Goal: Task Accomplishment & Management: Complete application form

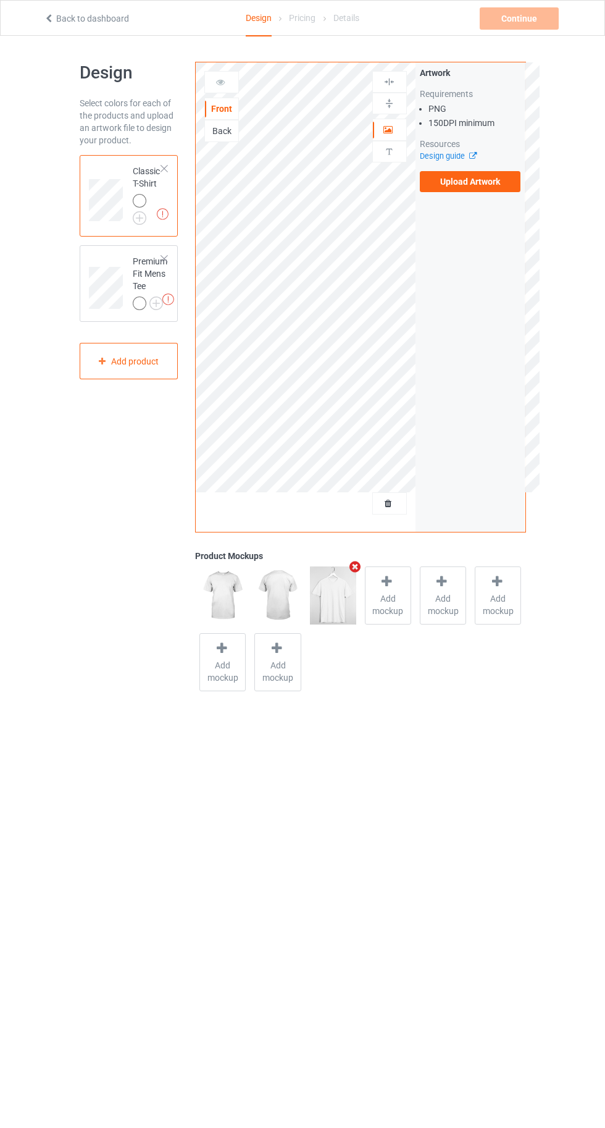
click at [0, 0] on img at bounding box center [0, 0] width 0 height 0
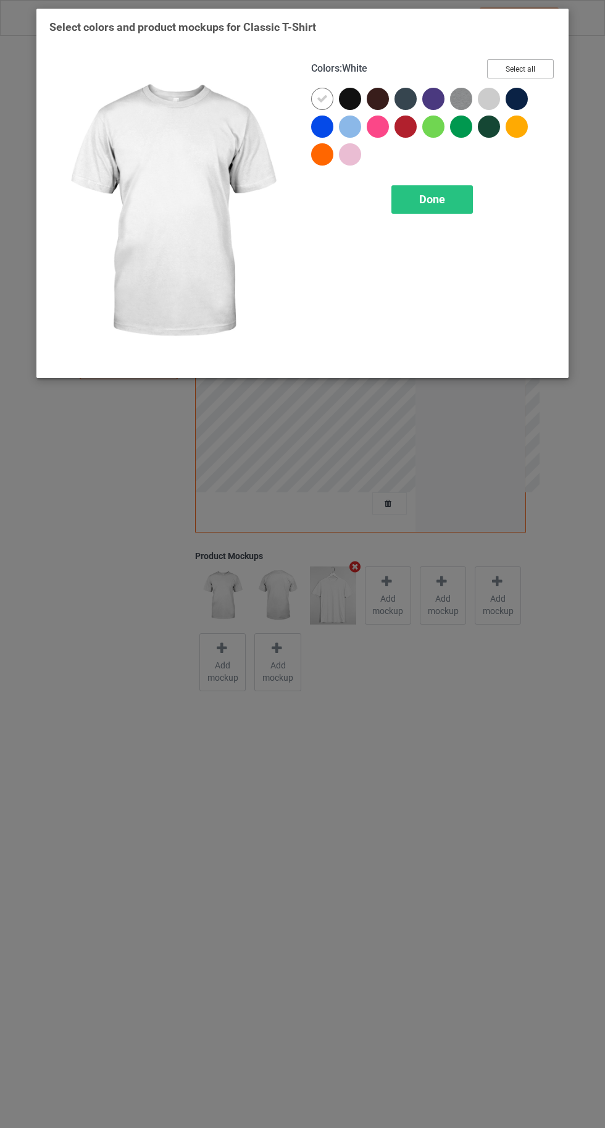
click at [551, 67] on button "Select all" at bounding box center [520, 68] width 67 height 19
click at [458, 208] on div "Done" at bounding box center [432, 199] width 82 height 28
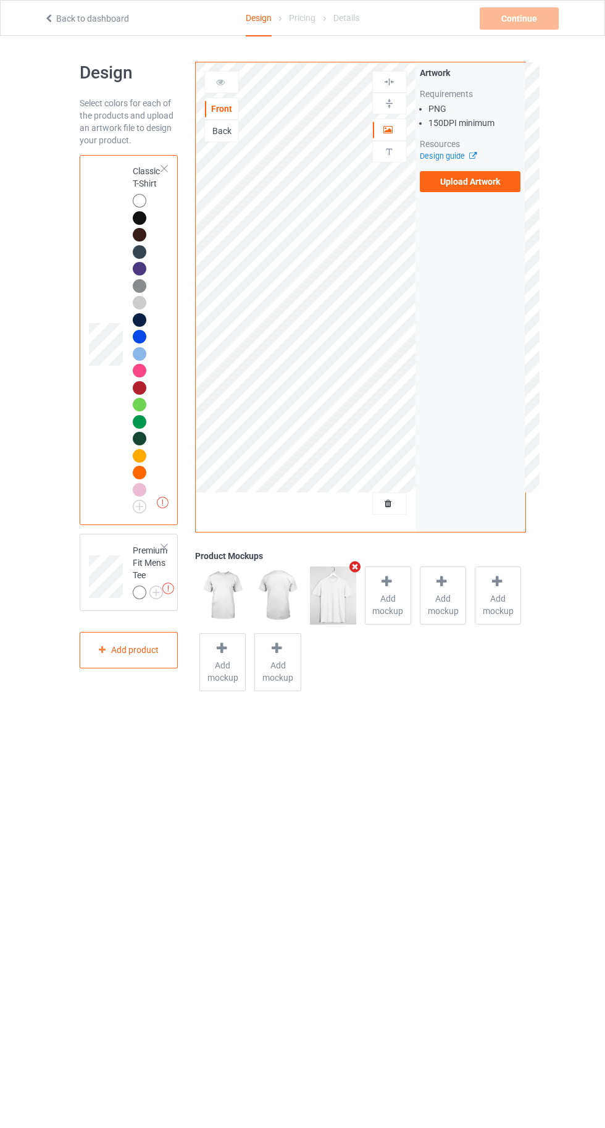
click at [504, 190] on label "Upload Artwork" at bounding box center [470, 181] width 101 height 21
click at [0, 0] on input "Upload Artwork" at bounding box center [0, 0] width 0 height 0
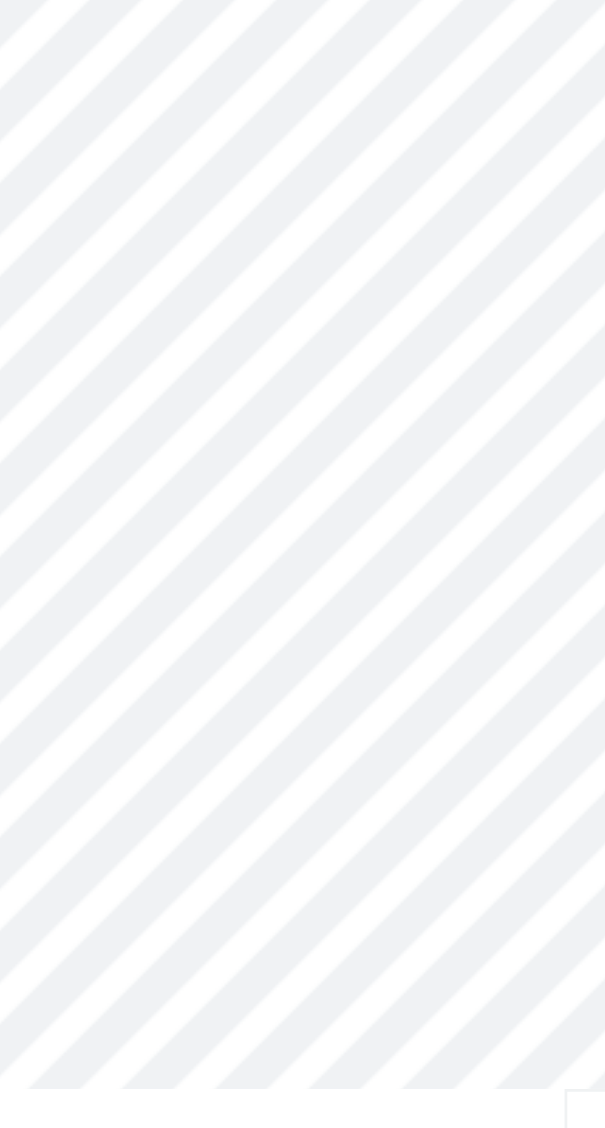
scroll to position [4, 0]
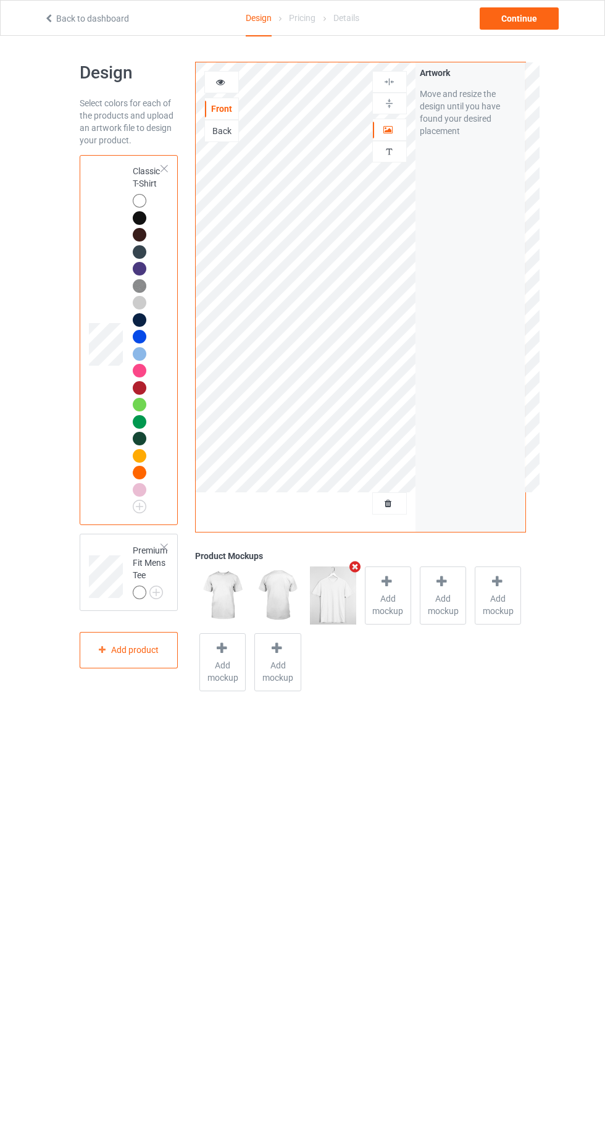
click at [0, 0] on img at bounding box center [0, 0] width 0 height 0
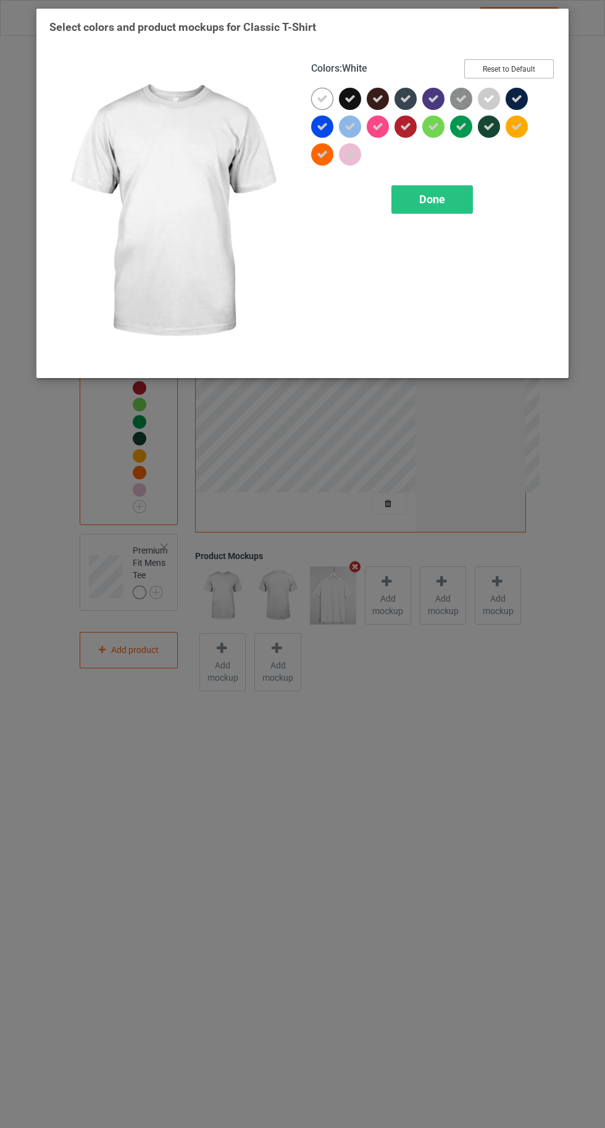
click at [498, 71] on button "Reset to Default" at bounding box center [509, 68] width 90 height 19
click at [475, 101] on div at bounding box center [464, 102] width 28 height 28
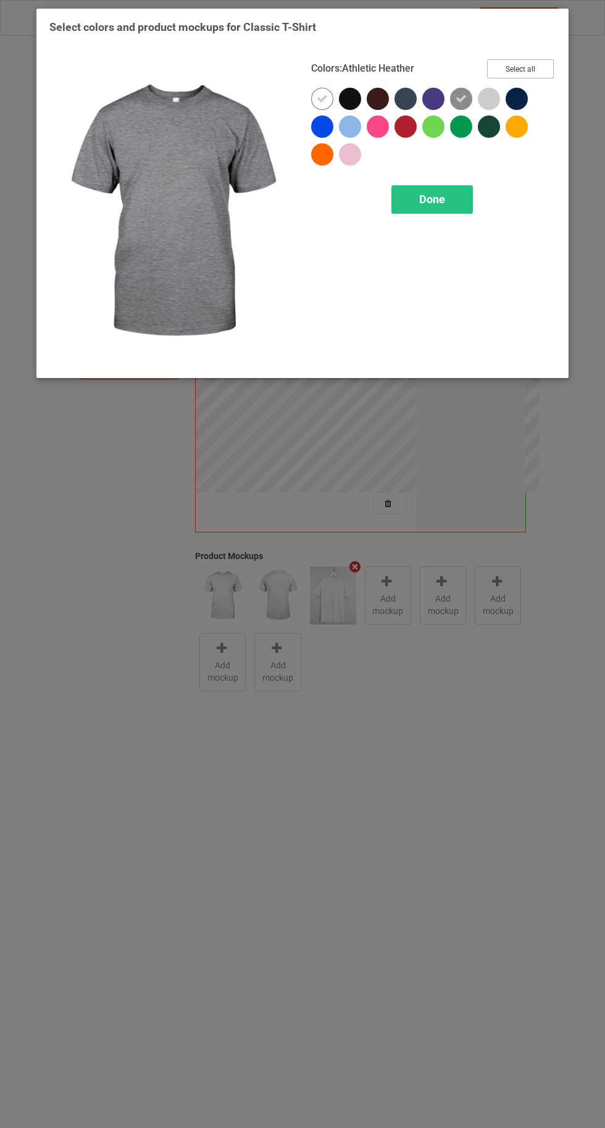
click at [506, 65] on button "Select all" at bounding box center [520, 68] width 67 height 19
click at [506, 73] on button "Reset to Default" at bounding box center [509, 68] width 90 height 19
click at [482, 103] on div at bounding box center [489, 99] width 22 height 22
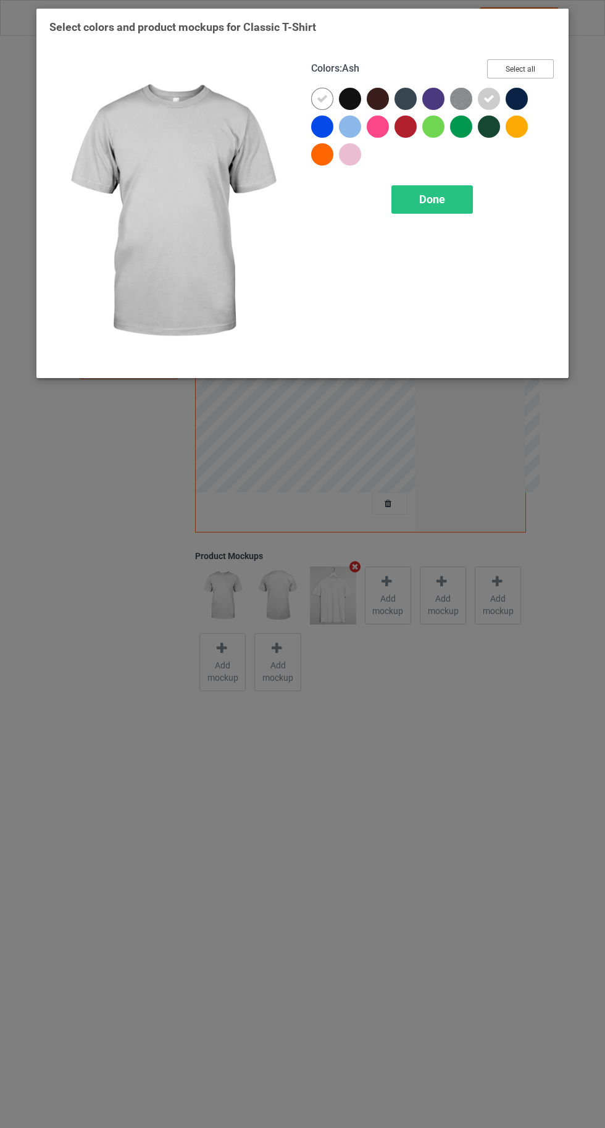
click at [513, 65] on button "Select all" at bounding box center [520, 68] width 67 height 19
click at [513, 67] on button "Reset to Default" at bounding box center [509, 68] width 90 height 19
click at [490, 97] on div at bounding box center [489, 99] width 22 height 22
click at [322, 98] on icon at bounding box center [322, 98] width 11 height 11
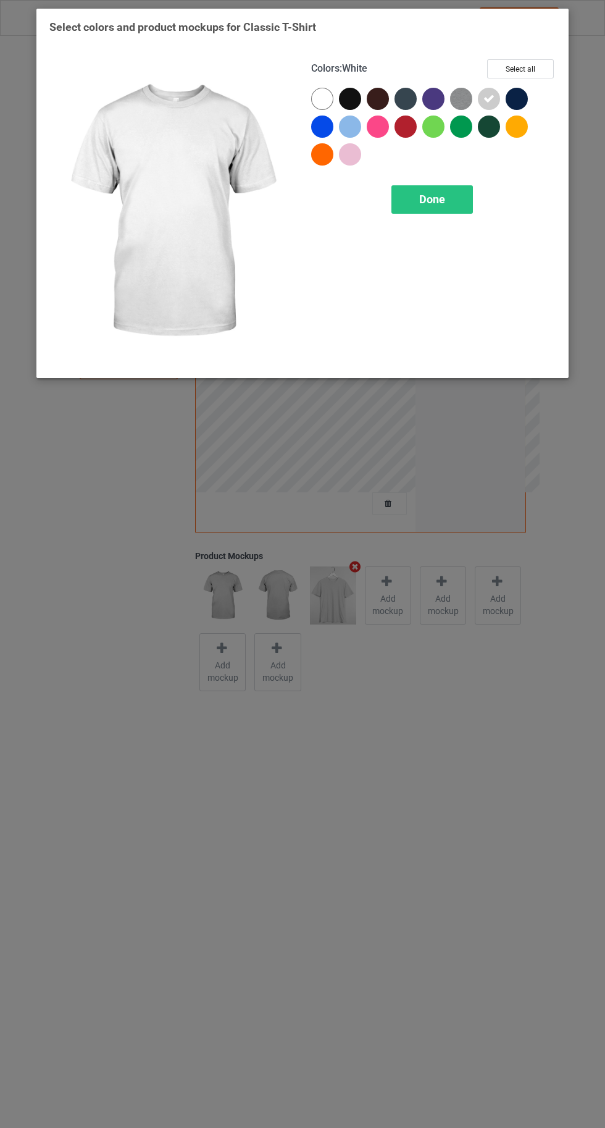
click at [312, 98] on div at bounding box center [322, 99] width 22 height 22
click at [453, 104] on img at bounding box center [461, 99] width 22 height 22
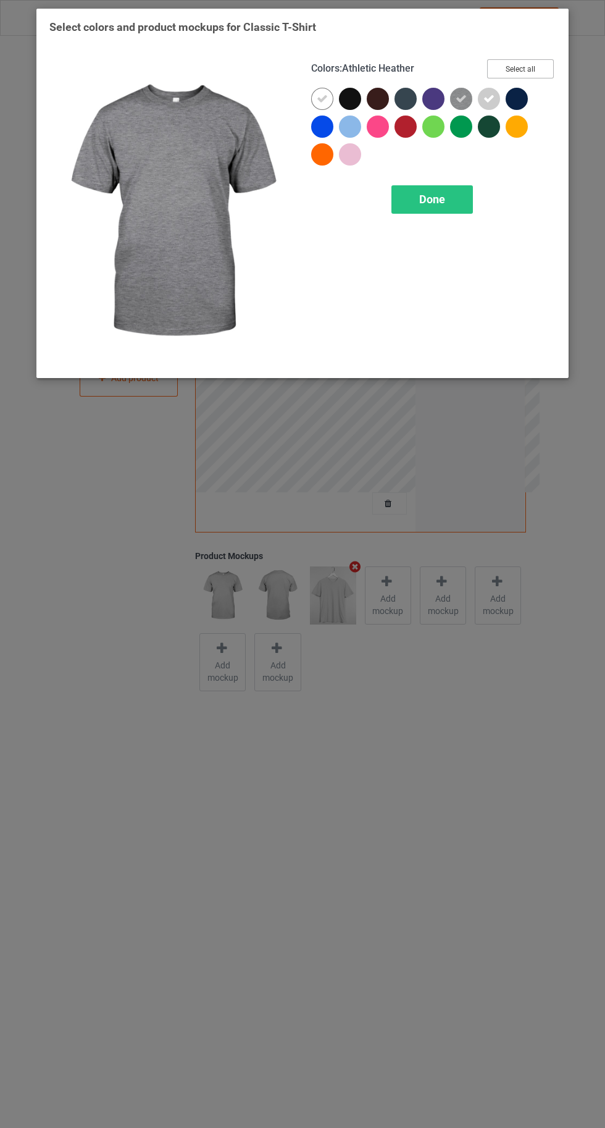
click at [511, 59] on button "Select all" at bounding box center [520, 68] width 67 height 19
click at [410, 204] on div "Done" at bounding box center [432, 199] width 82 height 28
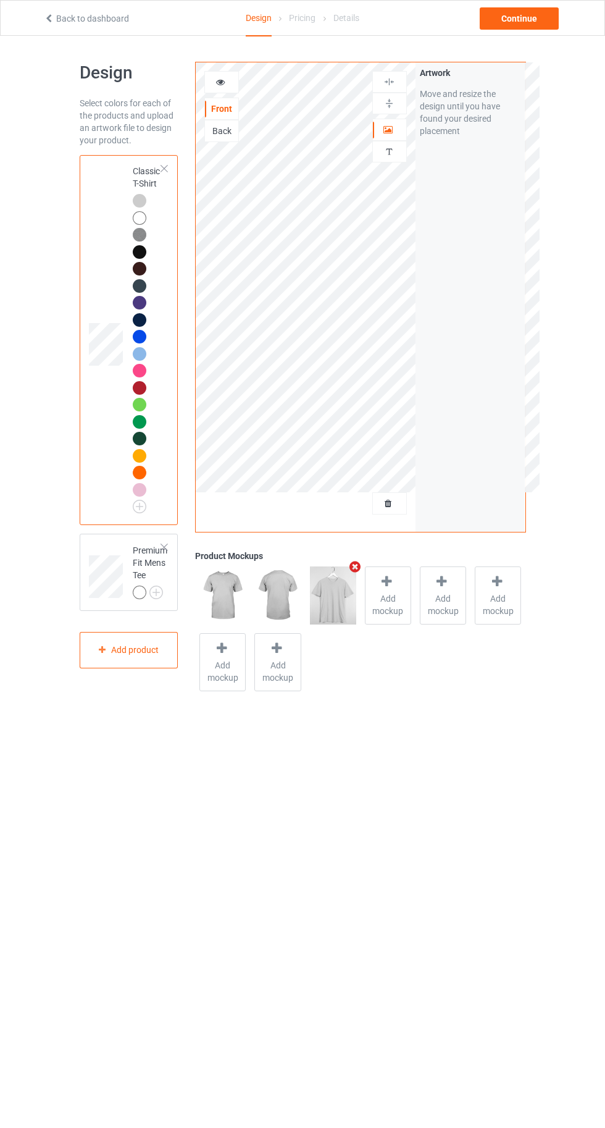
click at [388, 503] on icon at bounding box center [388, 501] width 10 height 9
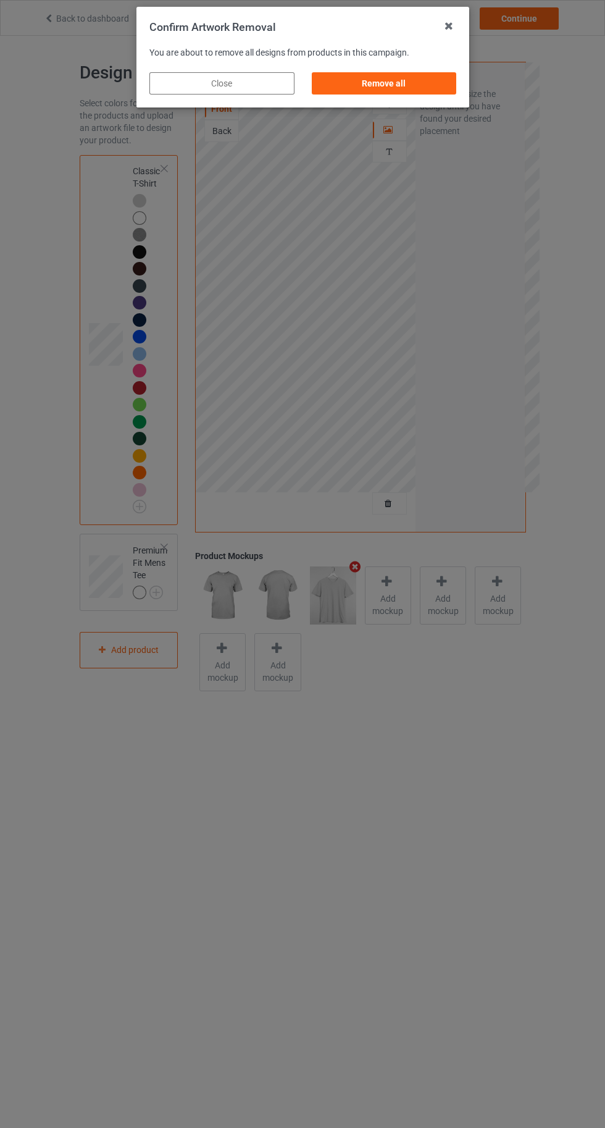
click at [369, 90] on div "Remove all" at bounding box center [383, 83] width 145 height 22
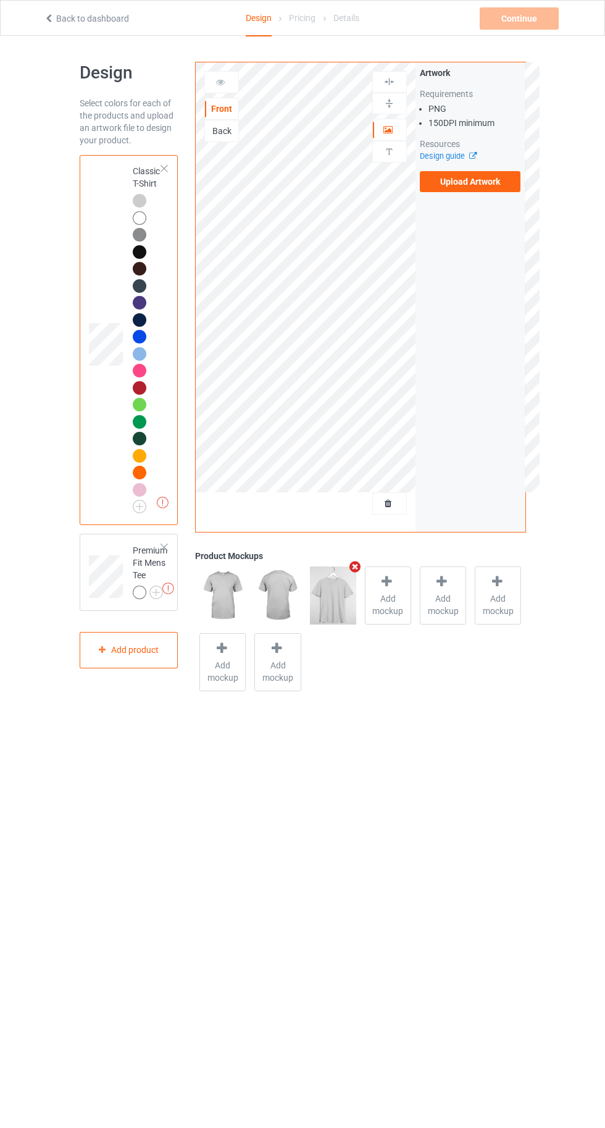
click at [0, 0] on img at bounding box center [0, 0] width 0 height 0
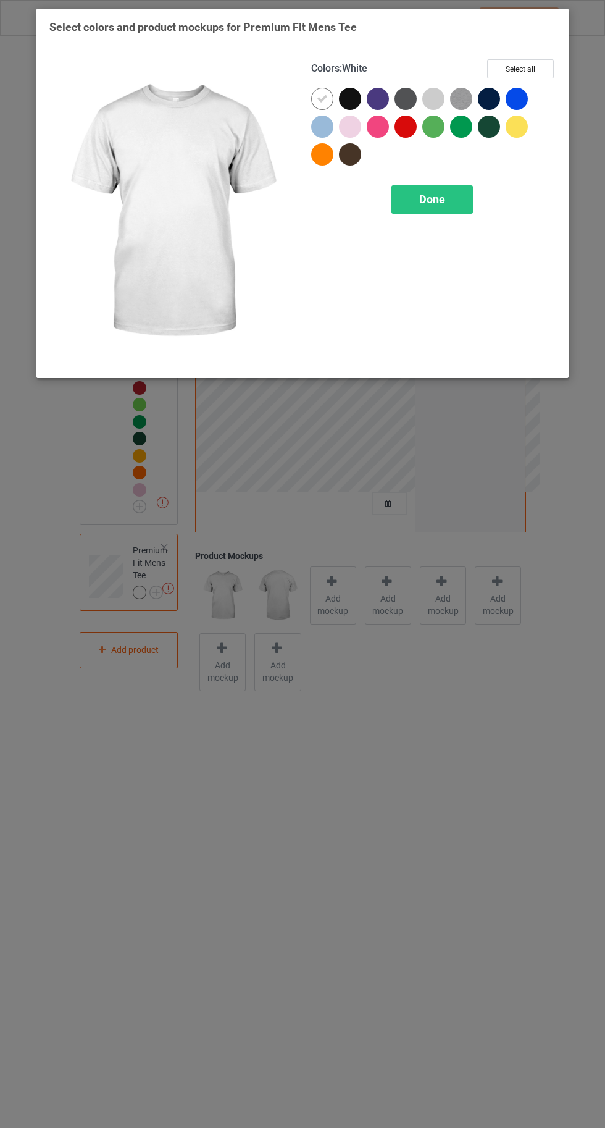
click at [434, 93] on div at bounding box center [433, 99] width 22 height 22
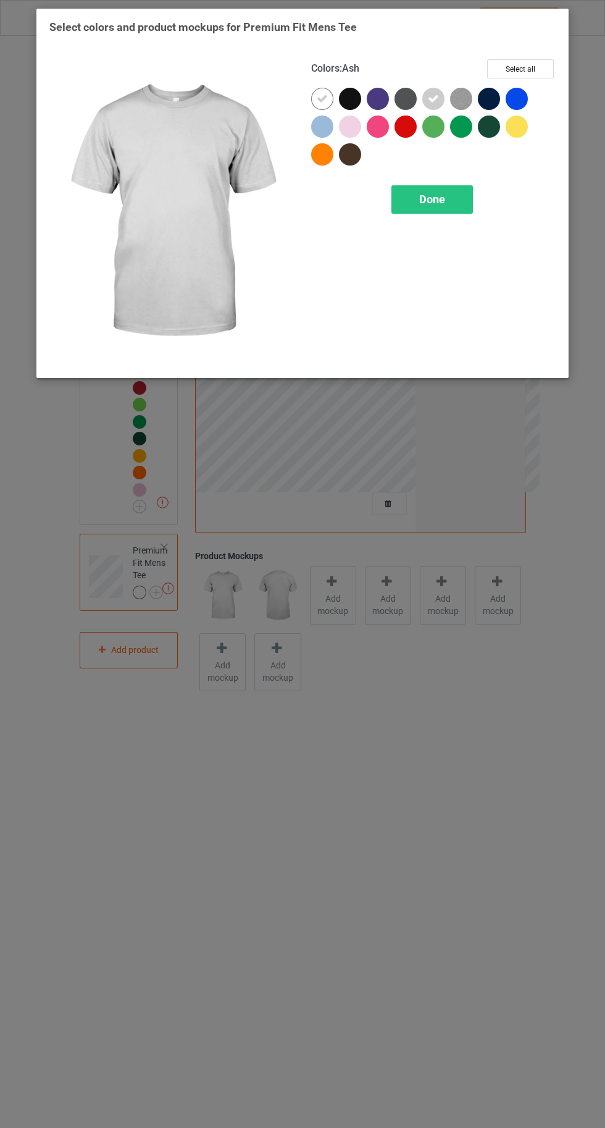
click at [457, 99] on img at bounding box center [461, 99] width 22 height 22
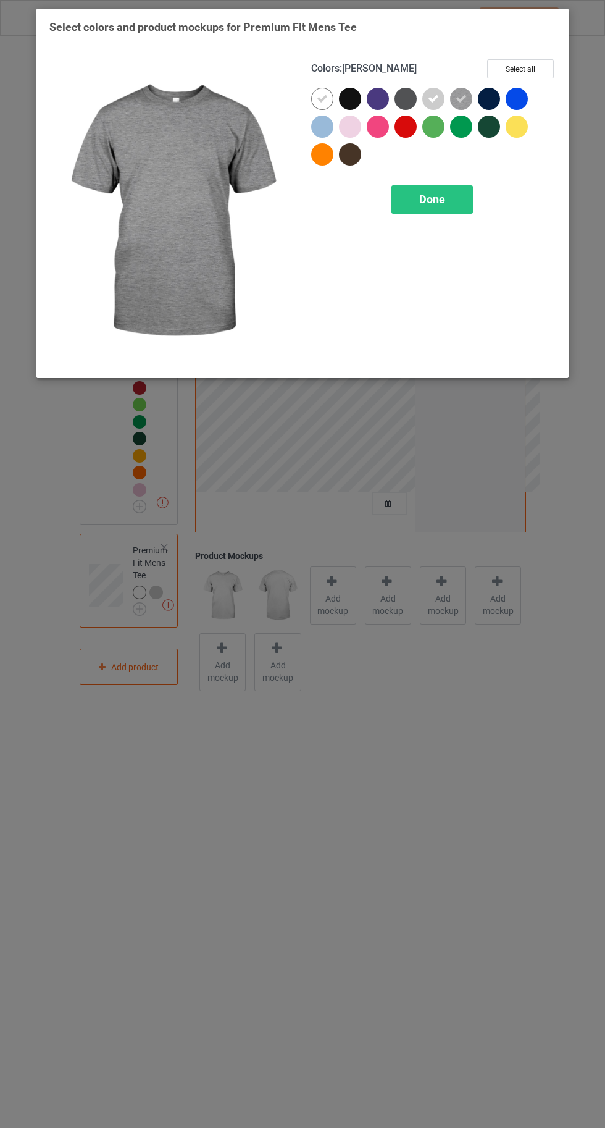
click at [320, 98] on icon at bounding box center [322, 98] width 11 height 11
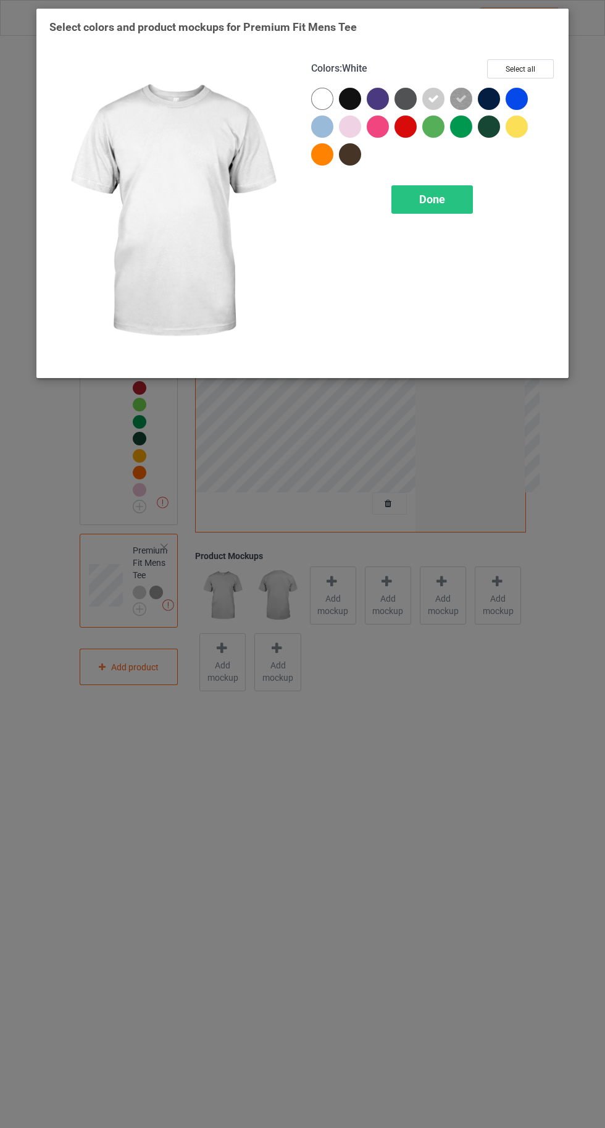
click at [312, 96] on div at bounding box center [322, 99] width 22 height 22
click at [524, 65] on button "Select all" at bounding box center [520, 68] width 67 height 19
click at [418, 200] on div "Done" at bounding box center [432, 199] width 82 height 28
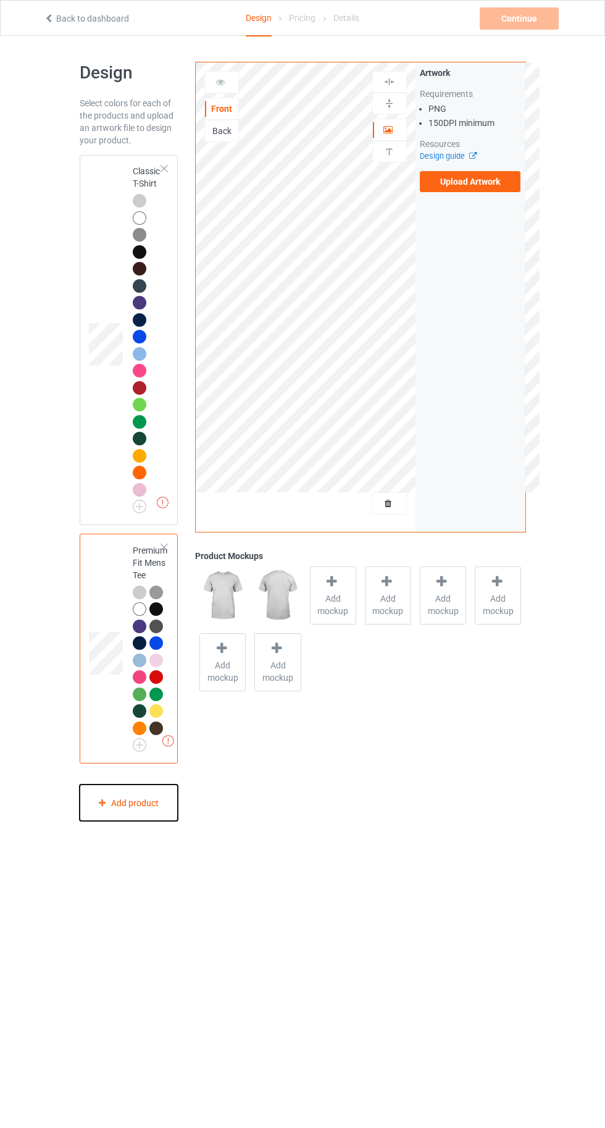
click at [153, 808] on div "Add product" at bounding box center [129, 802] width 99 height 36
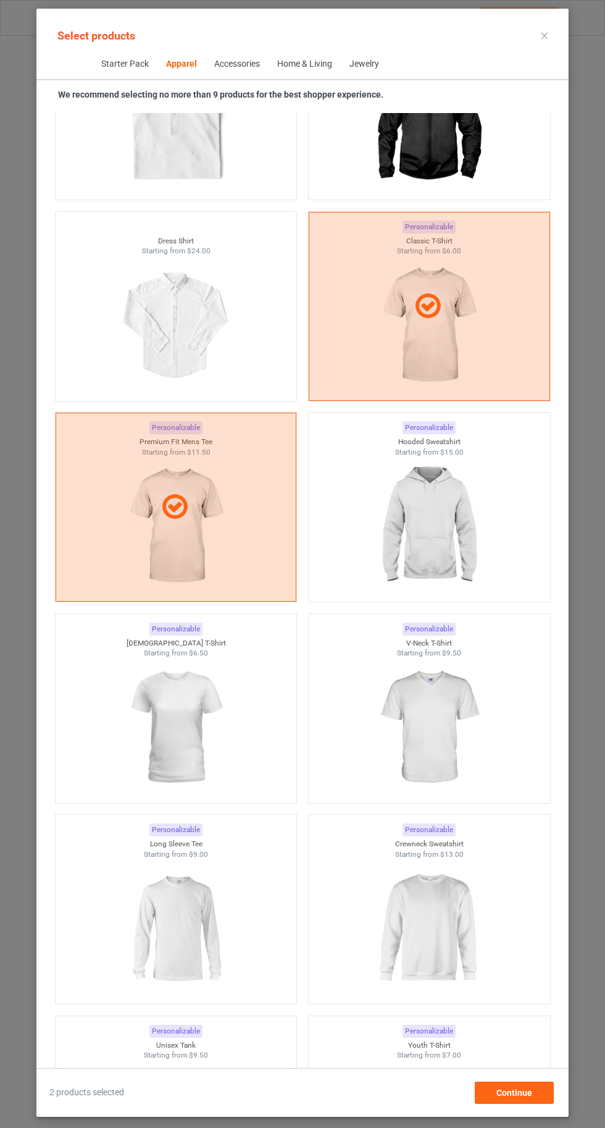
scroll to position [829, 0]
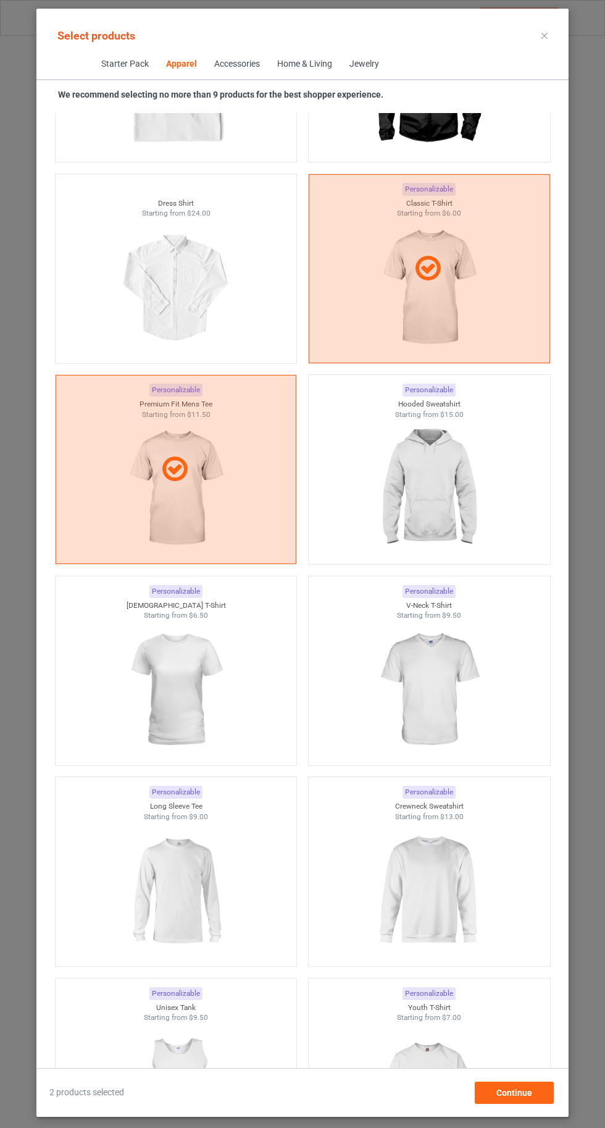
click at [445, 495] on img at bounding box center [429, 488] width 111 height 138
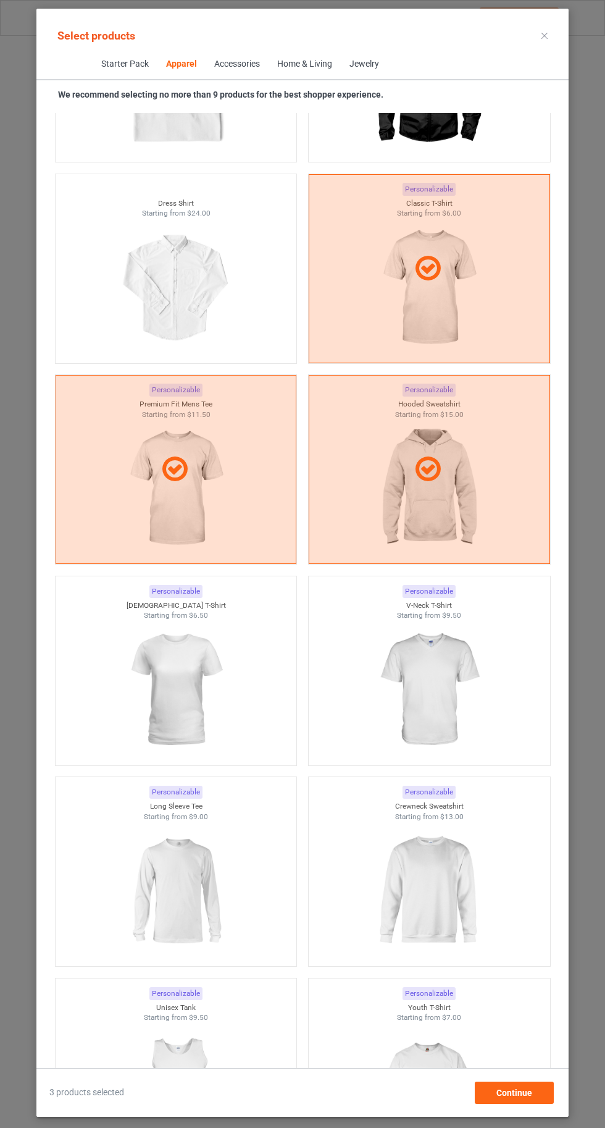
click at [196, 722] on img at bounding box center [175, 690] width 111 height 138
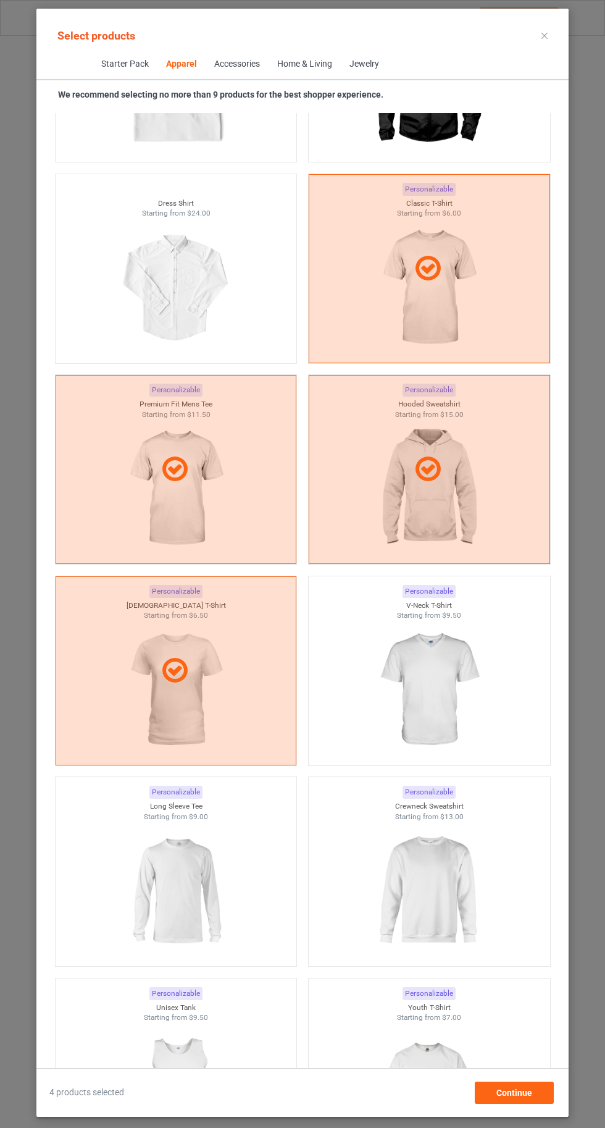
click at [430, 701] on img at bounding box center [429, 690] width 111 height 138
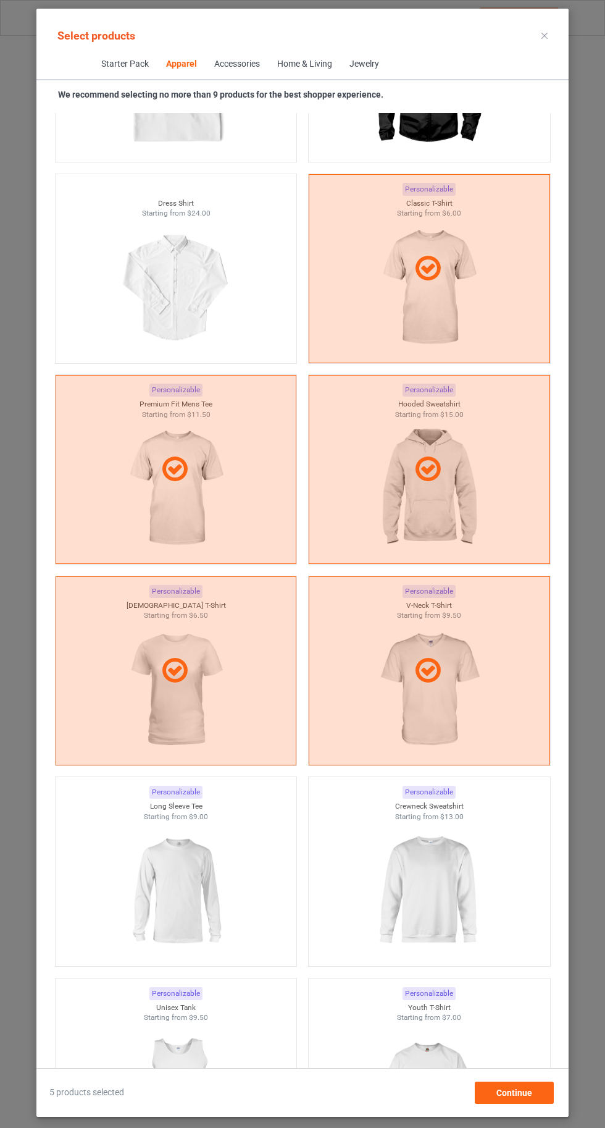
click at [466, 889] on img at bounding box center [429, 890] width 111 height 138
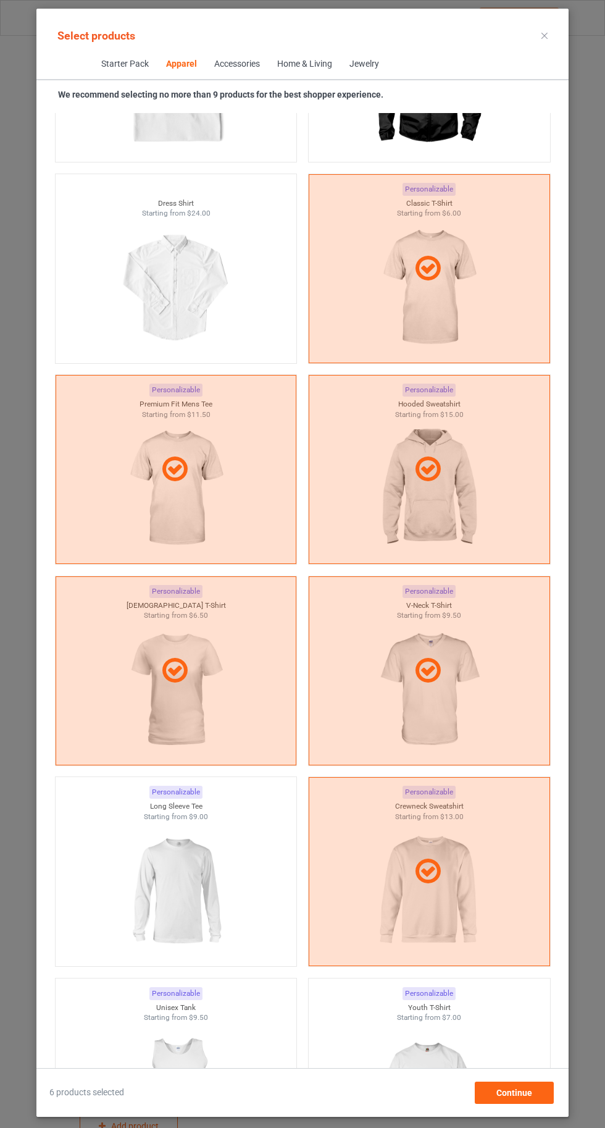
click at [186, 877] on img at bounding box center [175, 890] width 111 height 138
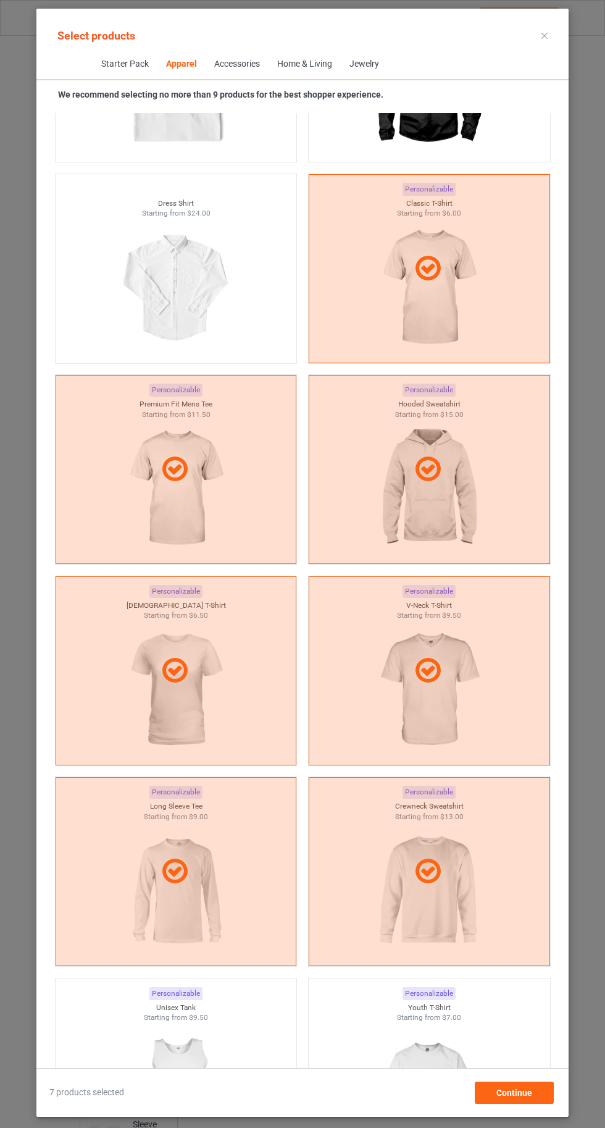
click at [409, 1098] on img at bounding box center [429, 1092] width 111 height 138
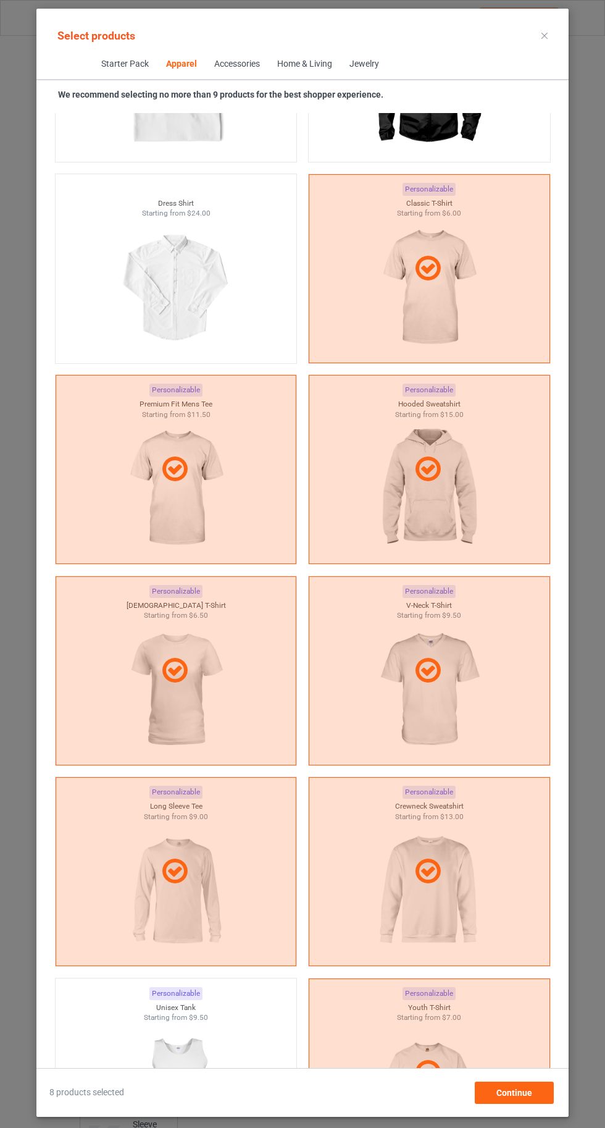
click at [192, 1086] on img at bounding box center [175, 1092] width 111 height 138
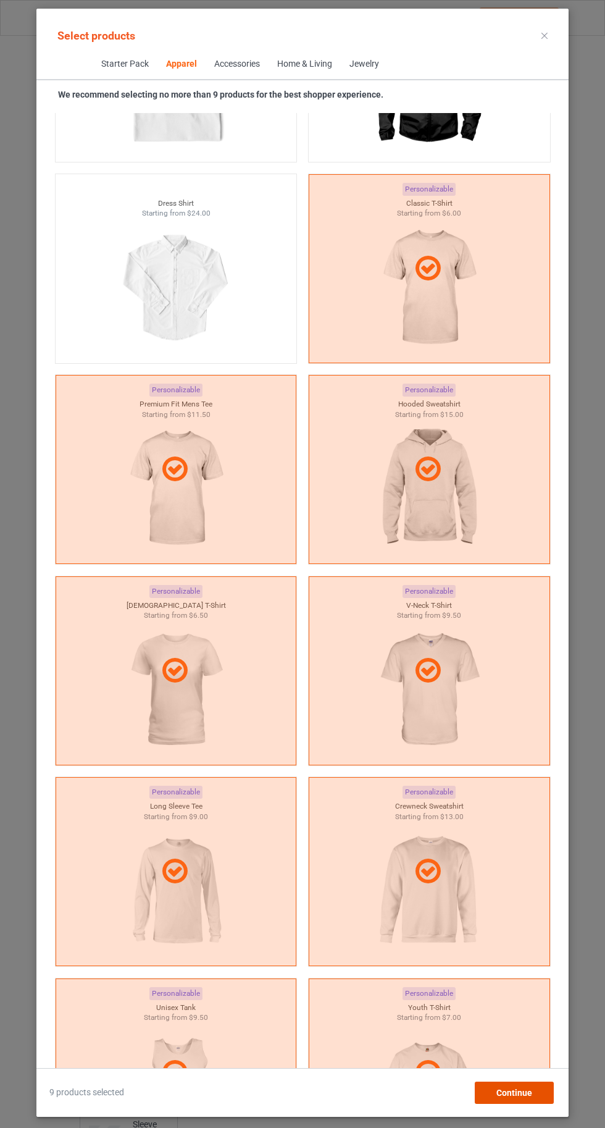
click at [514, 1097] on span "Continue" at bounding box center [514, 1092] width 36 height 10
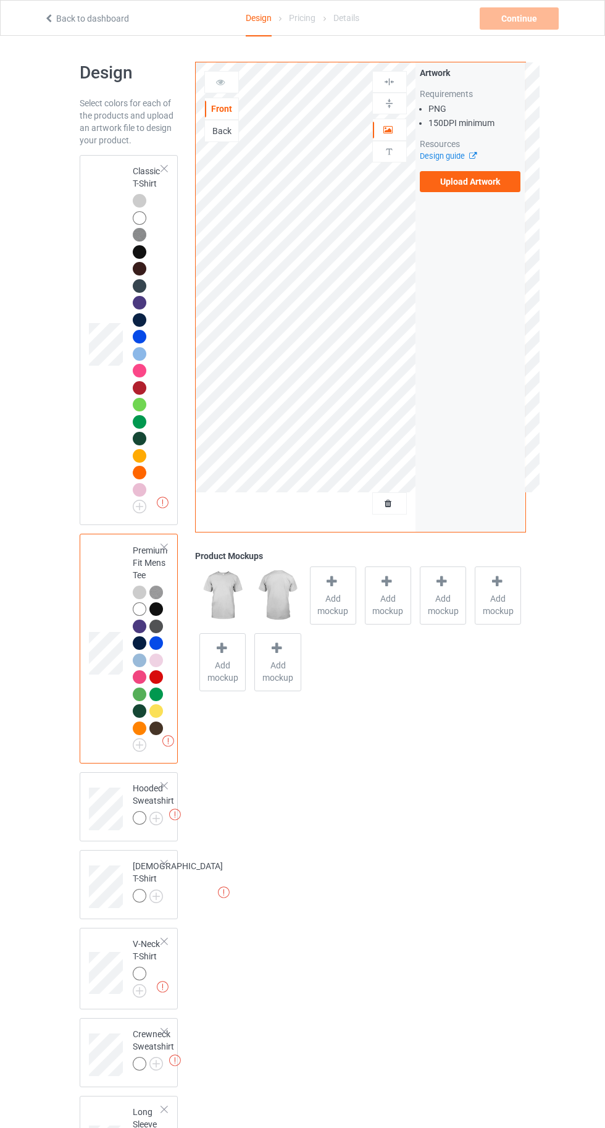
click at [0, 0] on img at bounding box center [0, 0] width 0 height 0
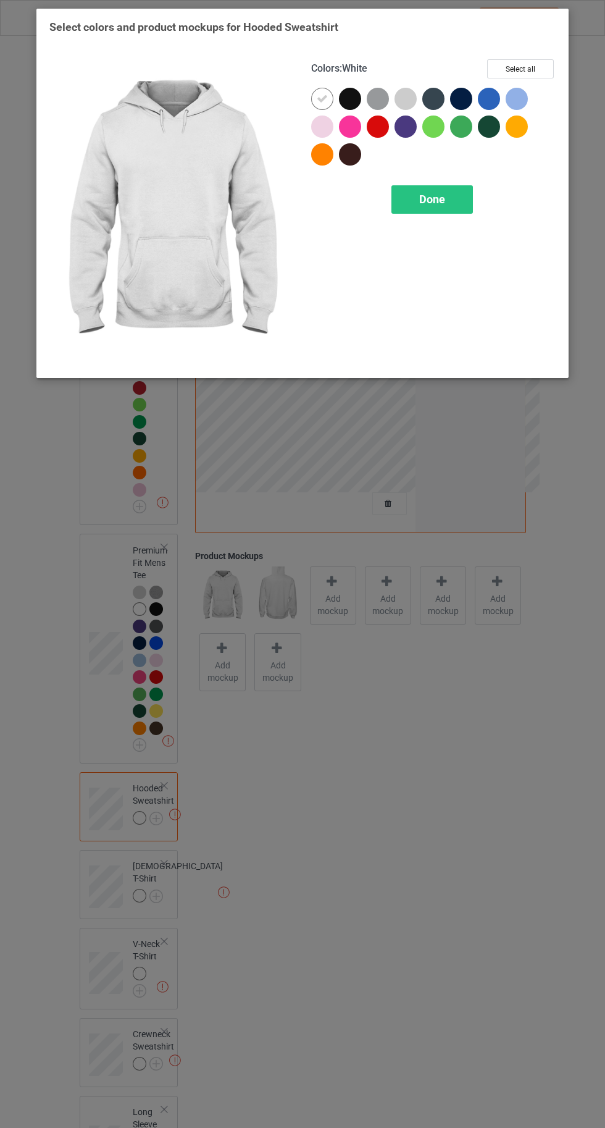
click at [393, 99] on div at bounding box center [381, 102] width 28 height 28
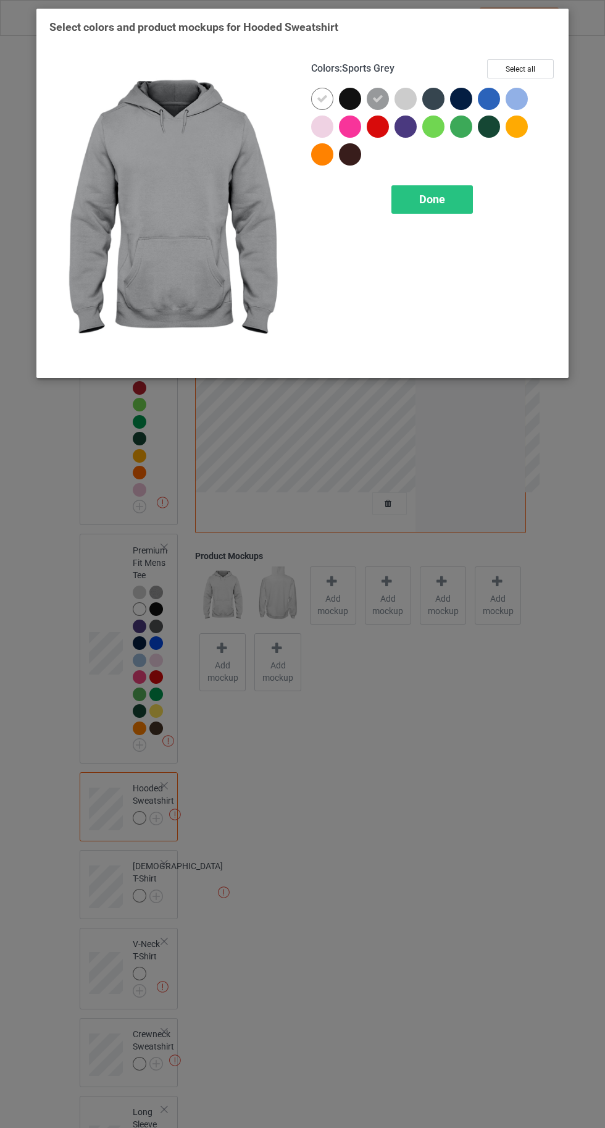
click at [316, 98] on div at bounding box center [322, 99] width 22 height 22
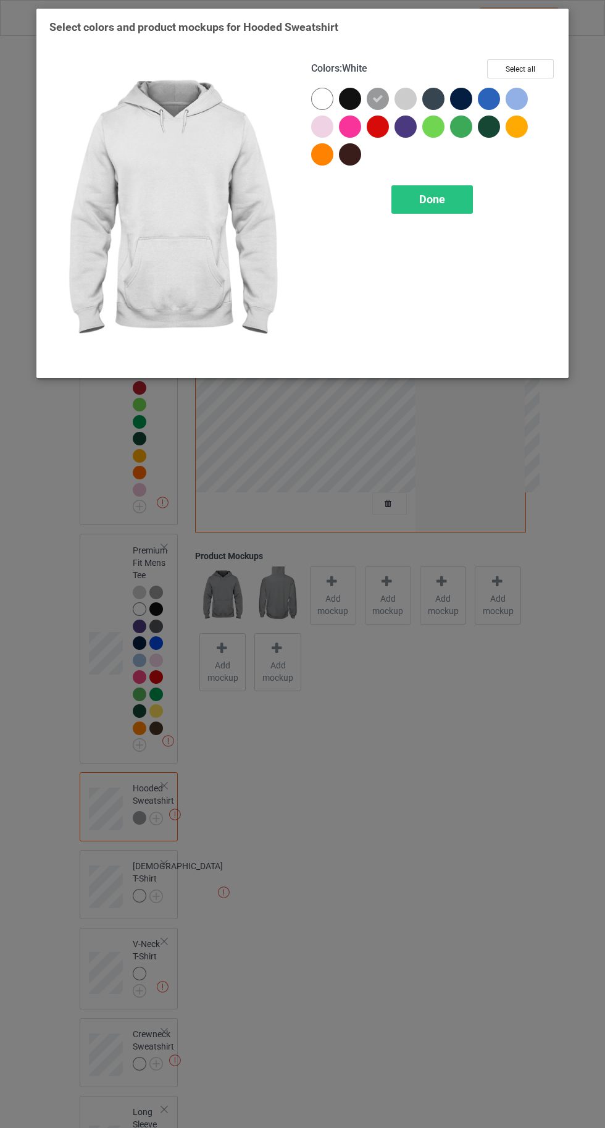
click at [401, 98] on div at bounding box center [406, 99] width 22 height 22
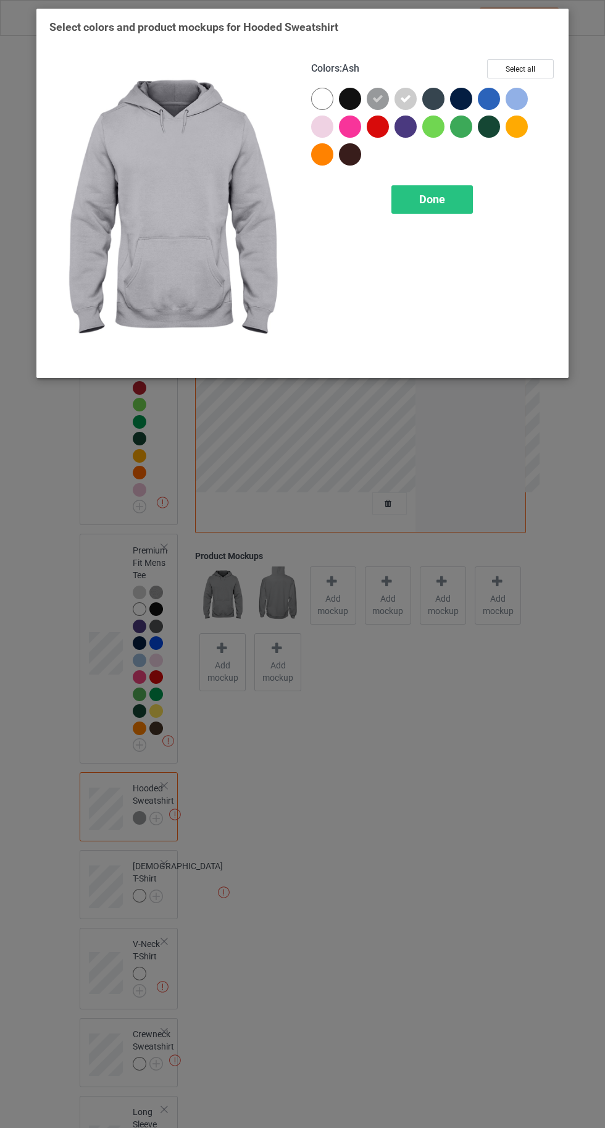
click at [378, 98] on icon at bounding box center [377, 98] width 11 height 11
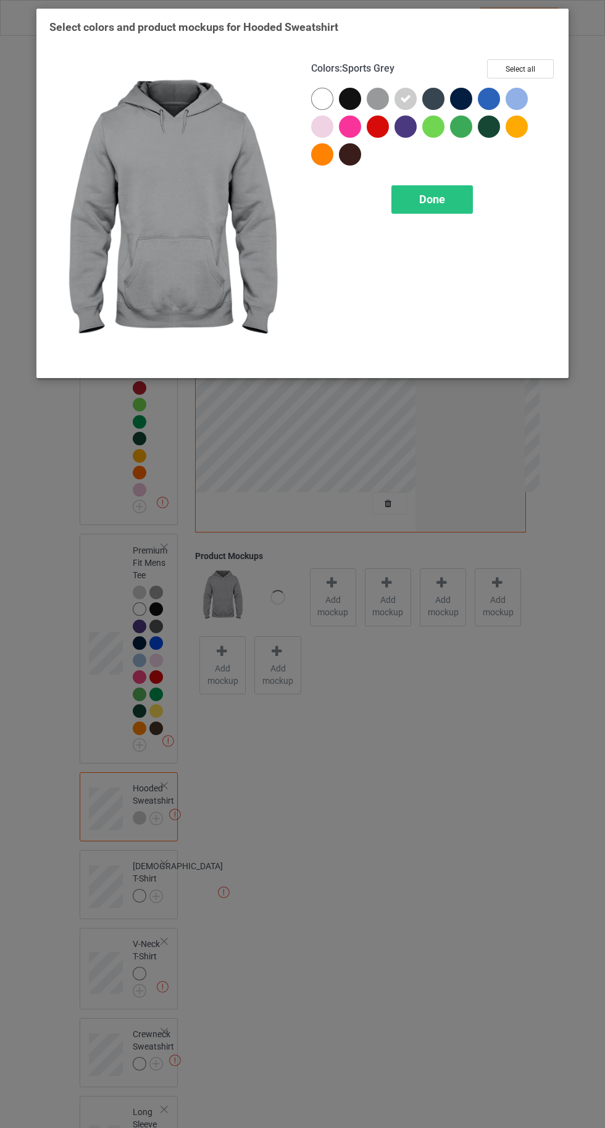
click at [370, 104] on div at bounding box center [378, 99] width 22 height 22
click at [316, 98] on div at bounding box center [322, 99] width 22 height 22
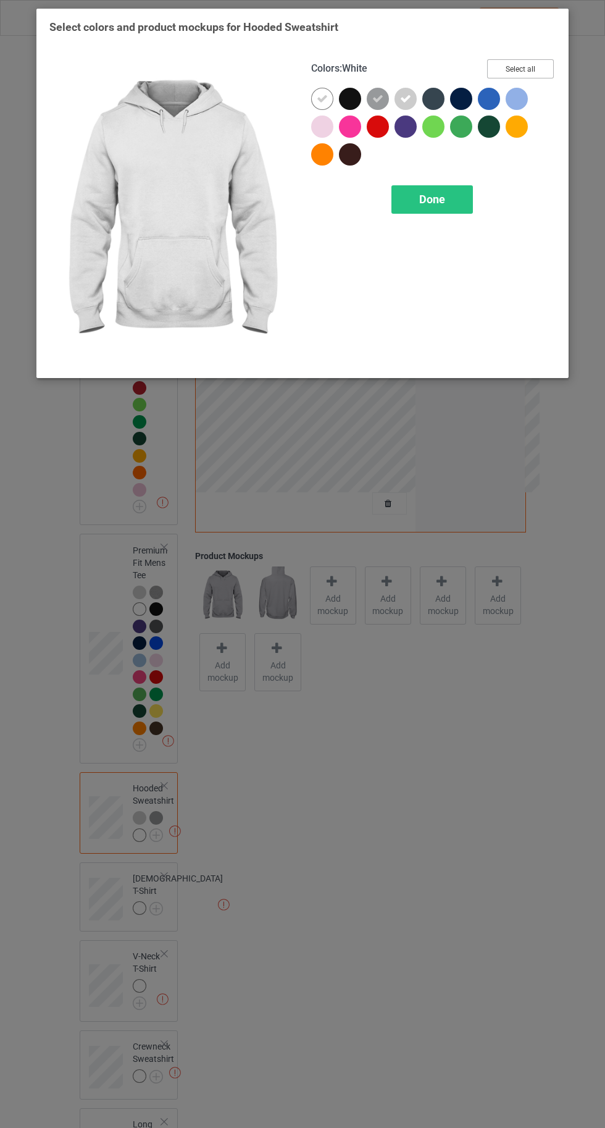
click at [523, 67] on button "Select all" at bounding box center [520, 68] width 67 height 19
click at [431, 200] on span "Done" at bounding box center [432, 199] width 26 height 13
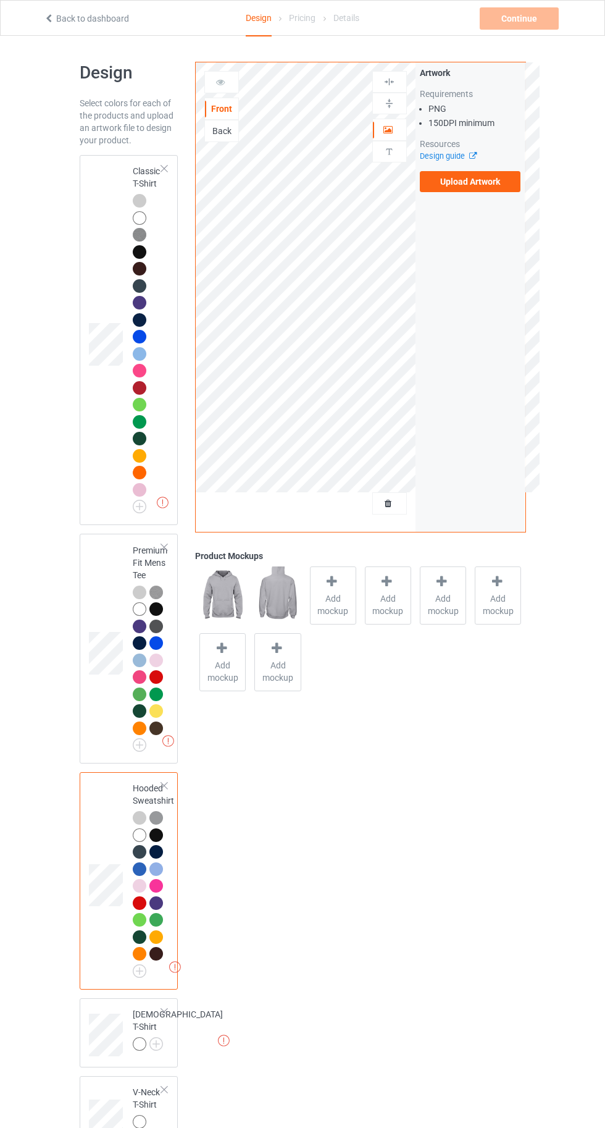
scroll to position [209, 0]
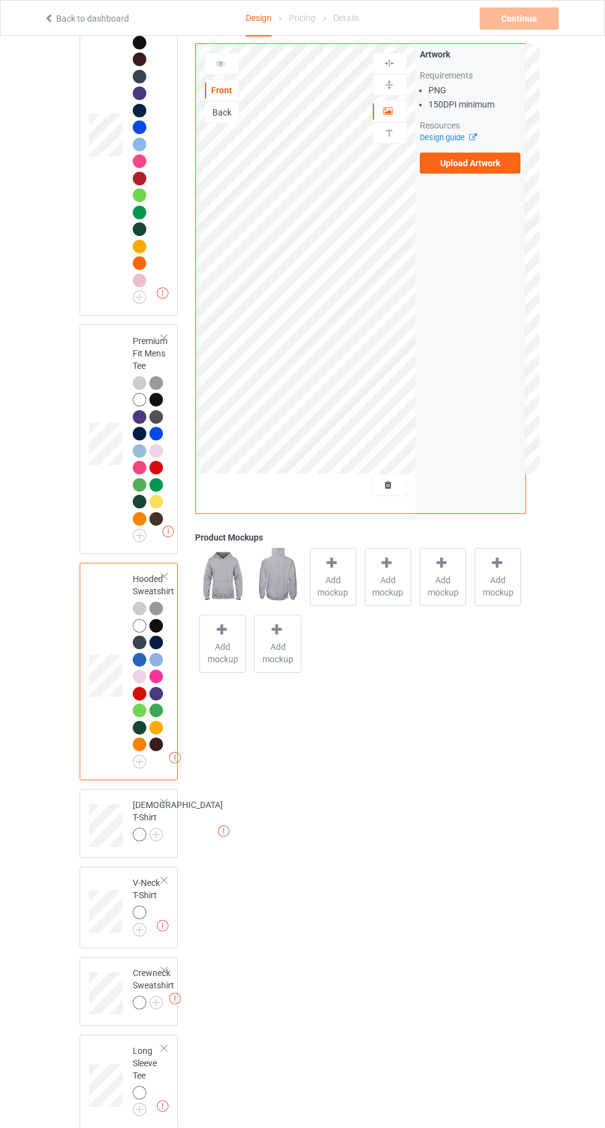
click at [153, 882] on div "Missing artworks V-Neck T-Shirt" at bounding box center [129, 907] width 99 height 82
click at [144, 837] on div at bounding box center [140, 834] width 14 height 14
click at [0, 0] on img at bounding box center [0, 0] width 0 height 0
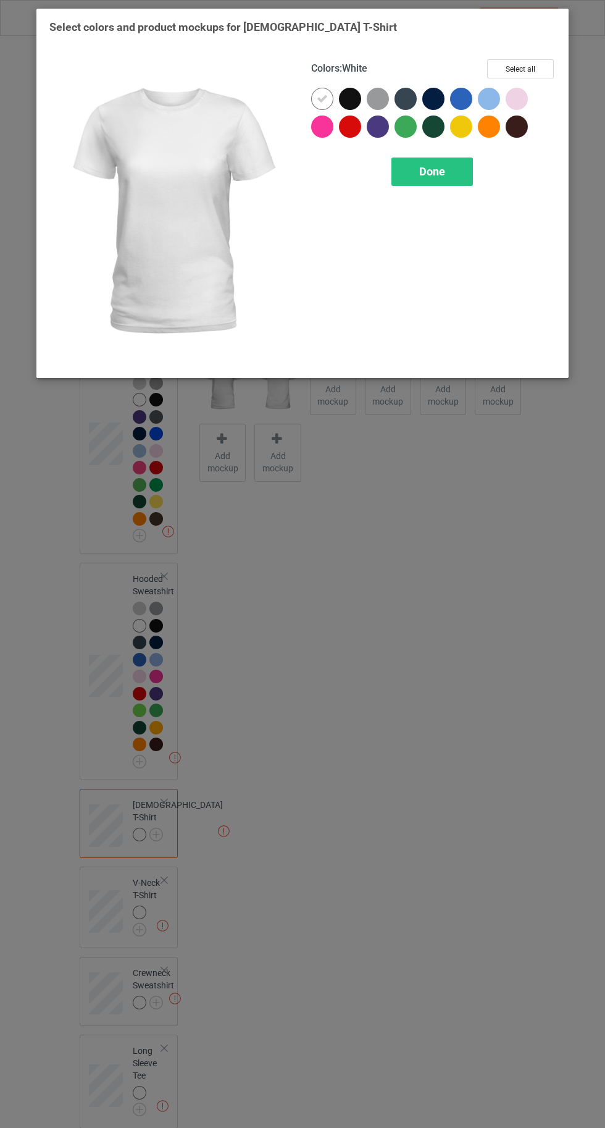
click at [371, 96] on div at bounding box center [378, 99] width 22 height 22
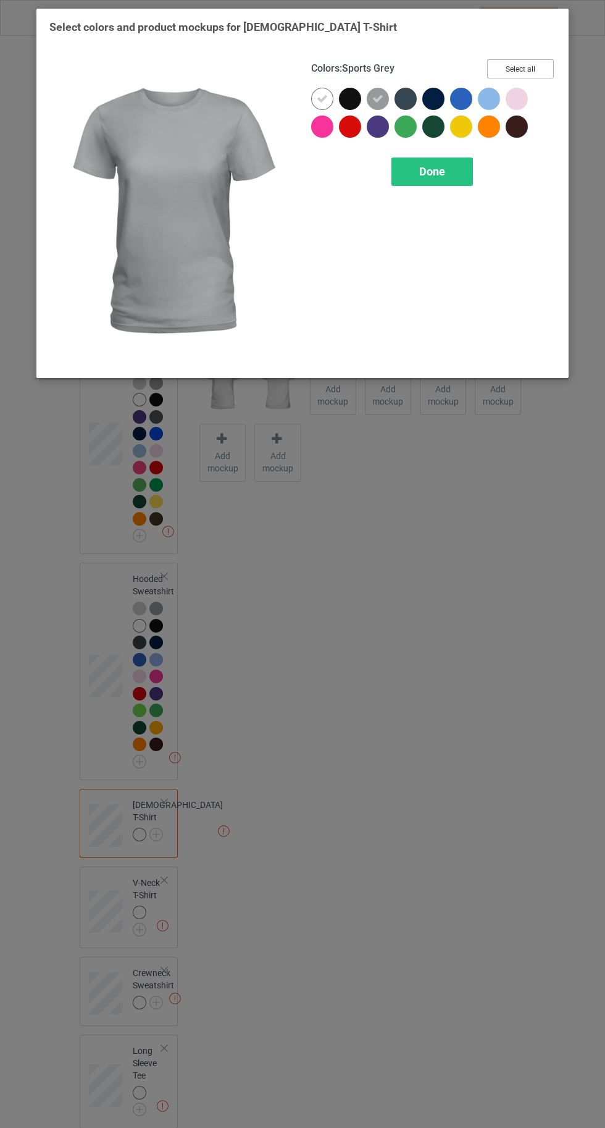
click at [520, 74] on button "Select all" at bounding box center [520, 68] width 67 height 19
click at [322, 98] on icon at bounding box center [322, 98] width 11 height 11
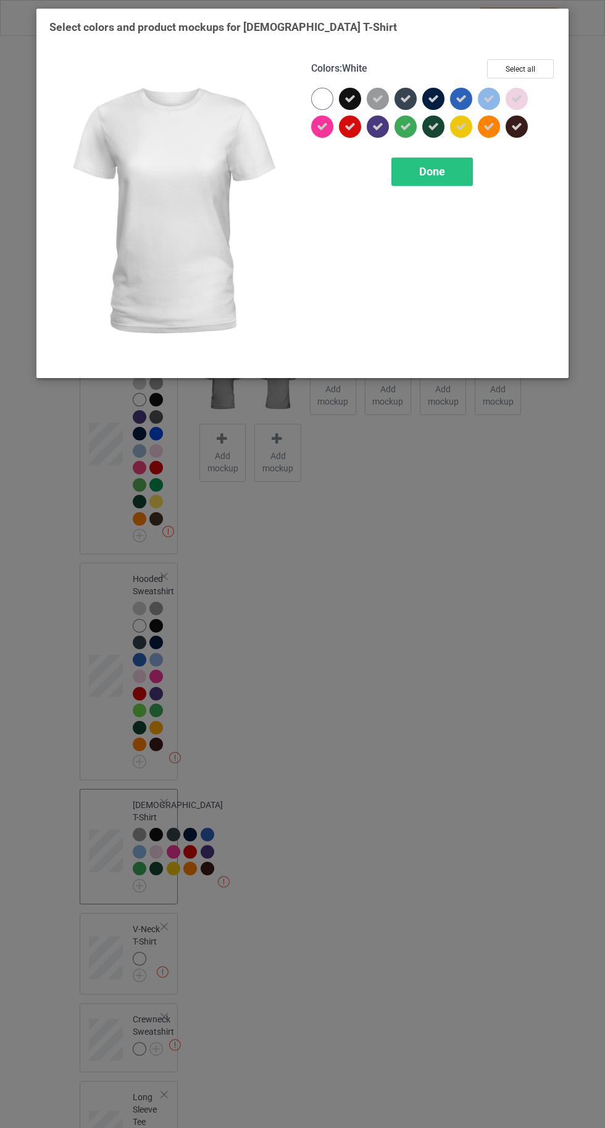
click at [313, 98] on div at bounding box center [322, 99] width 22 height 22
click at [421, 165] on span "Done" at bounding box center [432, 171] width 26 height 13
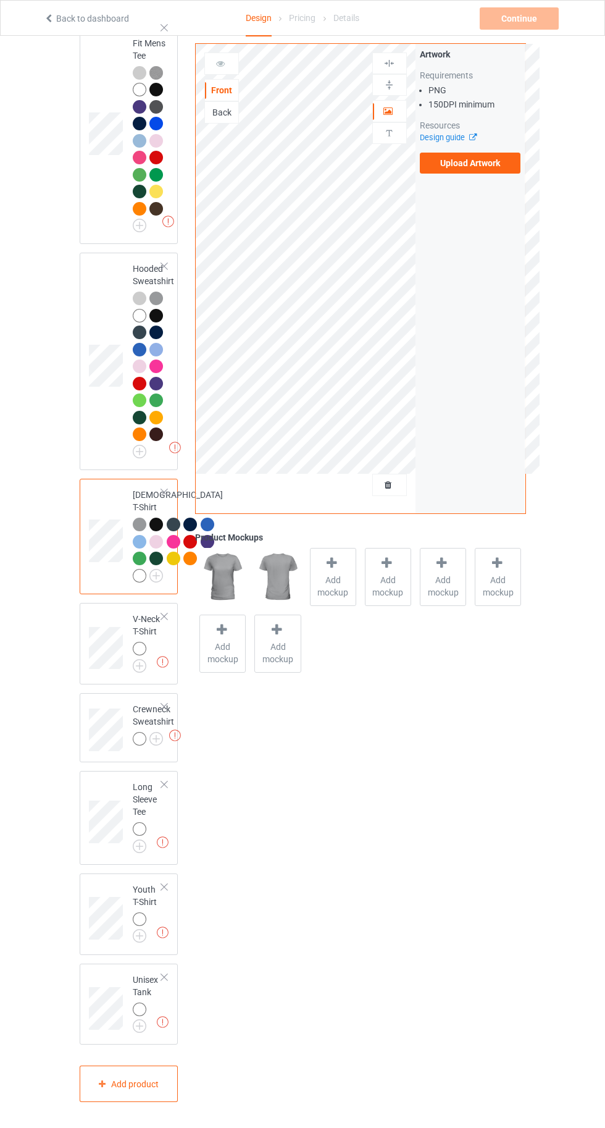
scroll to position [653, 0]
click at [0, 0] on img at bounding box center [0, 0] width 0 height 0
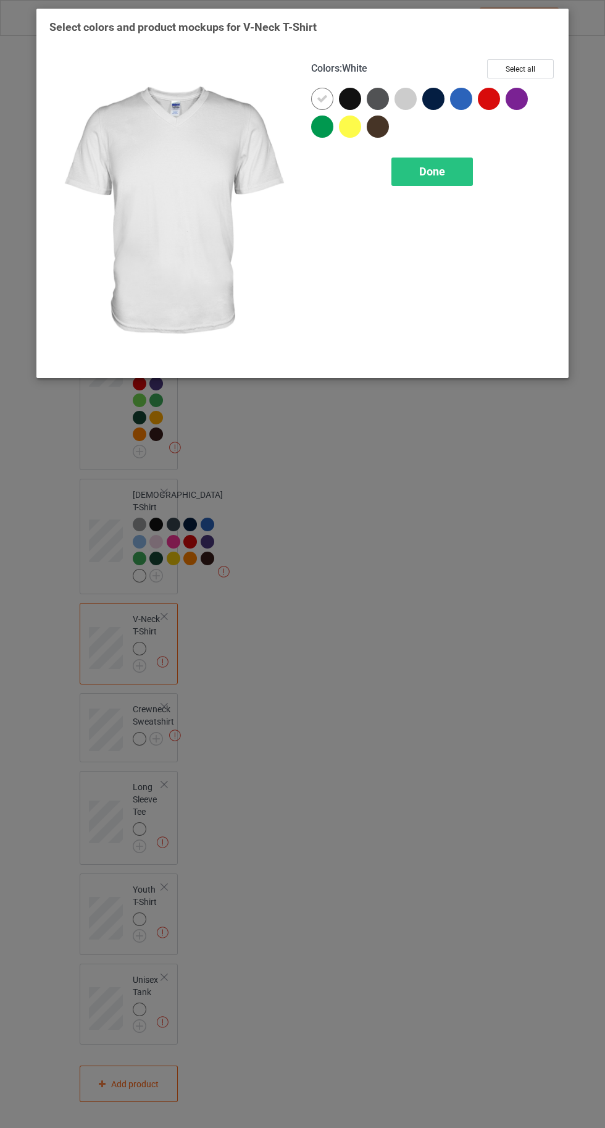
click at [404, 94] on div at bounding box center [406, 99] width 22 height 22
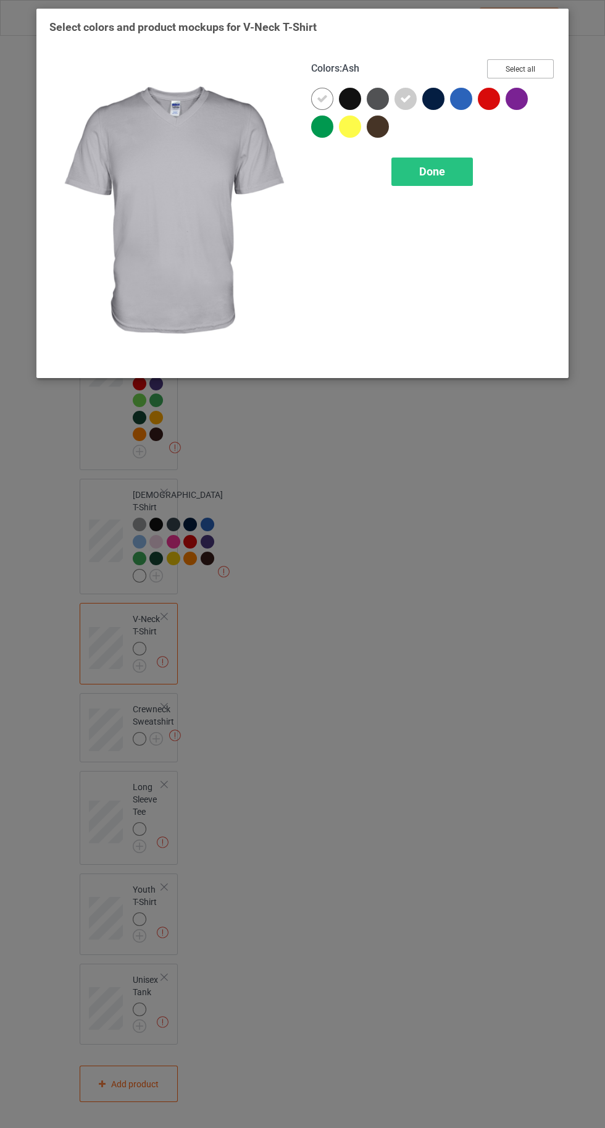
click at [521, 75] on button "Select all" at bounding box center [520, 68] width 67 height 19
click at [322, 98] on icon at bounding box center [322, 98] width 11 height 11
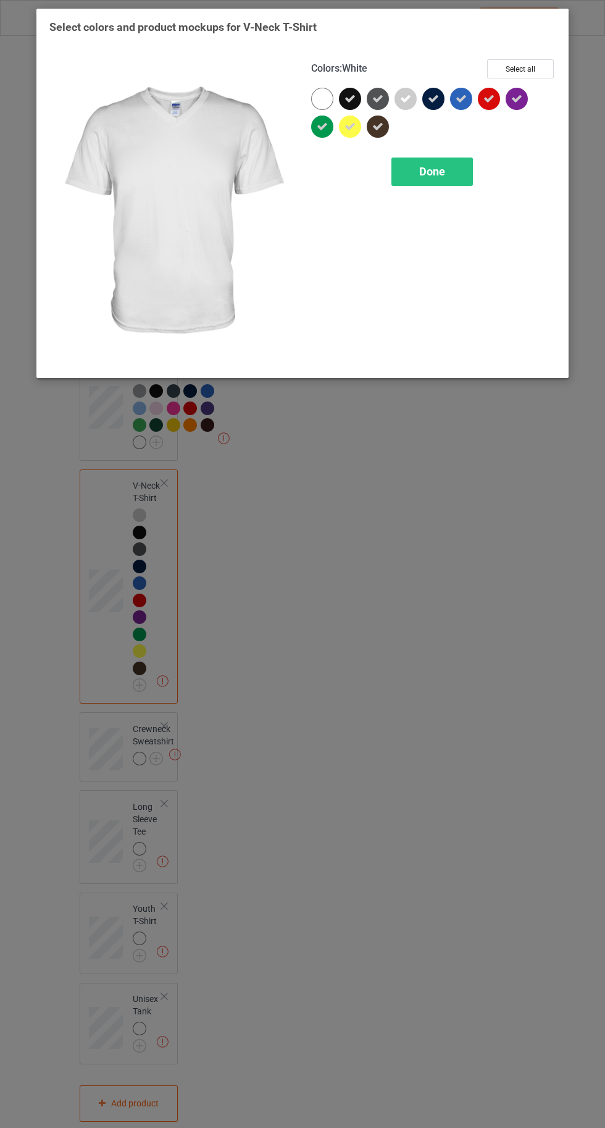
click at [314, 96] on div at bounding box center [322, 99] width 22 height 22
click at [424, 182] on div "Done" at bounding box center [432, 171] width 82 height 28
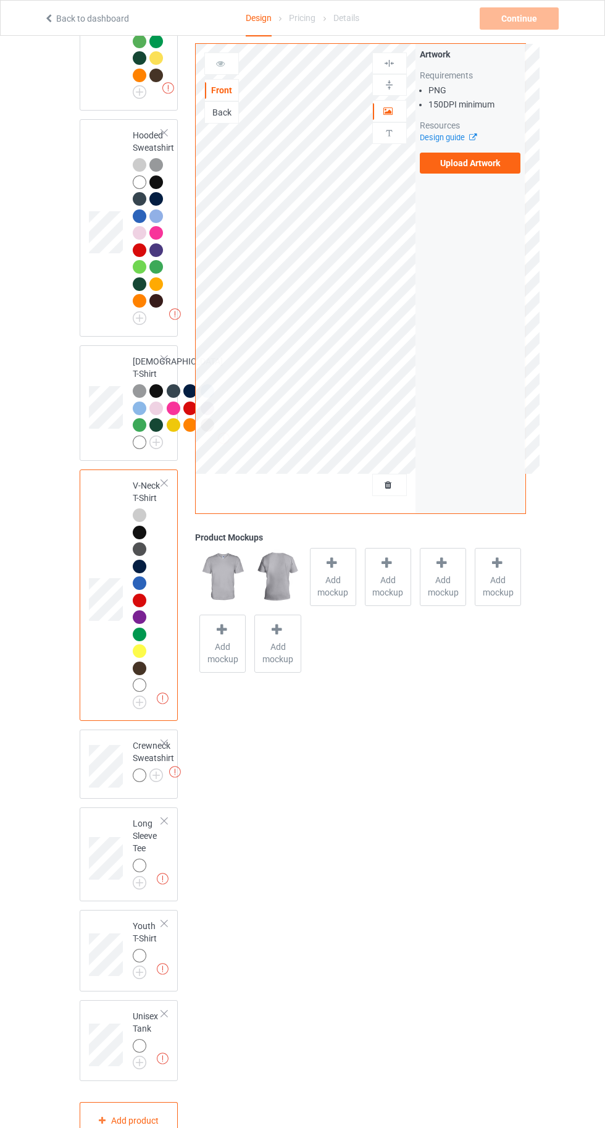
scroll to position [822, 0]
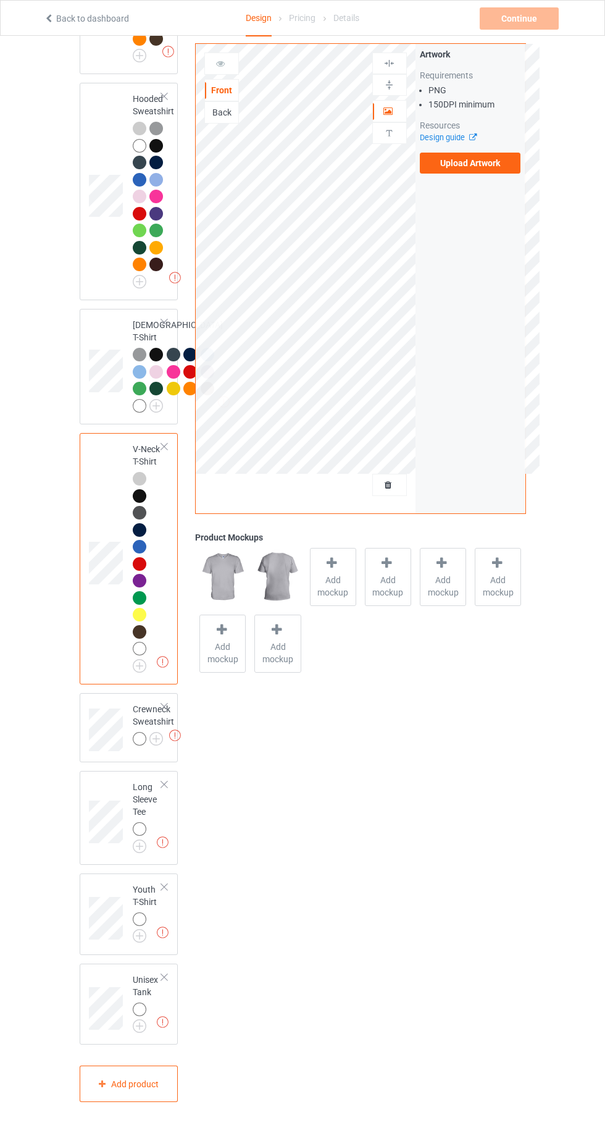
click at [0, 0] on img at bounding box center [0, 0] width 0 height 0
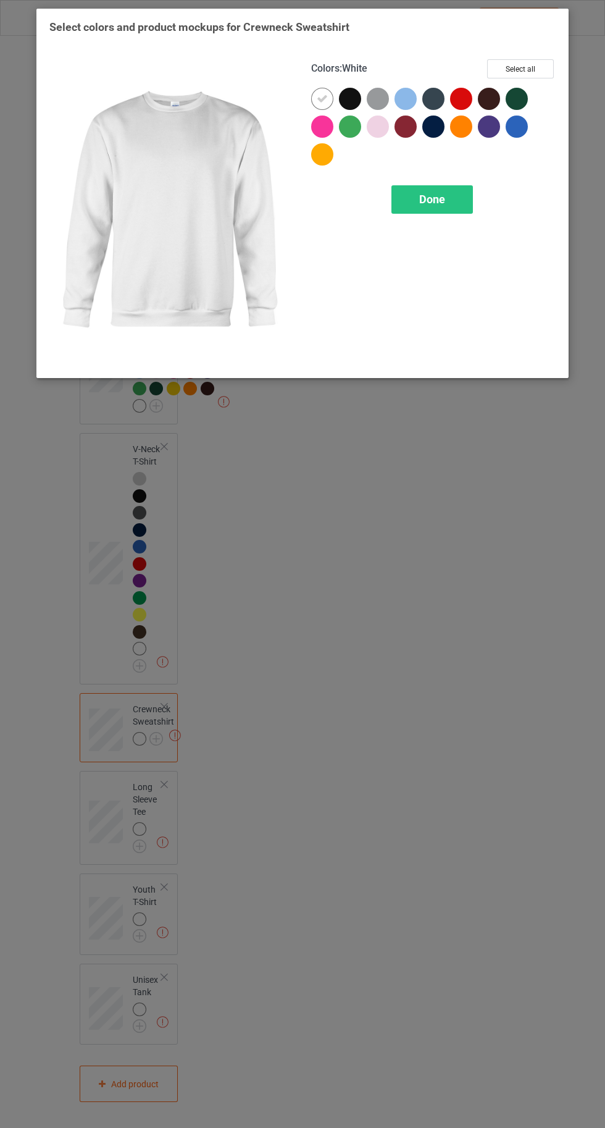
click at [353, 98] on div at bounding box center [350, 99] width 22 height 22
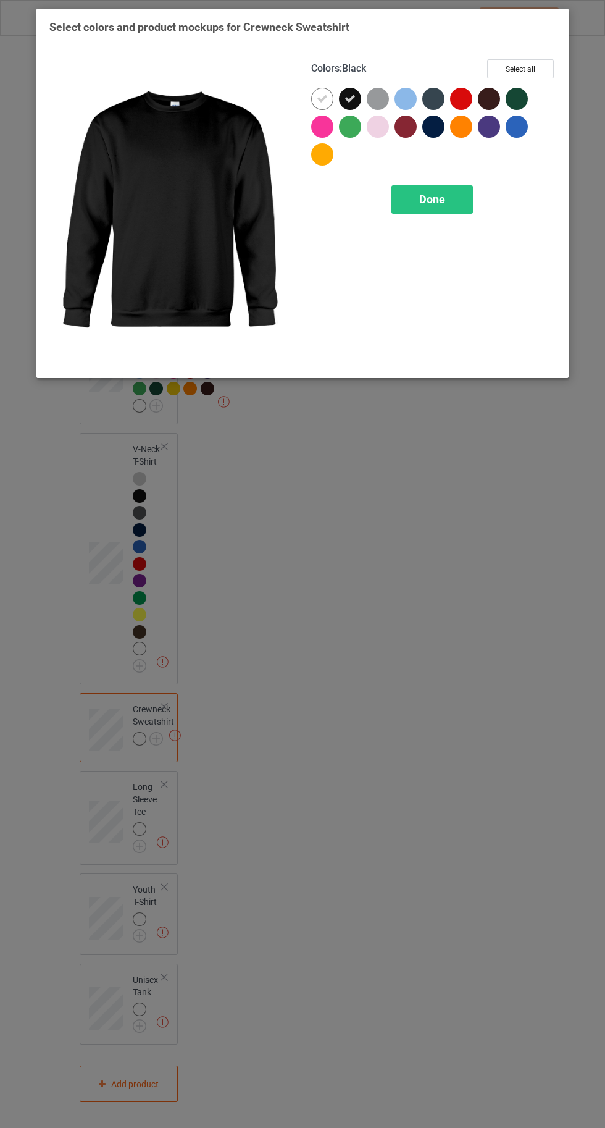
click at [349, 122] on div at bounding box center [350, 126] width 22 height 22
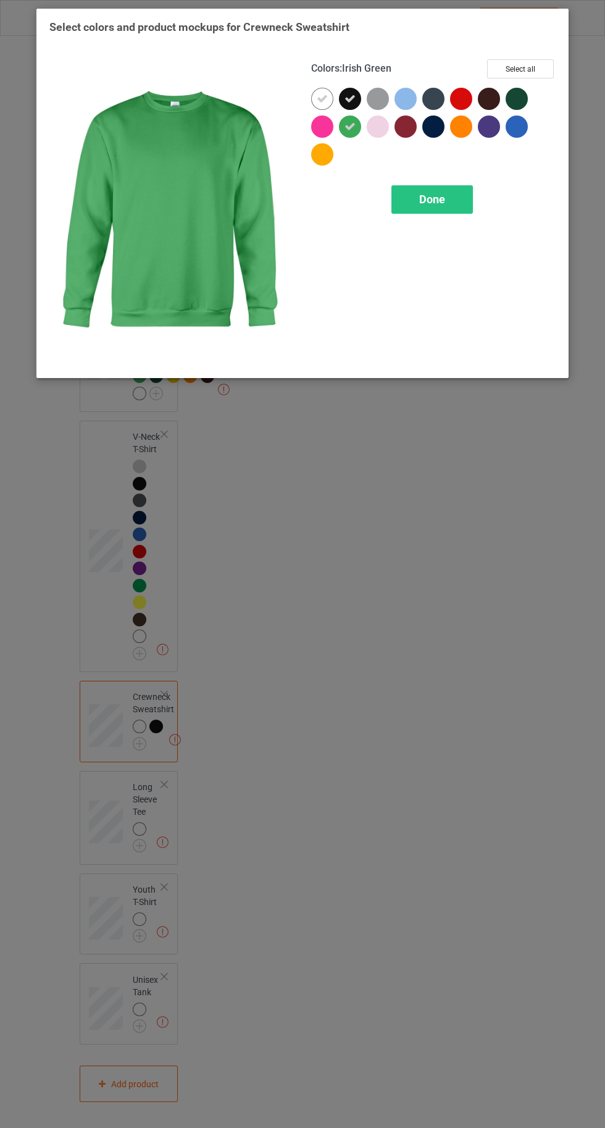
click at [347, 129] on icon at bounding box center [350, 126] width 11 height 11
click at [349, 98] on icon at bounding box center [350, 98] width 11 height 11
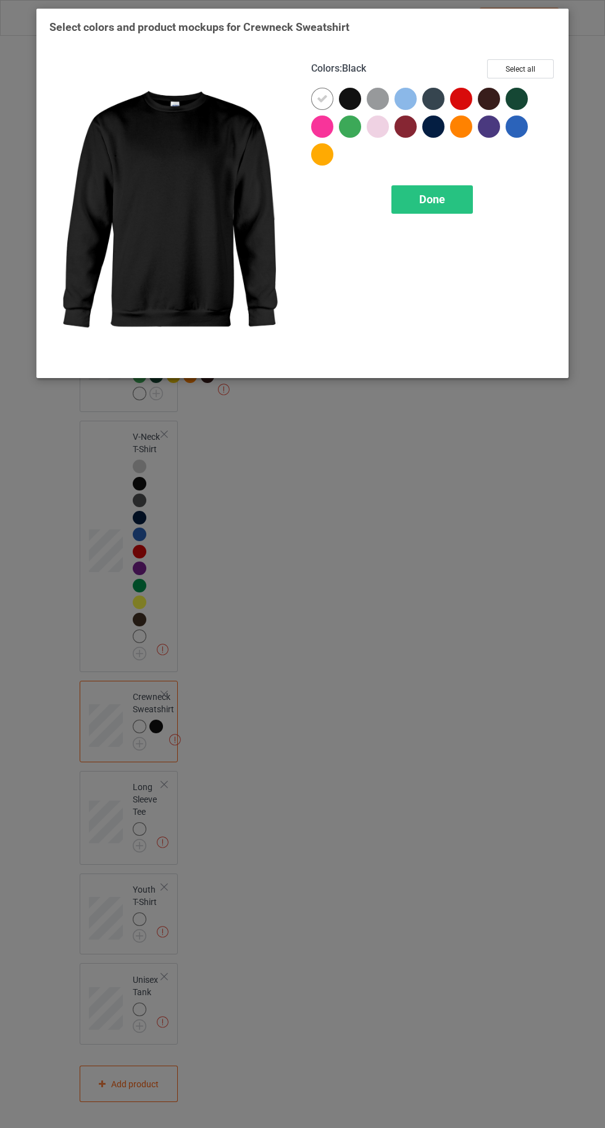
click at [373, 94] on div at bounding box center [378, 99] width 22 height 22
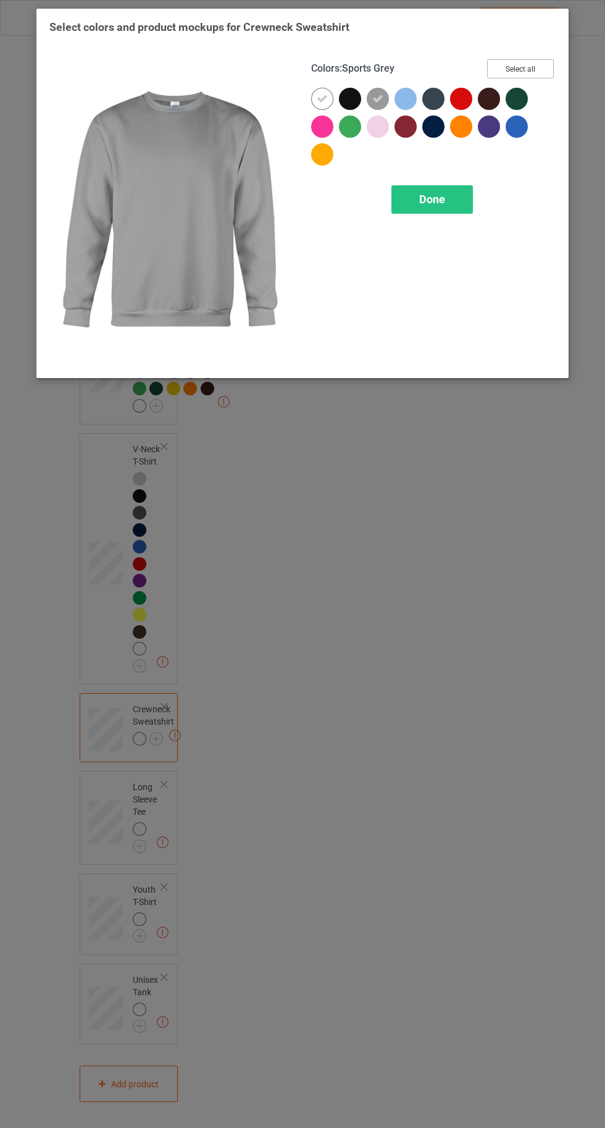
click at [519, 75] on button "Select all" at bounding box center [520, 68] width 67 height 19
click at [316, 99] on div at bounding box center [322, 99] width 22 height 22
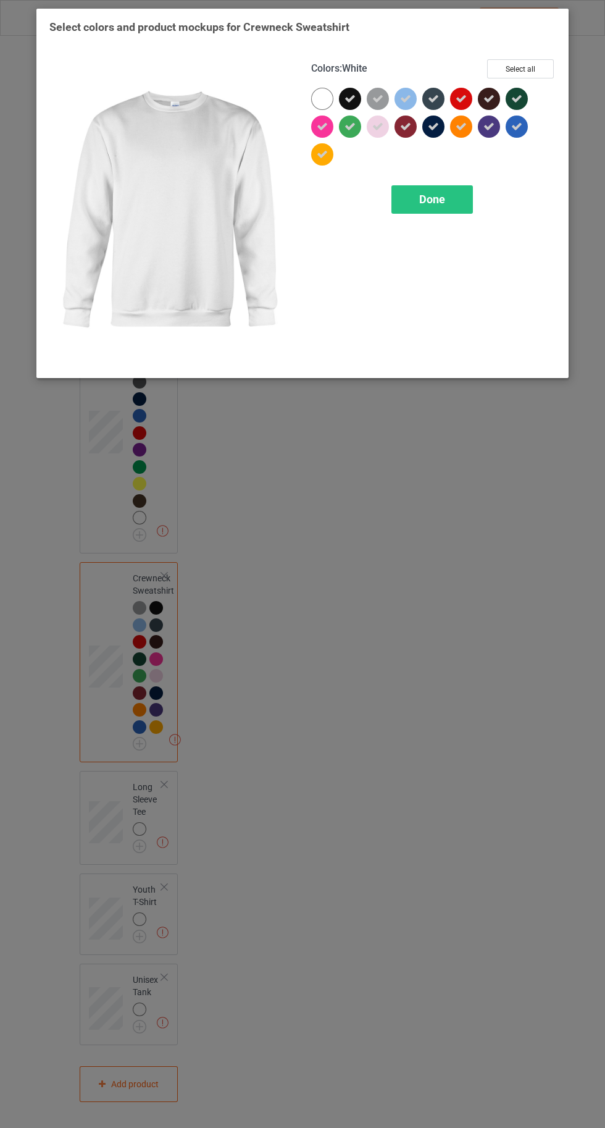
click at [316, 98] on div at bounding box center [322, 99] width 22 height 22
click at [420, 200] on span "Done" at bounding box center [432, 199] width 26 height 13
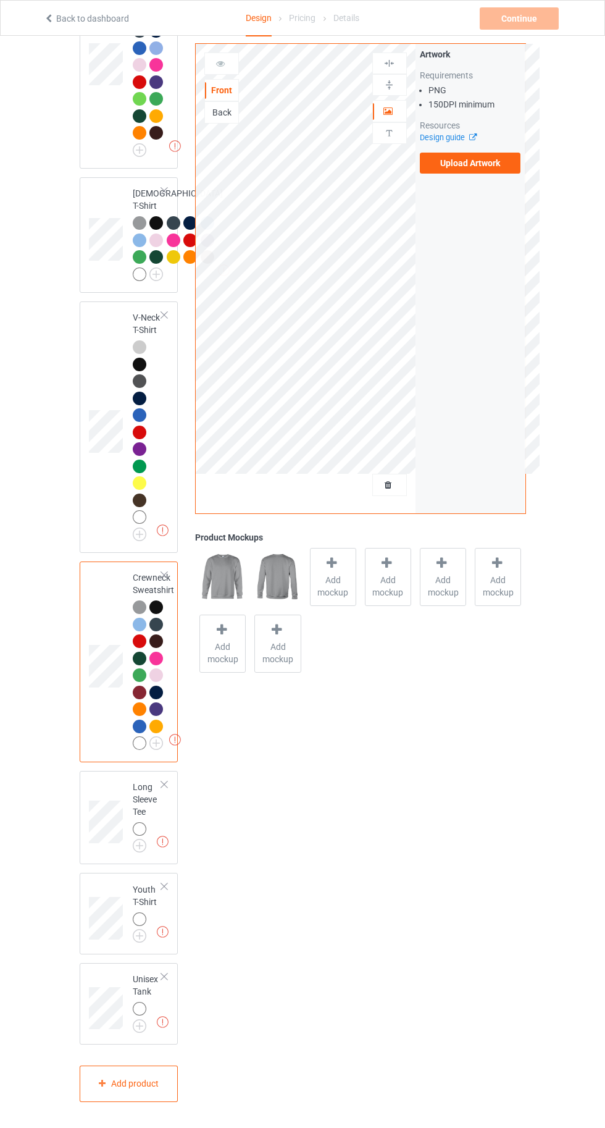
scroll to position [953, 0]
click at [0, 0] on img at bounding box center [0, 0] width 0 height 0
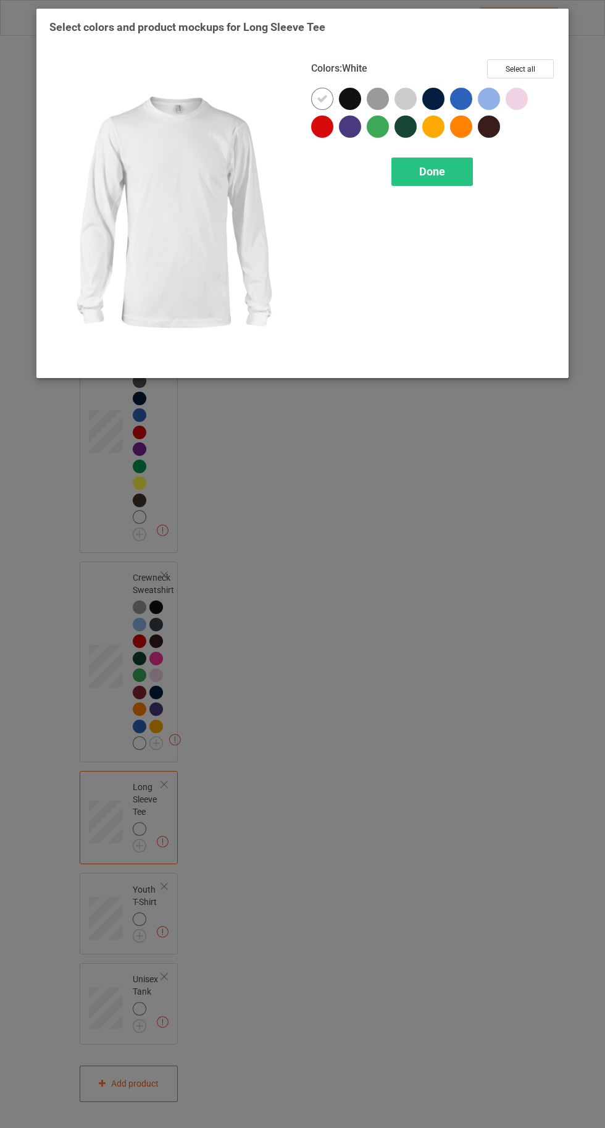
click at [398, 91] on div at bounding box center [406, 99] width 22 height 22
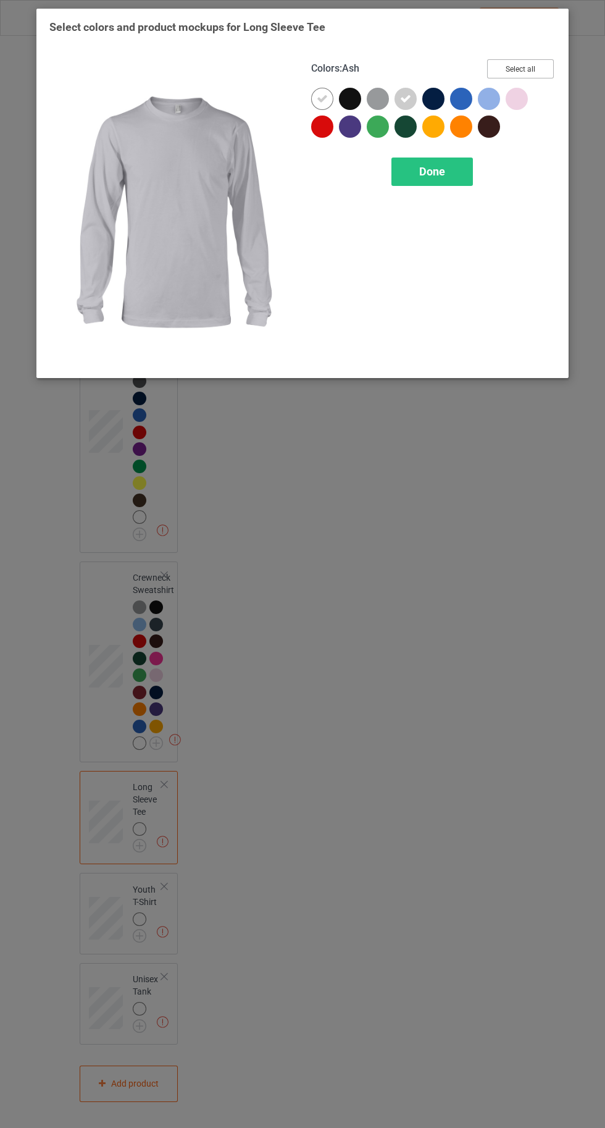
click at [526, 64] on button "Select all" at bounding box center [520, 68] width 67 height 19
click at [317, 98] on icon at bounding box center [322, 98] width 11 height 11
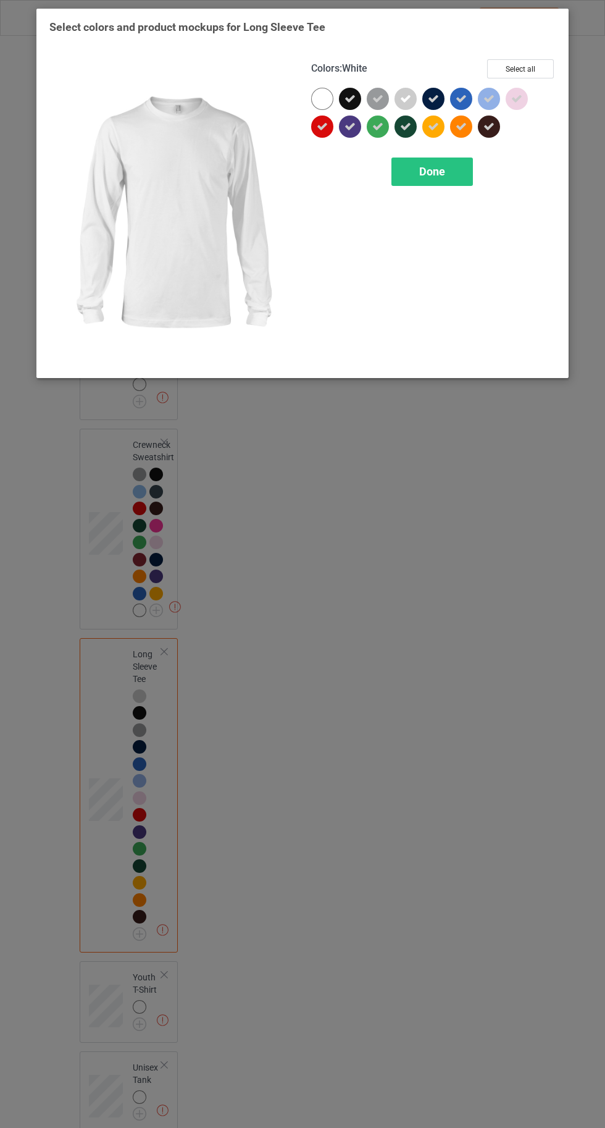
click at [312, 101] on div at bounding box center [322, 99] width 22 height 22
click at [417, 178] on div "Done" at bounding box center [432, 171] width 82 height 28
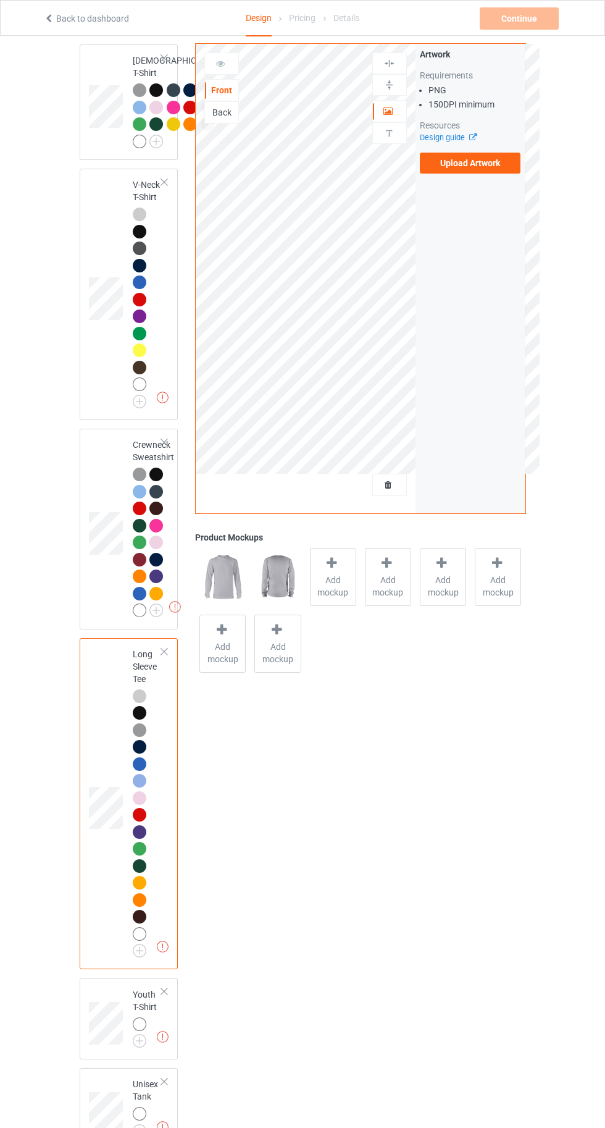
scroll to position [1191, 0]
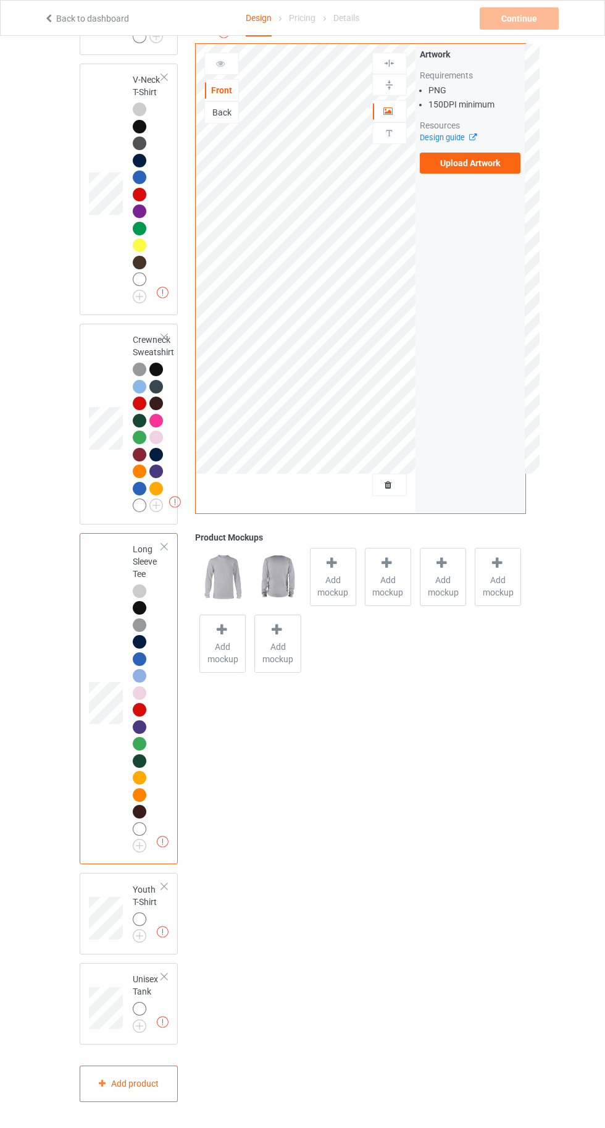
click at [0, 0] on img at bounding box center [0, 0] width 0 height 0
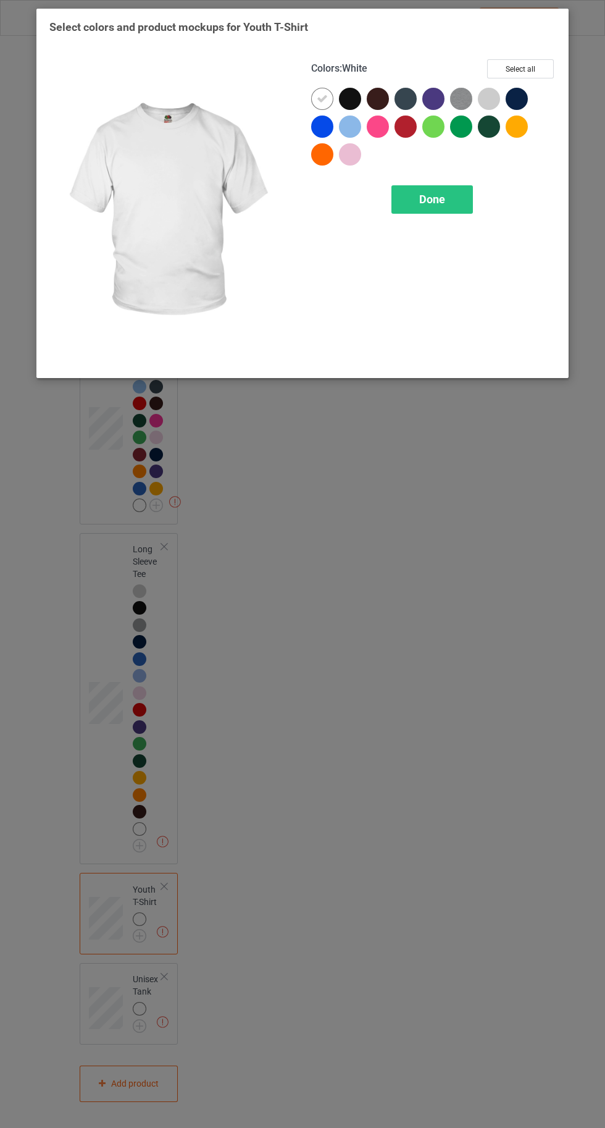
click at [491, 95] on div at bounding box center [489, 99] width 22 height 22
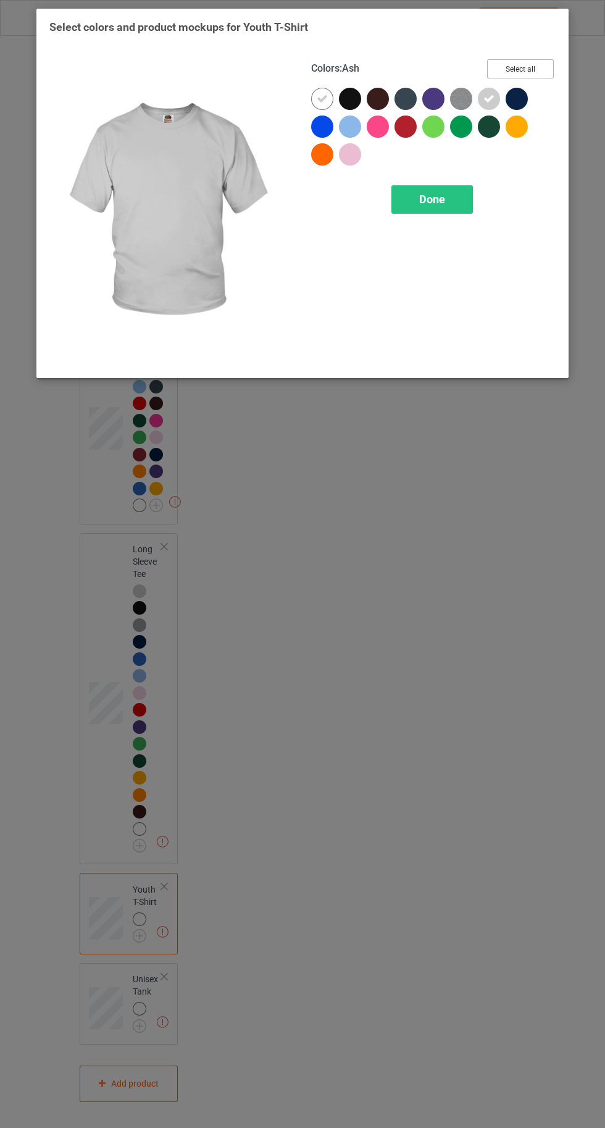
click at [534, 67] on button "Select all" at bounding box center [520, 68] width 67 height 19
click at [320, 98] on icon at bounding box center [322, 98] width 11 height 11
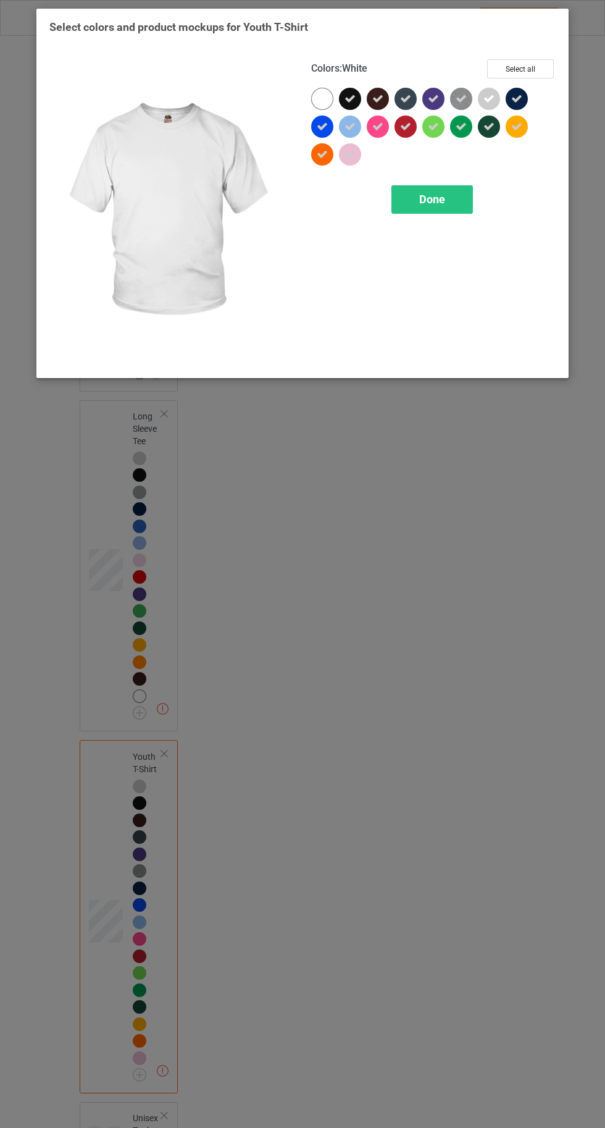
click at [315, 104] on div at bounding box center [322, 99] width 22 height 22
click at [431, 199] on span "Done" at bounding box center [432, 199] width 26 height 13
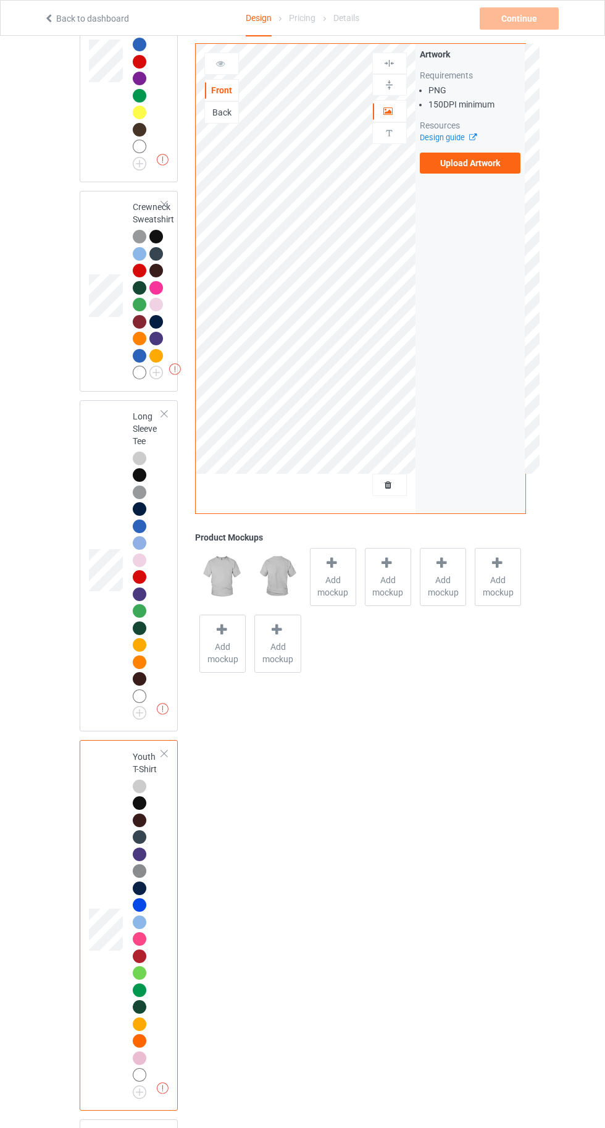
scroll to position [1480, 0]
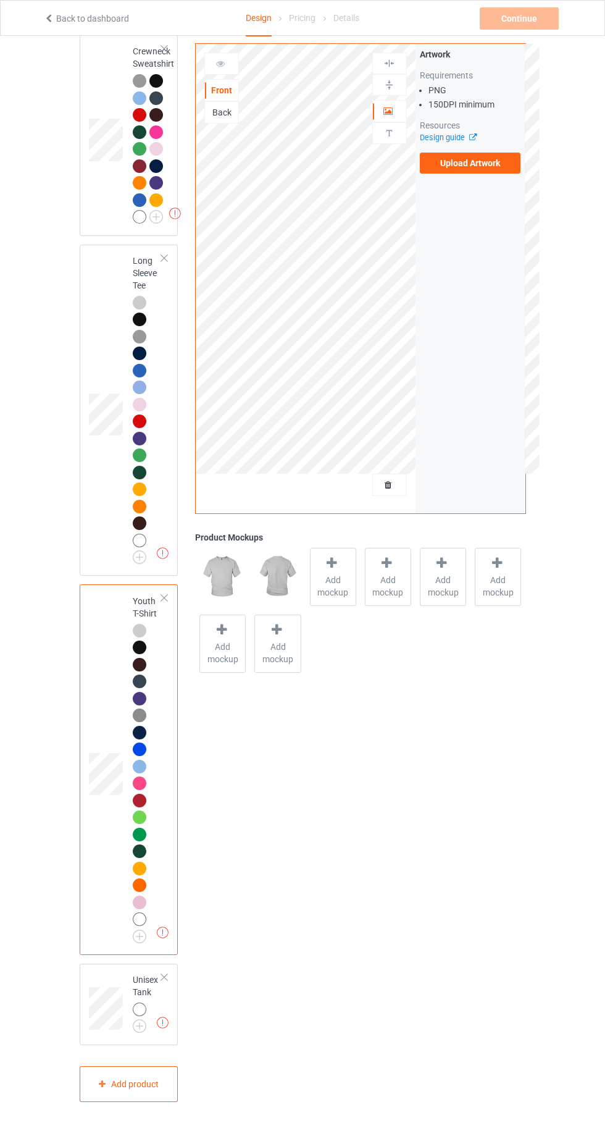
click at [0, 0] on img at bounding box center [0, 0] width 0 height 0
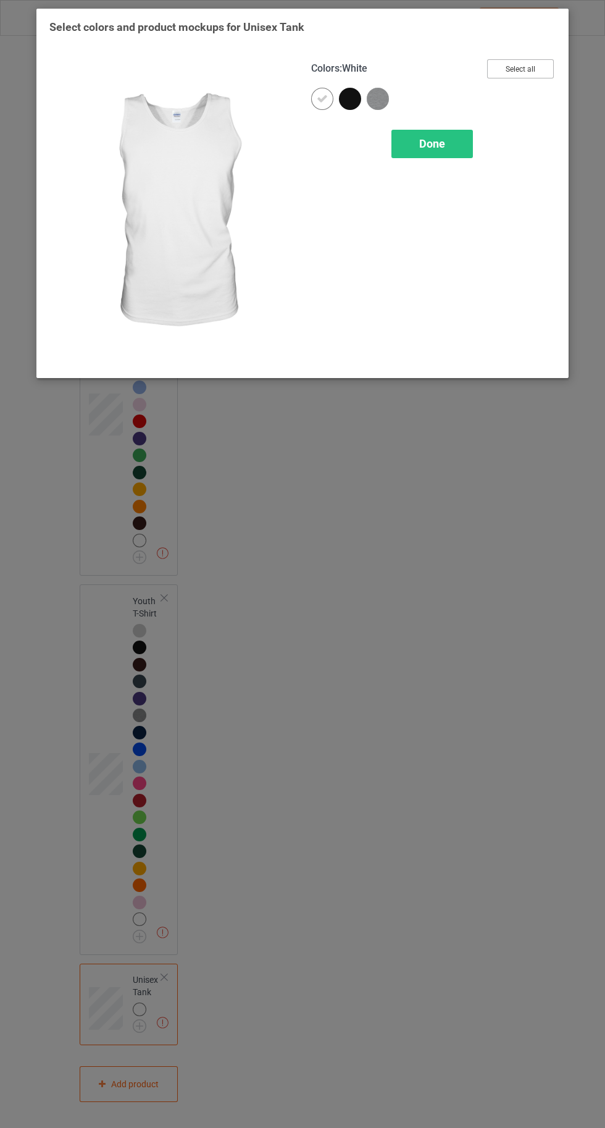
click at [524, 67] on button "Select all" at bounding box center [520, 68] width 67 height 19
click at [432, 143] on span "Done" at bounding box center [432, 143] width 26 height 13
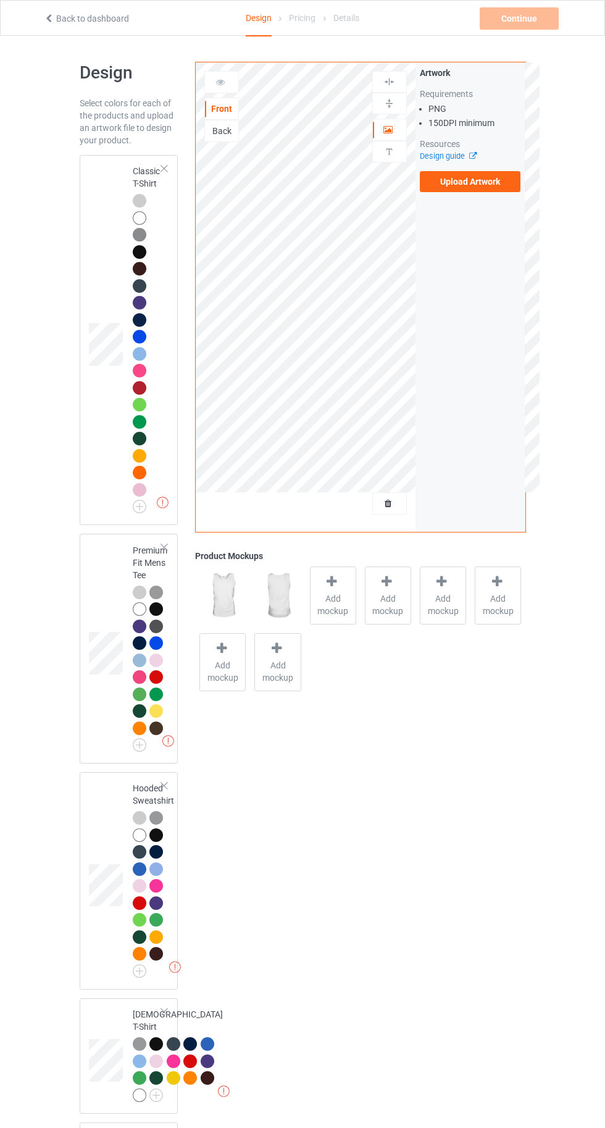
click at [138, 592] on div at bounding box center [140, 592] width 14 height 14
click at [338, 592] on span "Add mockup" at bounding box center [333, 604] width 45 height 25
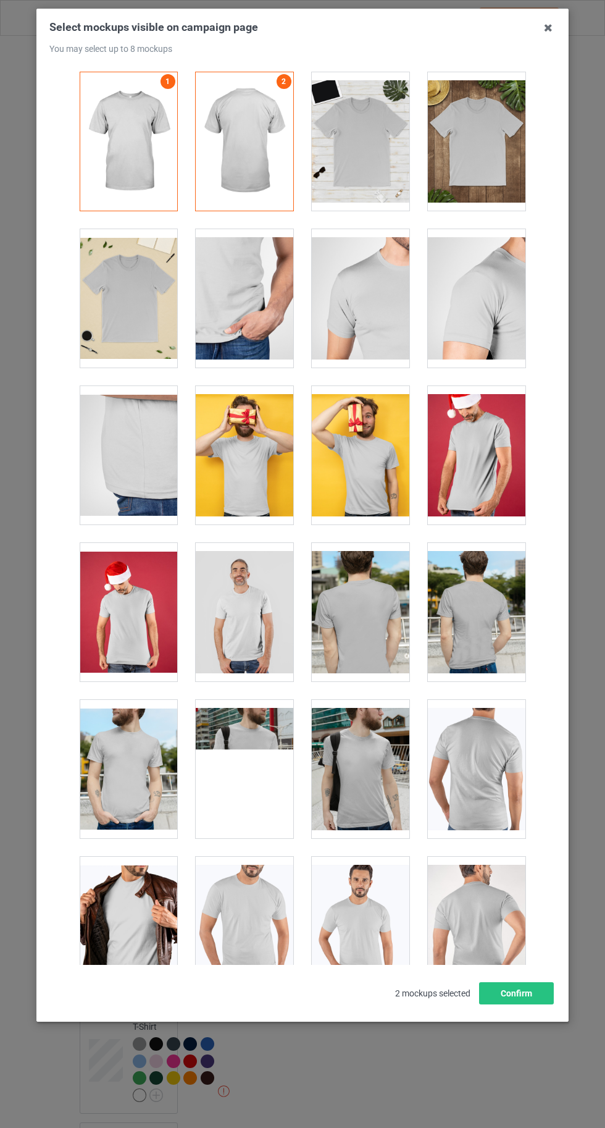
click at [125, 300] on div at bounding box center [129, 298] width 98 height 138
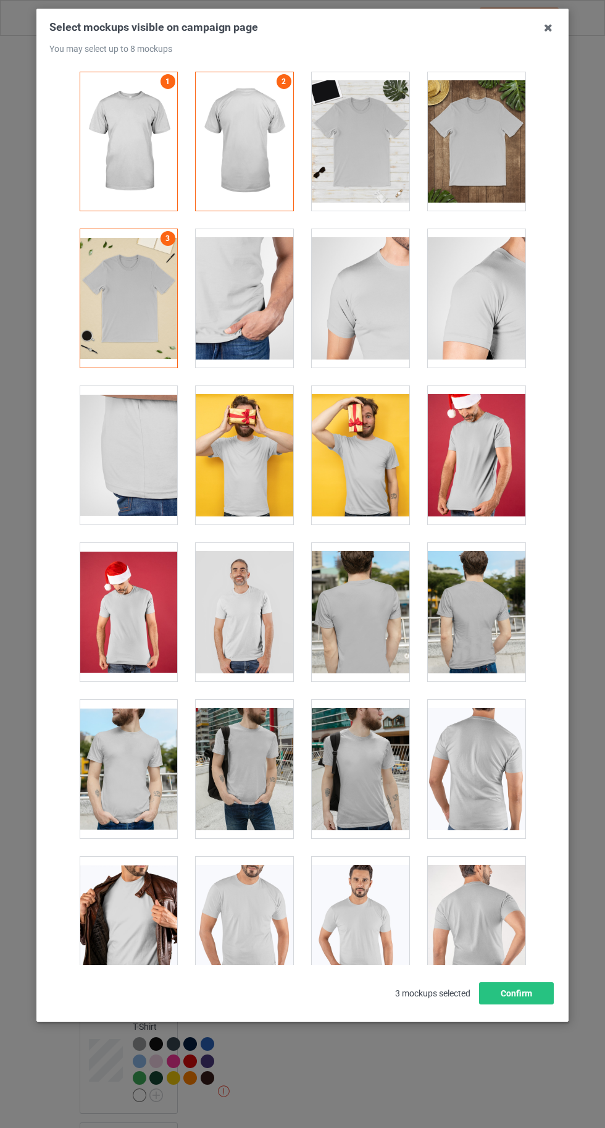
click at [548, 28] on icon at bounding box center [548, 28] width 20 height 20
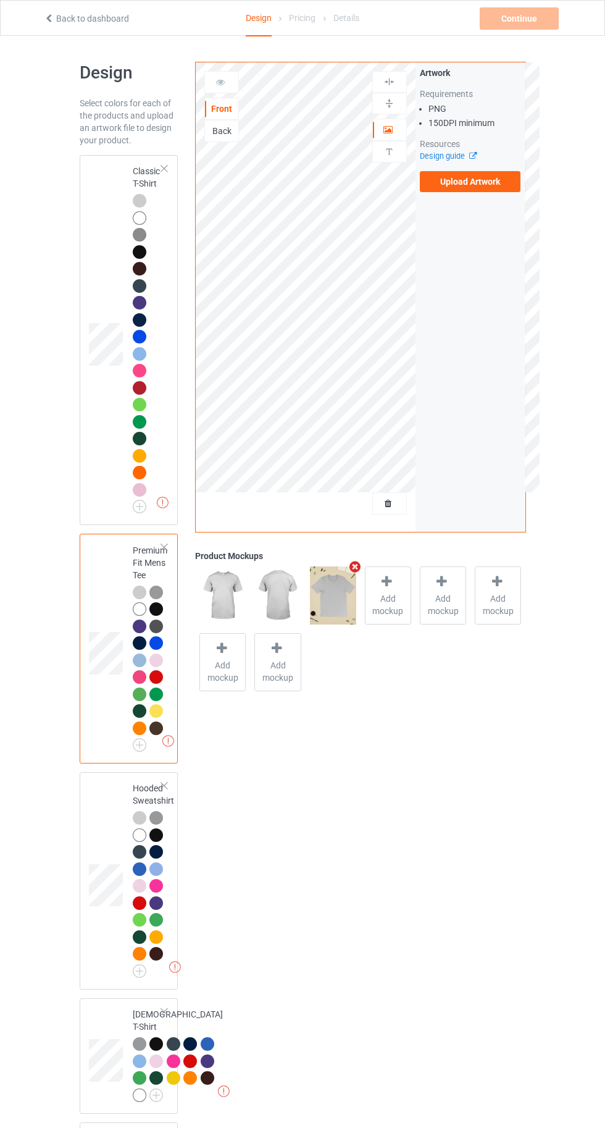
click at [133, 199] on div at bounding box center [140, 201] width 14 height 14
click at [464, 178] on label "Upload Artwork" at bounding box center [470, 181] width 101 height 21
click at [0, 0] on input "Upload Artwork" at bounding box center [0, 0] width 0 height 0
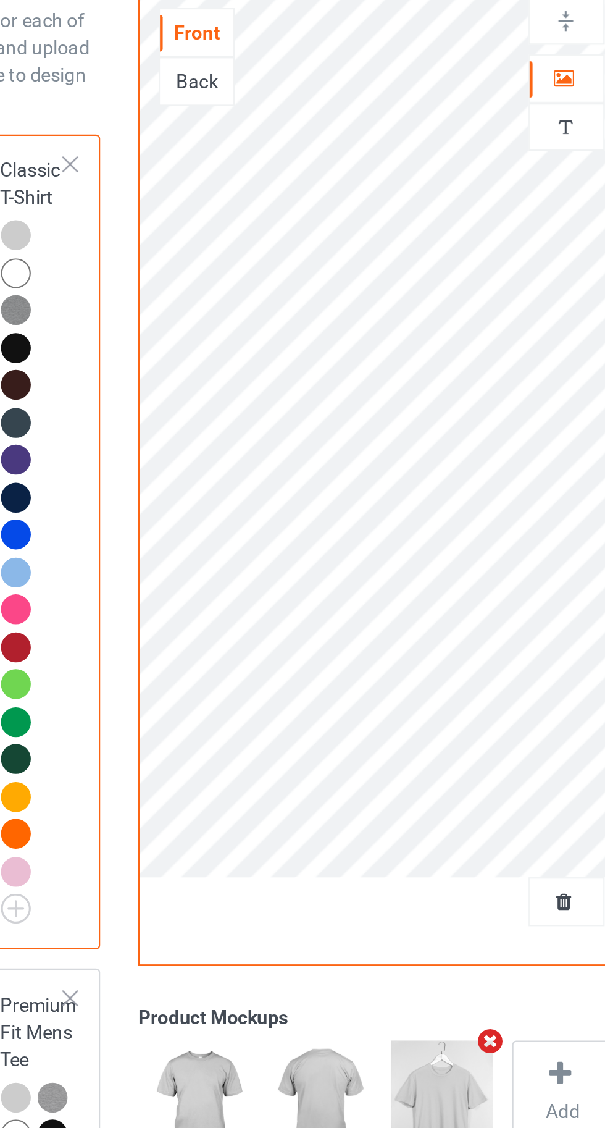
scroll to position [6, 0]
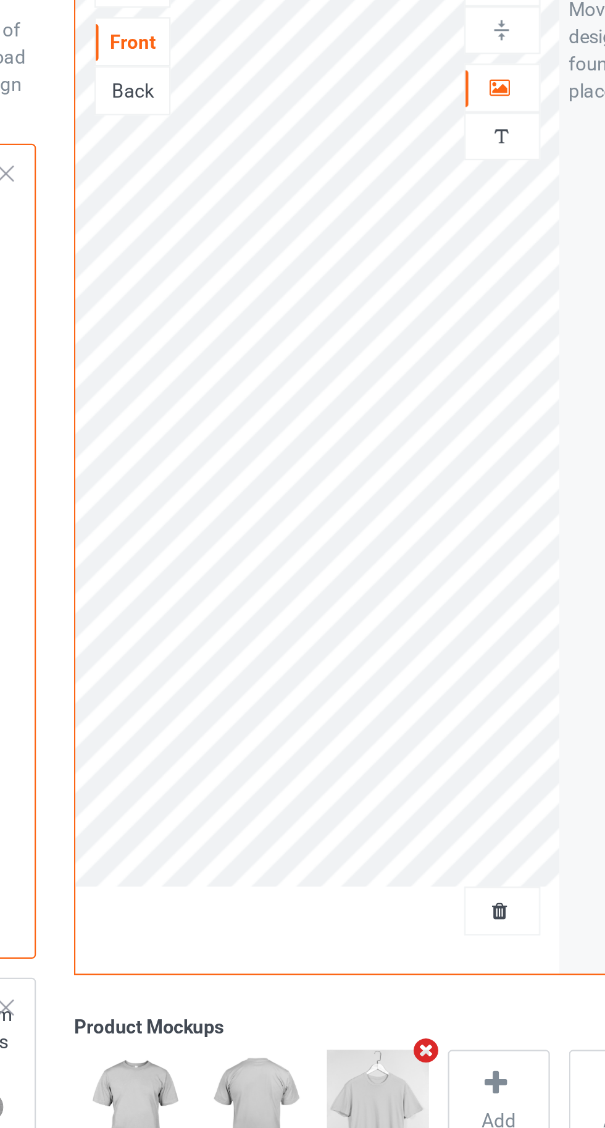
click at [400, 493] on div at bounding box center [389, 497] width 33 height 12
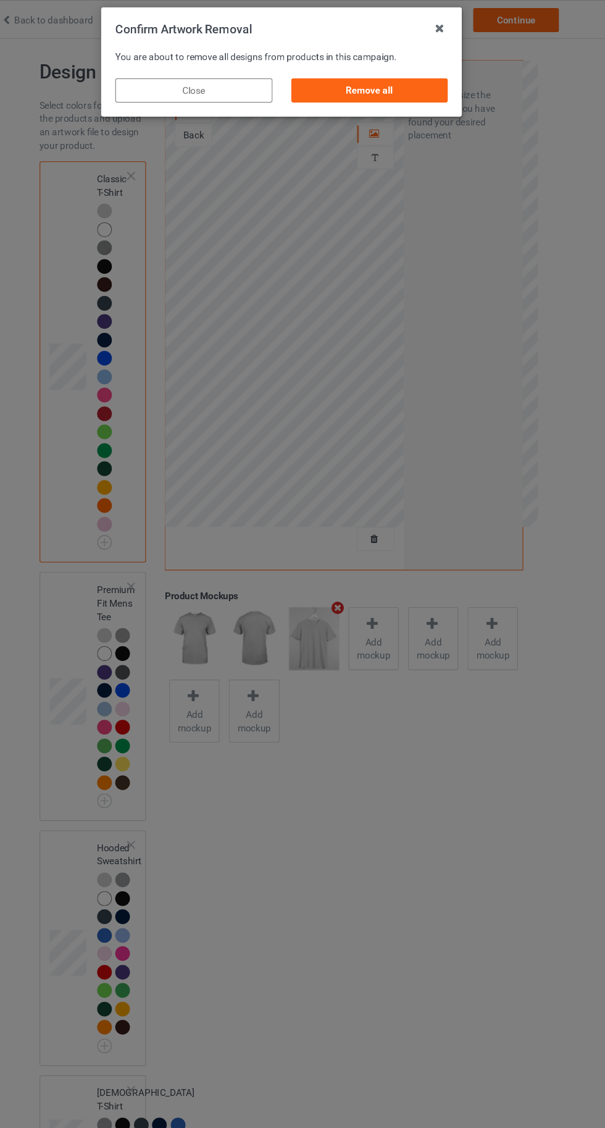
click at [375, 83] on div "Remove all" at bounding box center [383, 83] width 145 height 22
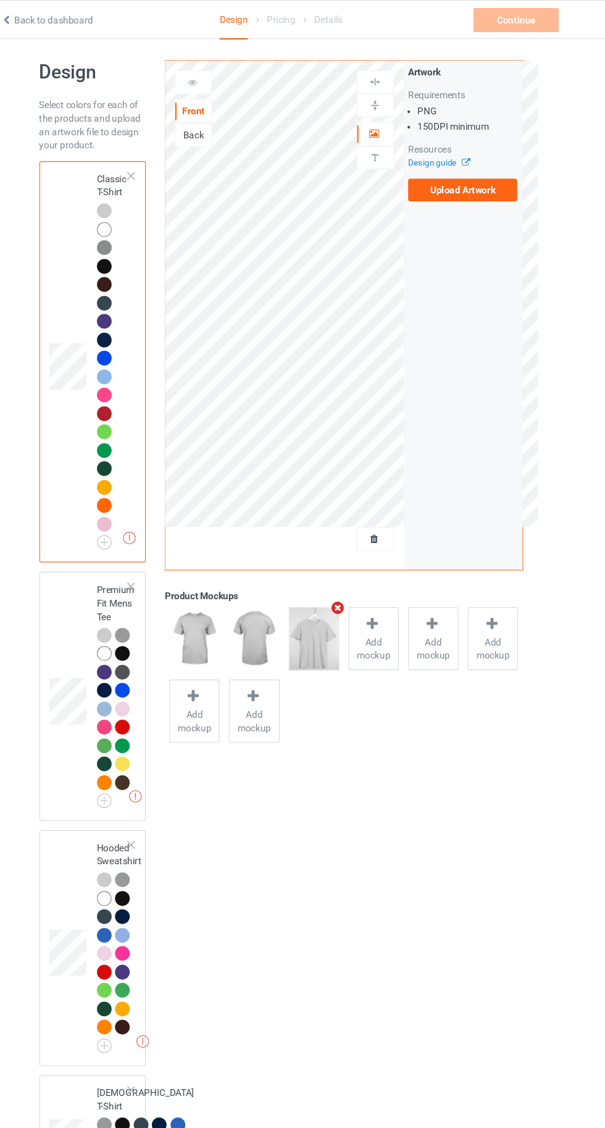
click at [455, 175] on label "Upload Artwork" at bounding box center [470, 175] width 101 height 21
click at [0, 0] on input "Upload Artwork" at bounding box center [0, 0] width 0 height 0
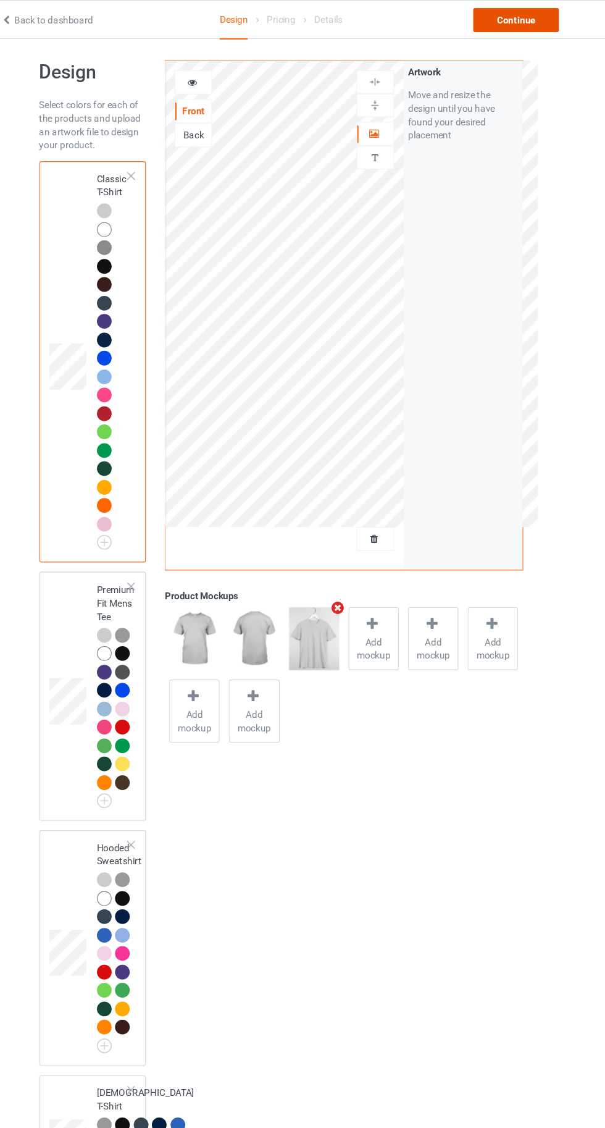
click at [516, 18] on div "Continue" at bounding box center [519, 18] width 79 height 22
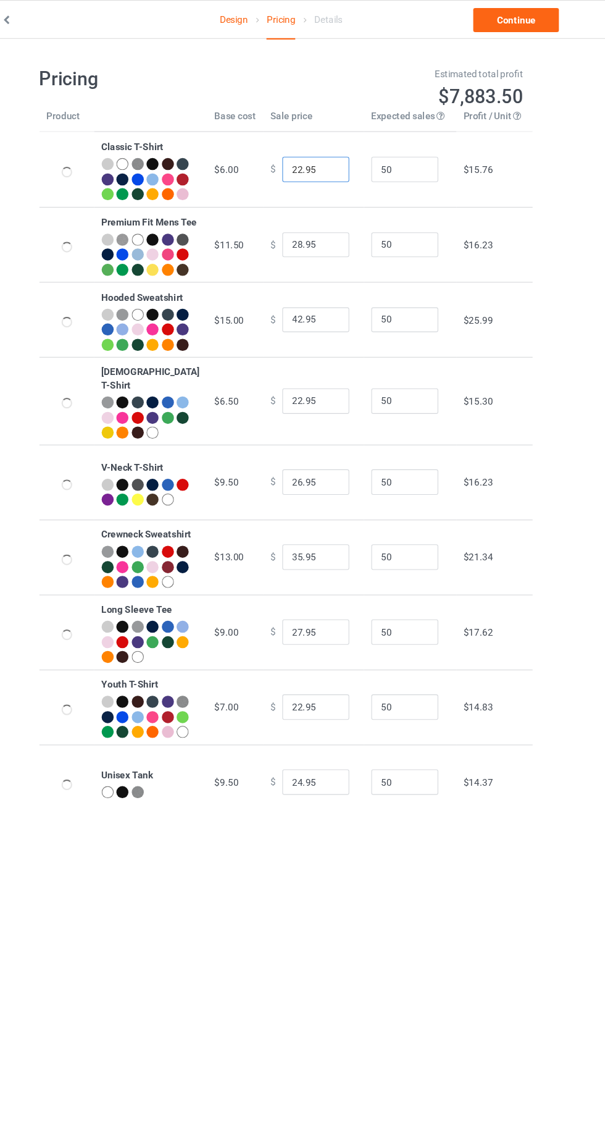
click at [304, 162] on input "22.95" at bounding box center [335, 155] width 62 height 23
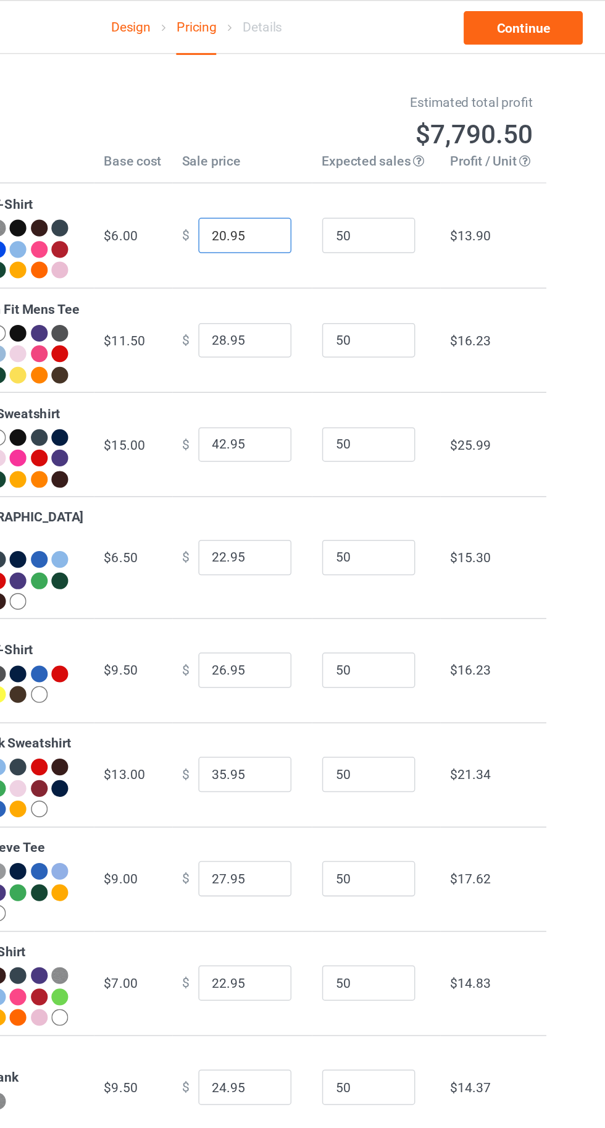
type input "20.95"
click at [304, 238] on input "28.95" at bounding box center [335, 225] width 62 height 23
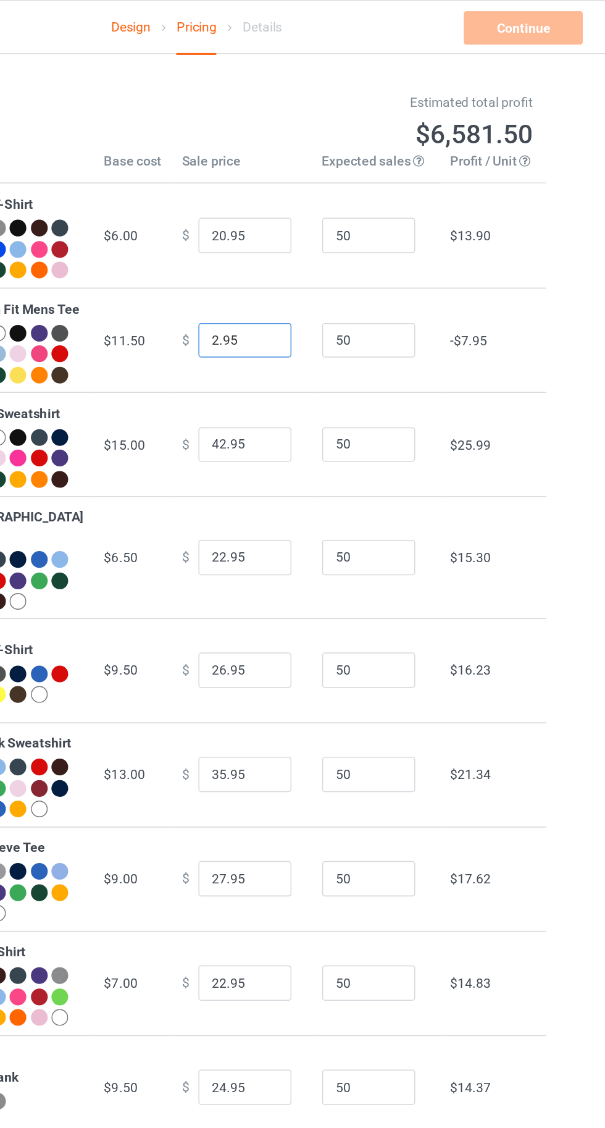
type input "24.95"
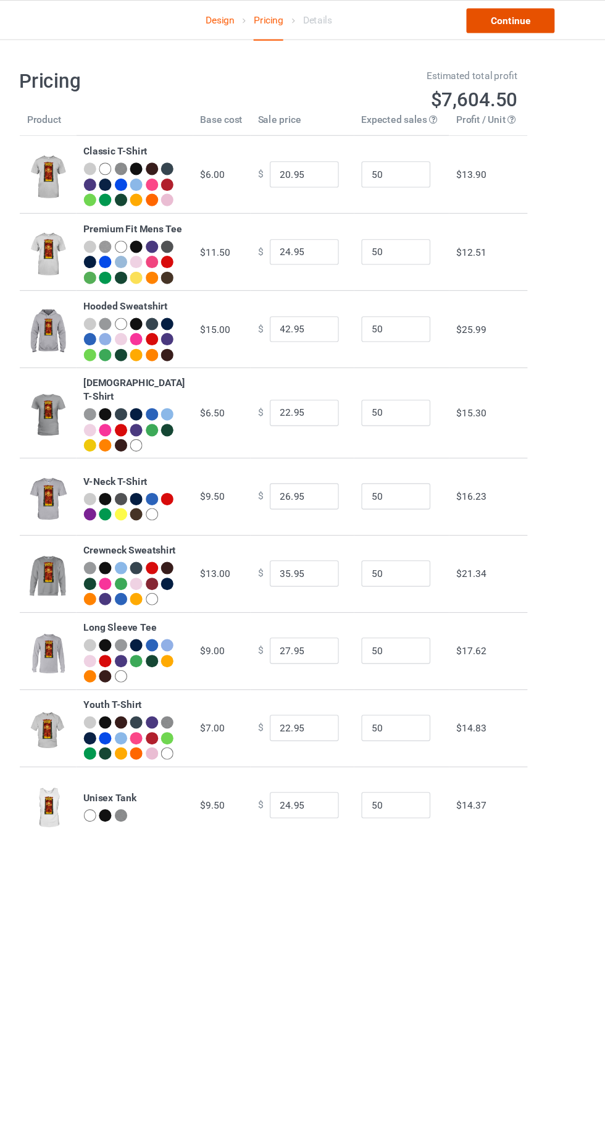
click at [525, 18] on link "Continue" at bounding box center [519, 18] width 79 height 22
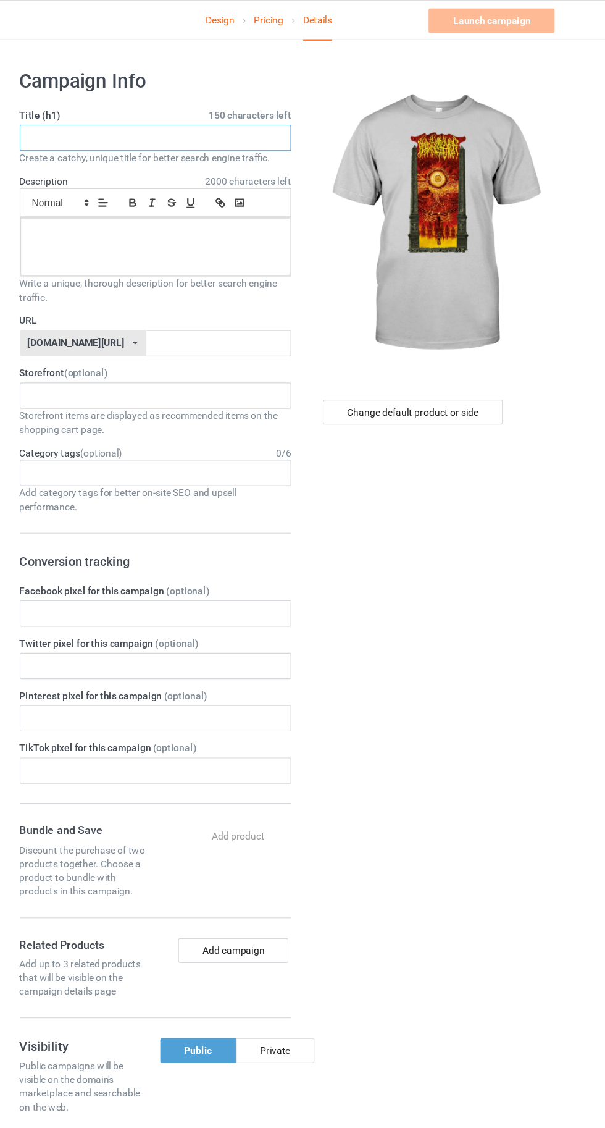
click at [179, 123] on input "text" at bounding box center [201, 123] width 243 height 23
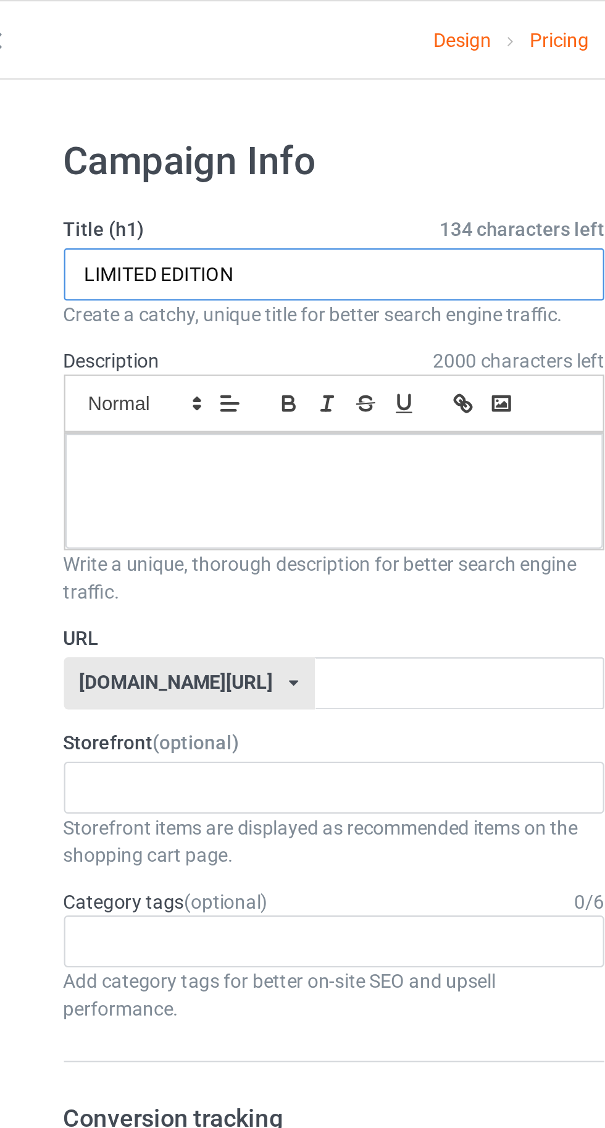
type input "LIMITED EDITION"
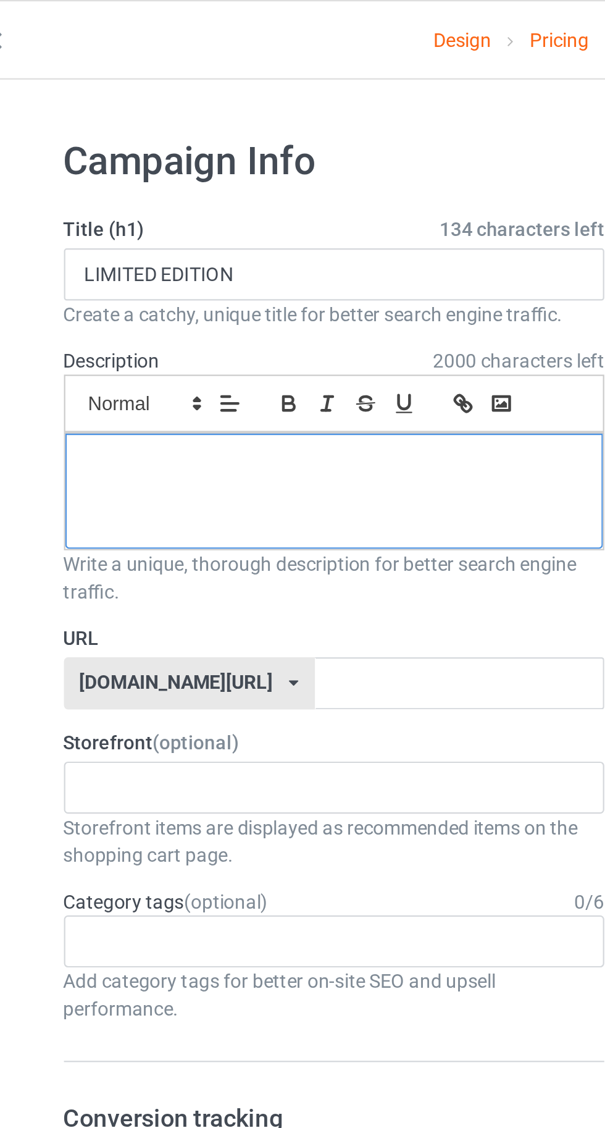
click at [122, 225] on div at bounding box center [201, 221] width 242 height 52
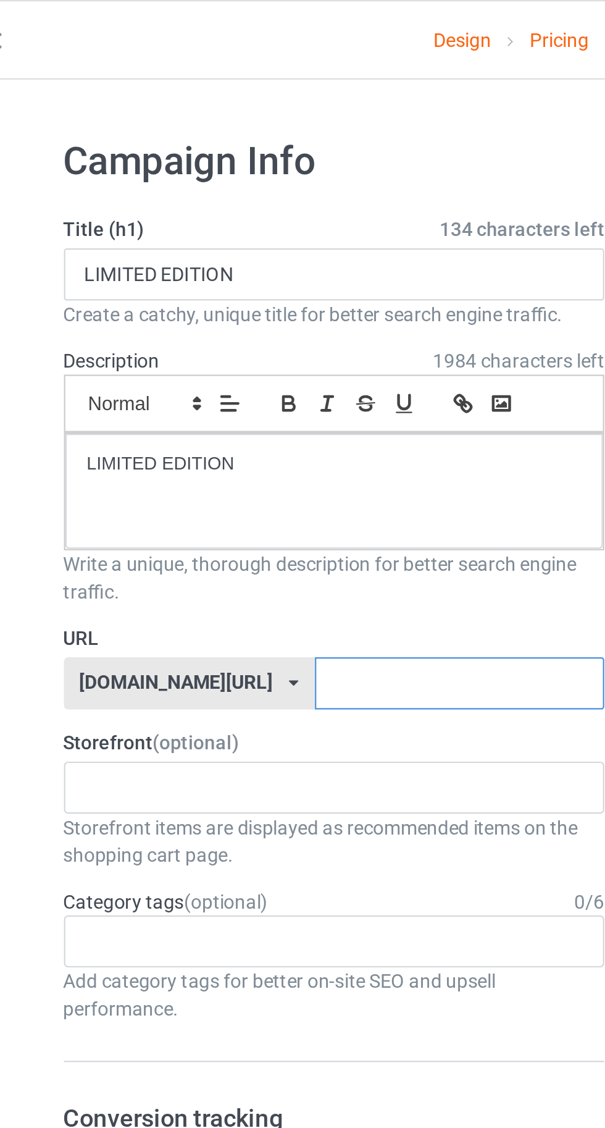
click at [261, 302] on input "text" at bounding box center [258, 307] width 130 height 23
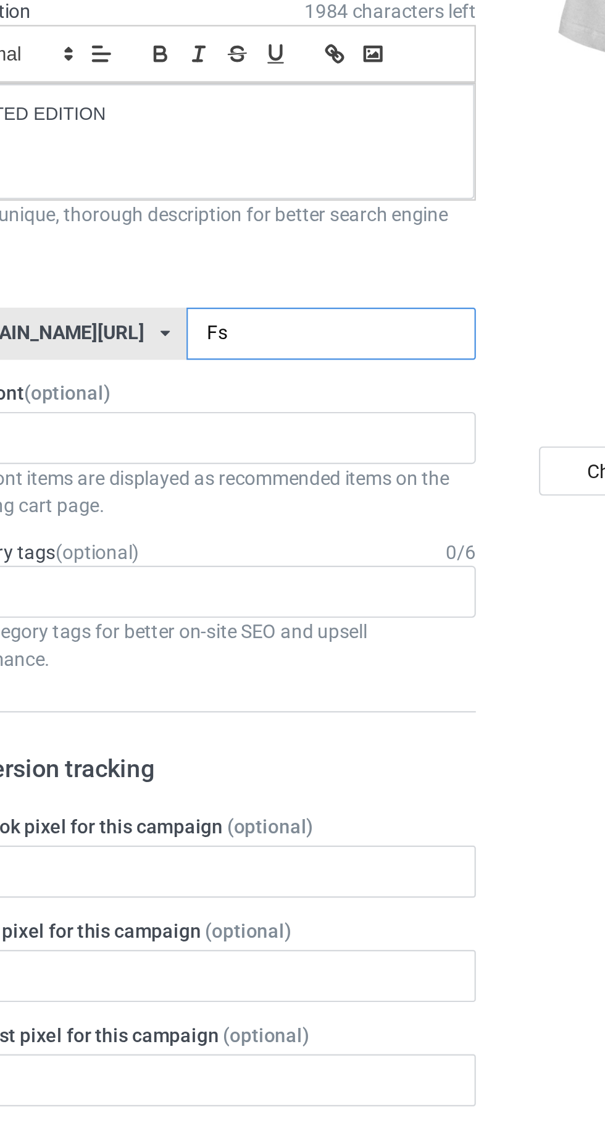
type input "Fsn"
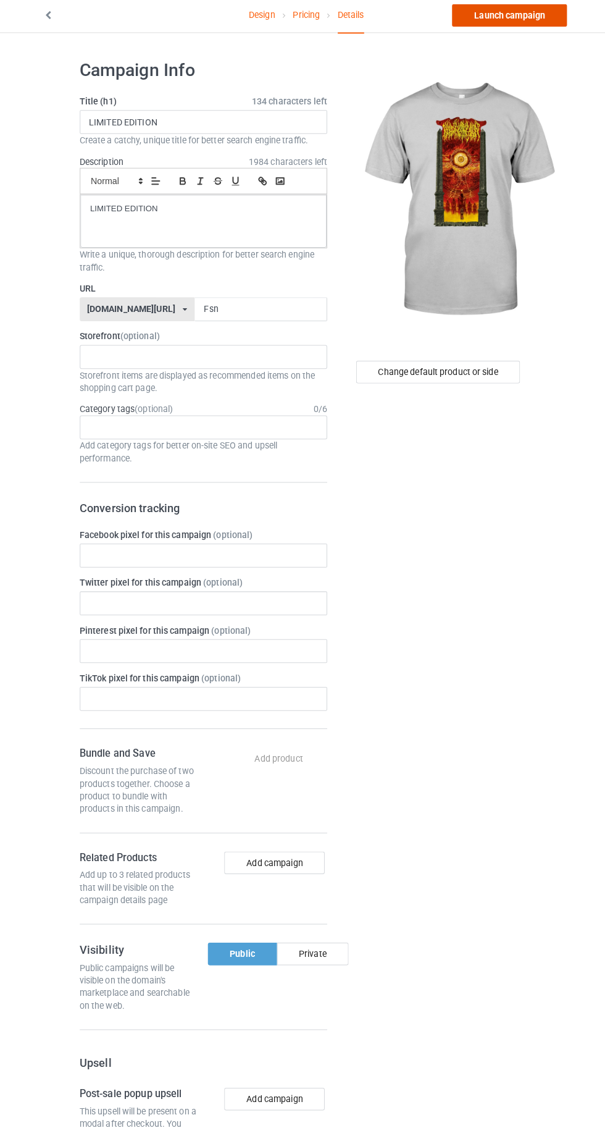
click at [471, 23] on link "Launch campaign" at bounding box center [502, 18] width 113 height 22
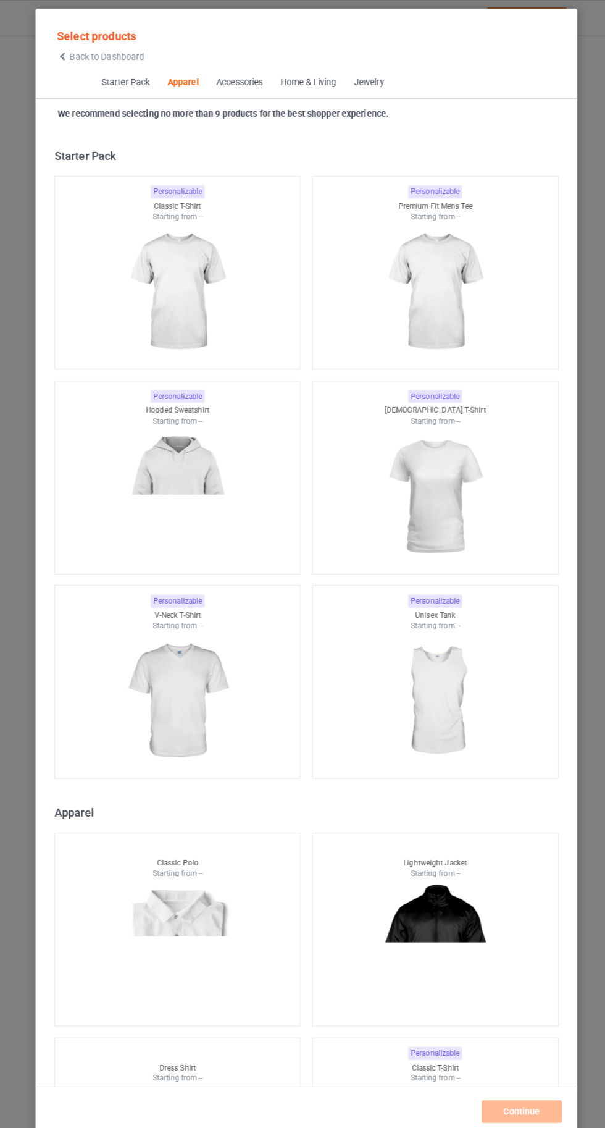
scroll to position [661, 0]
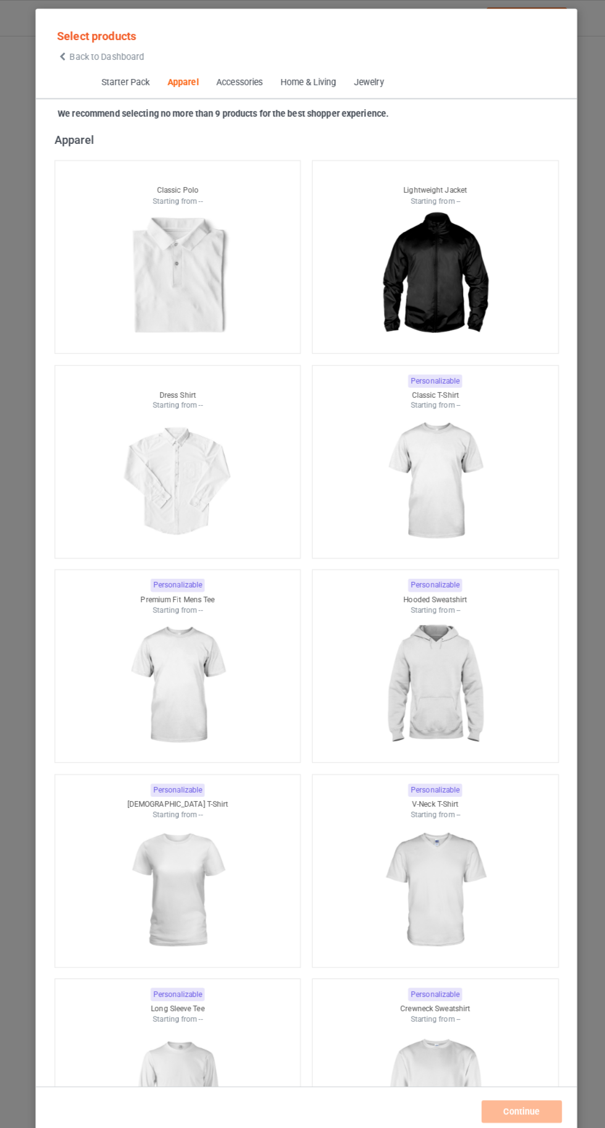
click at [62, 55] on icon at bounding box center [62, 55] width 10 height 9
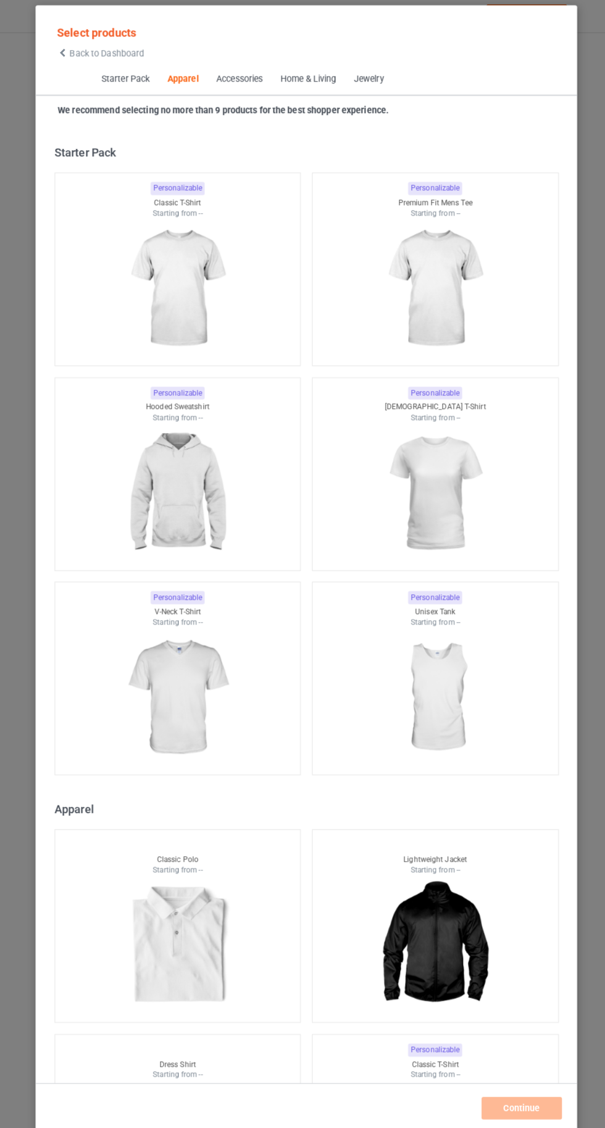
scroll to position [661, 0]
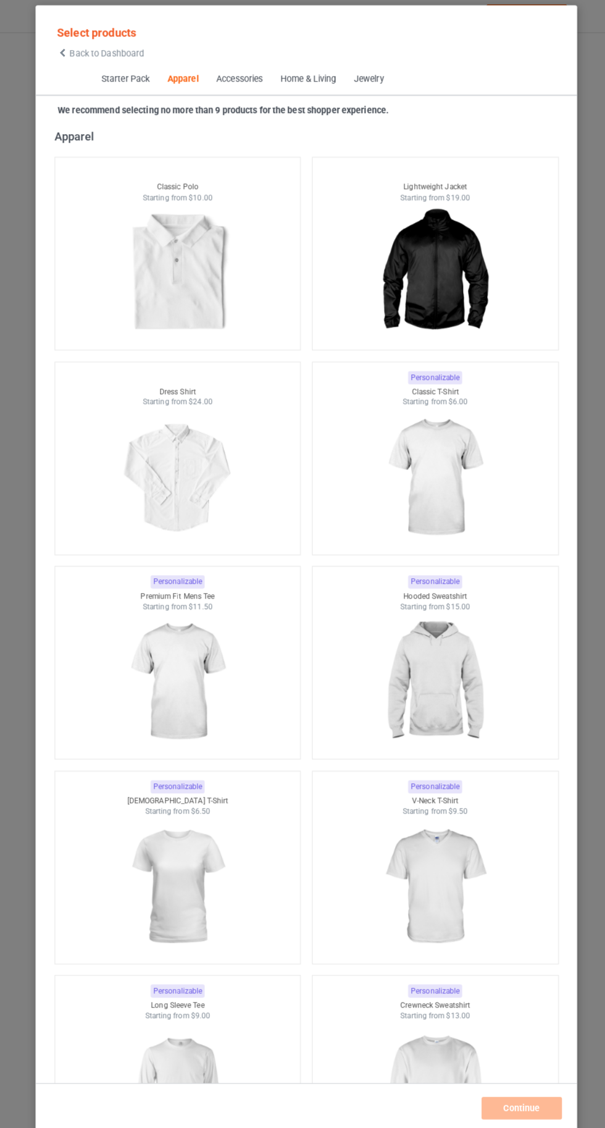
click at [62, 55] on icon at bounding box center [62, 55] width 10 height 9
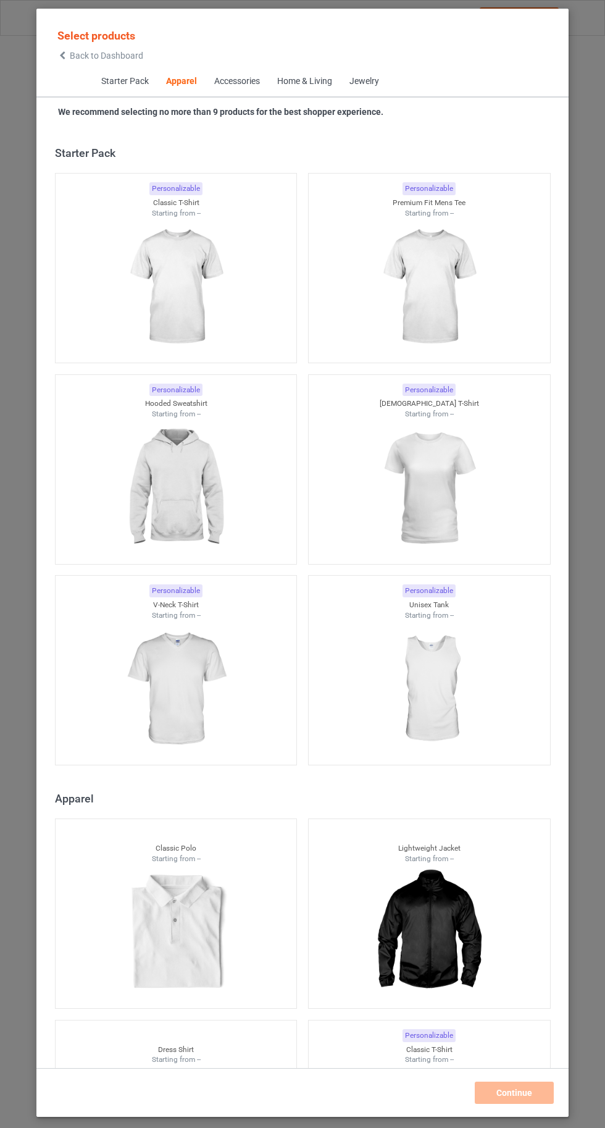
scroll to position [661, 0]
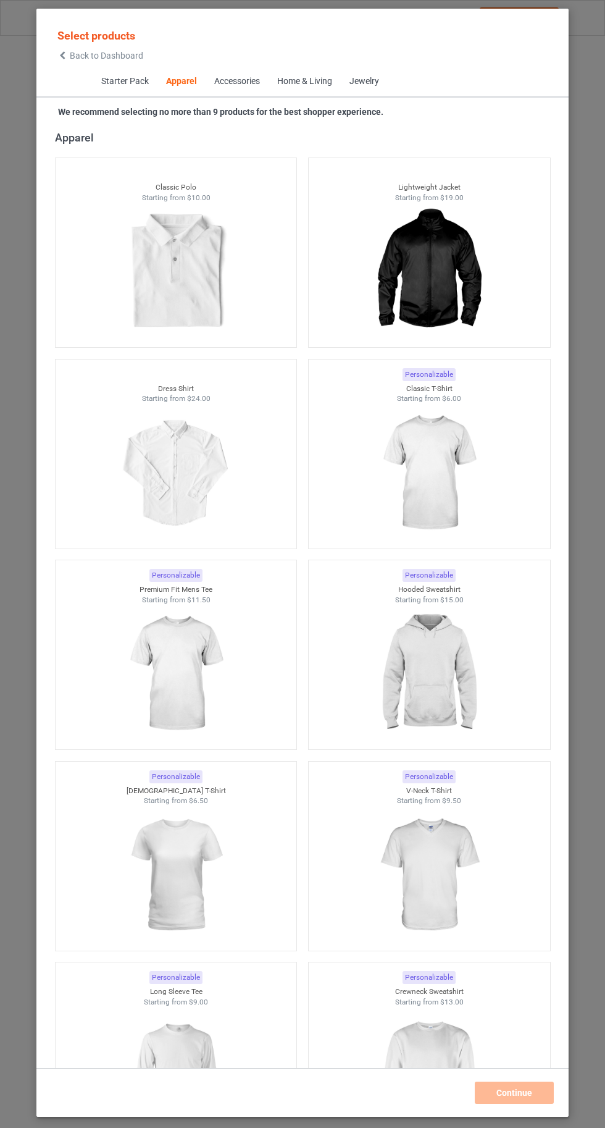
click at [437, 508] on img at bounding box center [429, 473] width 111 height 138
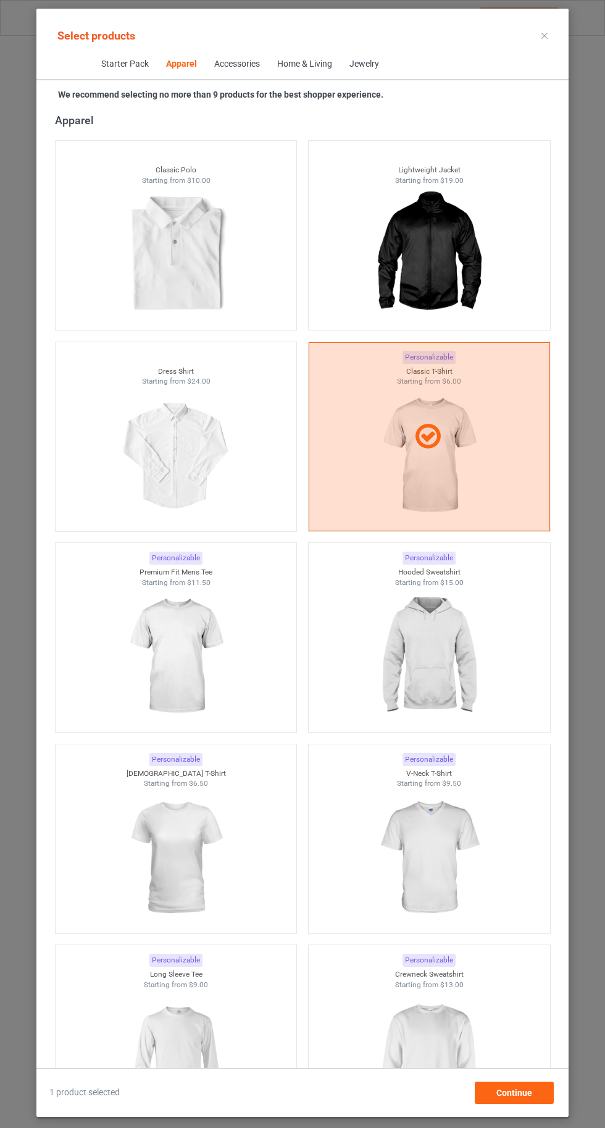
click at [466, 638] on img at bounding box center [429, 656] width 111 height 138
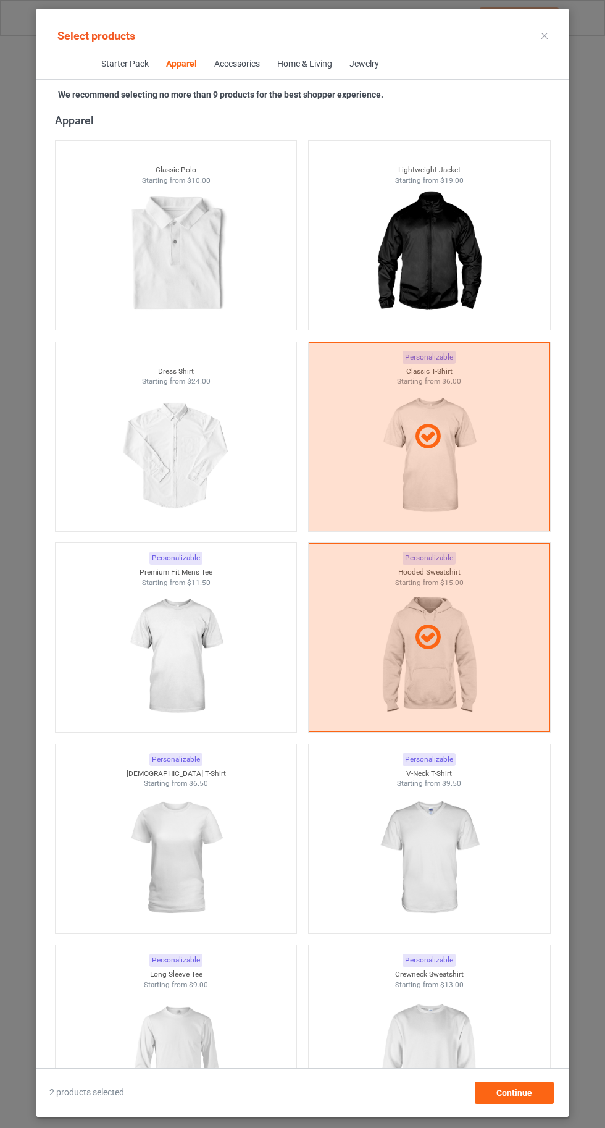
click at [442, 861] on img at bounding box center [429, 858] width 111 height 138
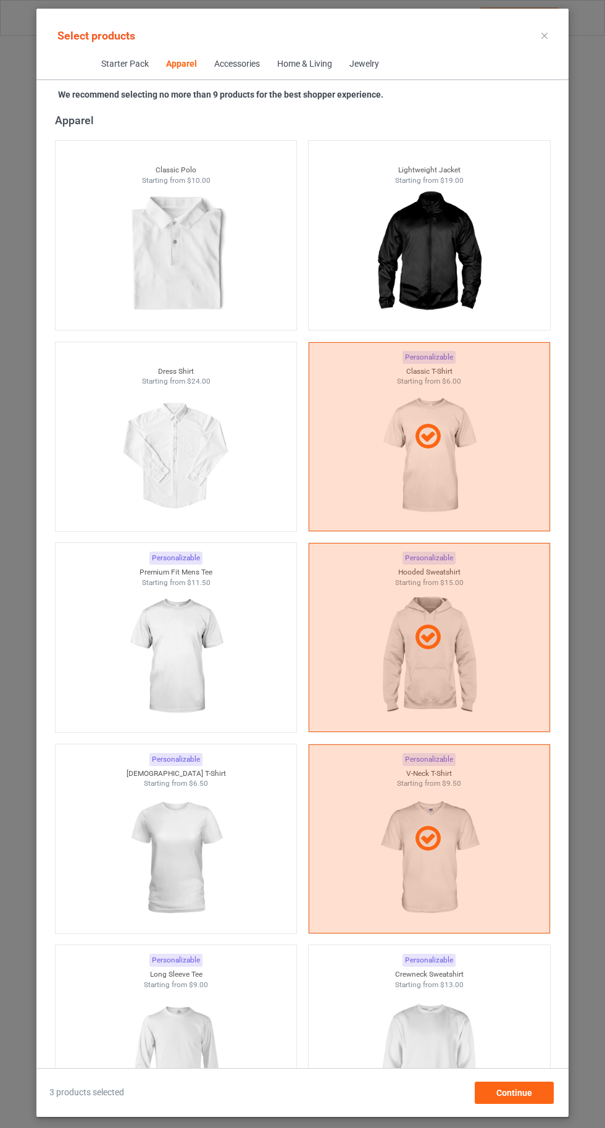
click at [435, 1046] on img at bounding box center [429, 1058] width 111 height 138
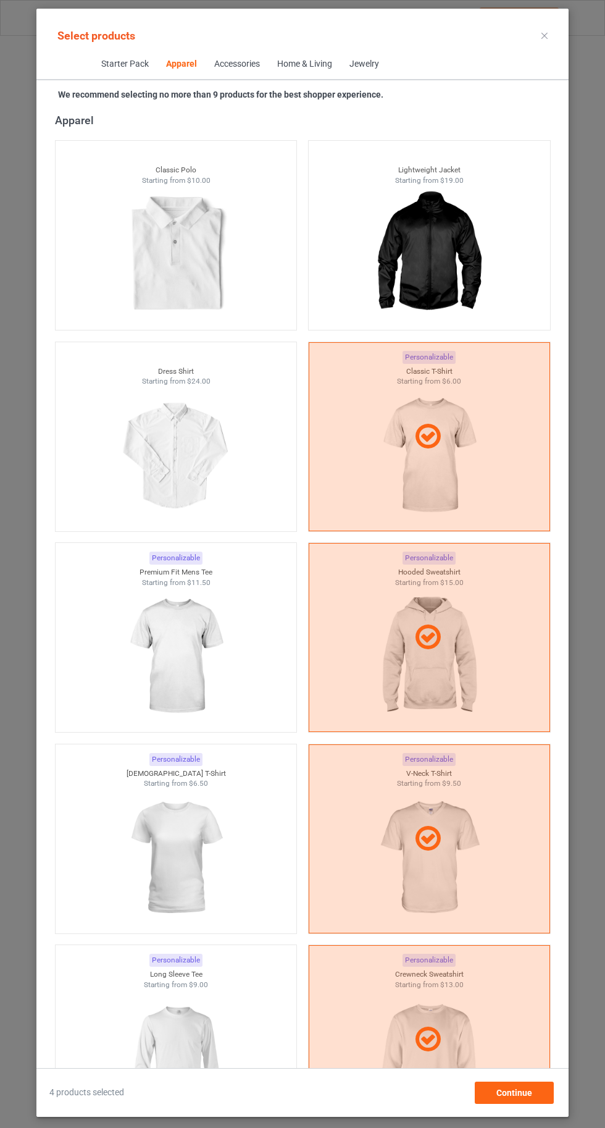
click at [206, 1032] on img at bounding box center [175, 1058] width 111 height 138
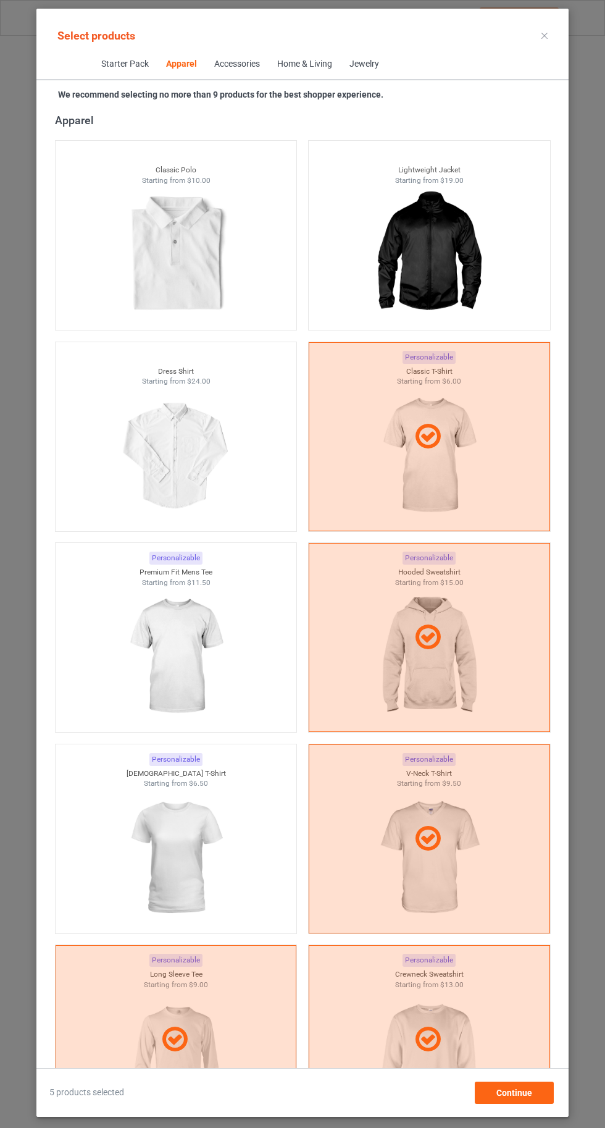
click at [218, 849] on img at bounding box center [175, 858] width 111 height 138
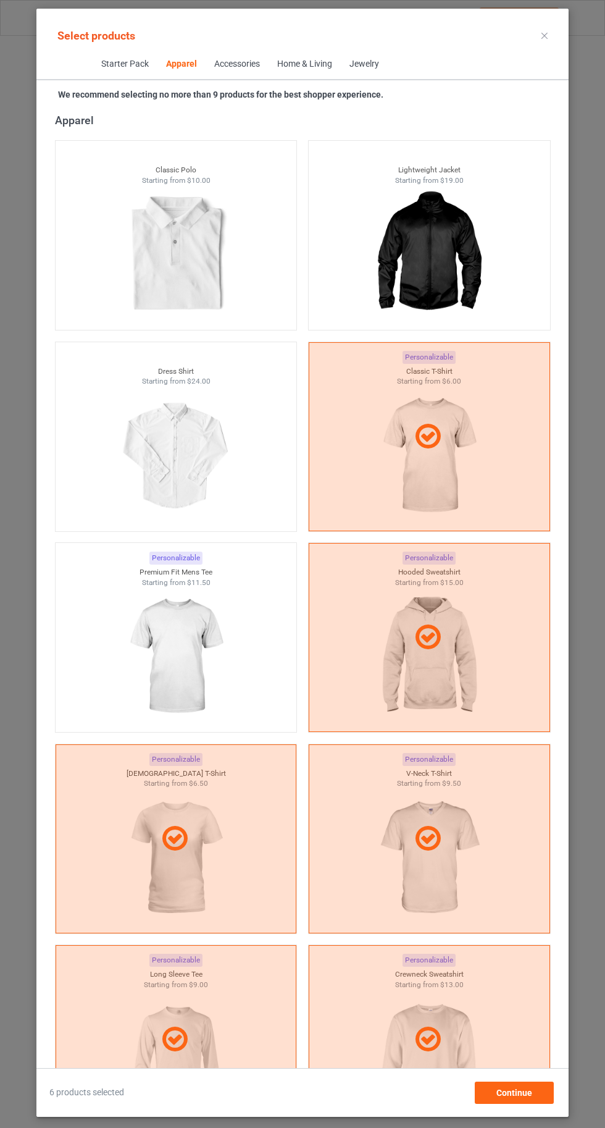
click at [216, 661] on img at bounding box center [175, 656] width 111 height 138
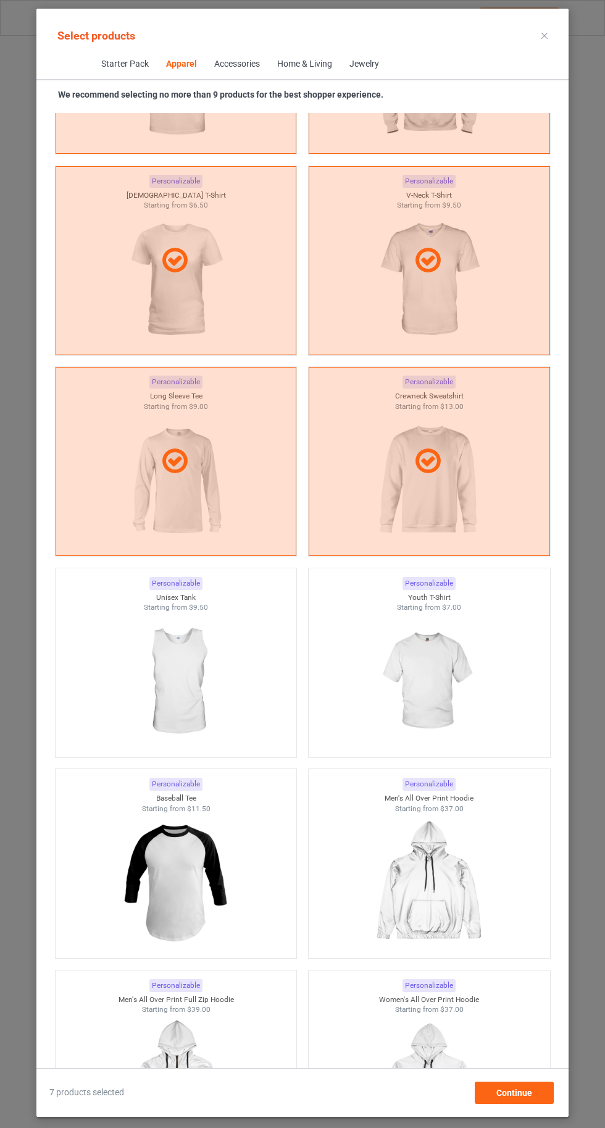
scroll to position [1236, 0]
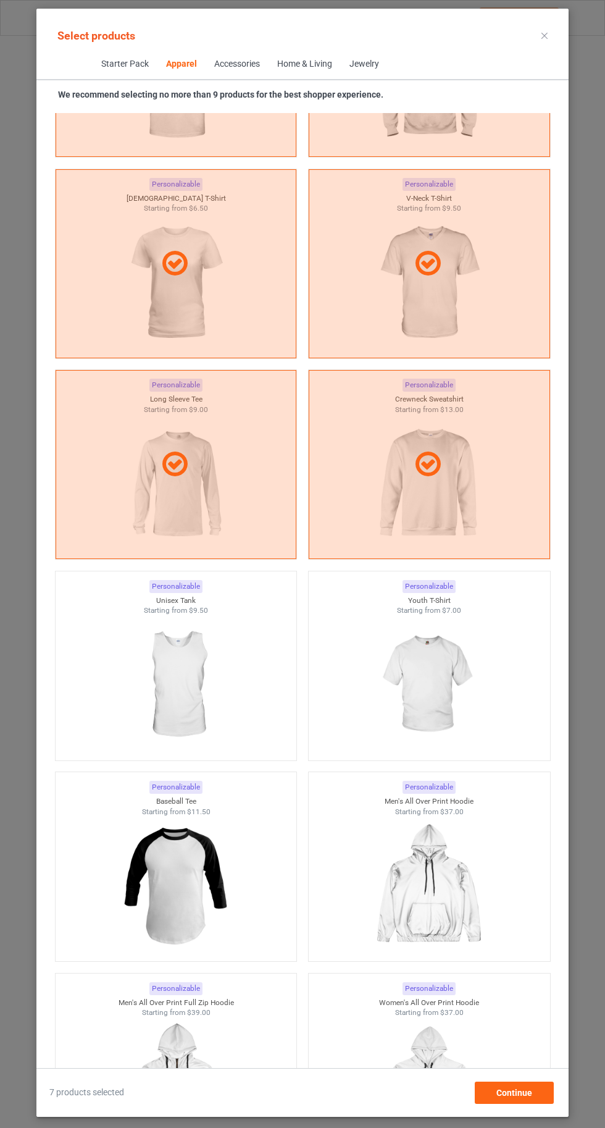
click at [429, 704] on img at bounding box center [429, 685] width 111 height 138
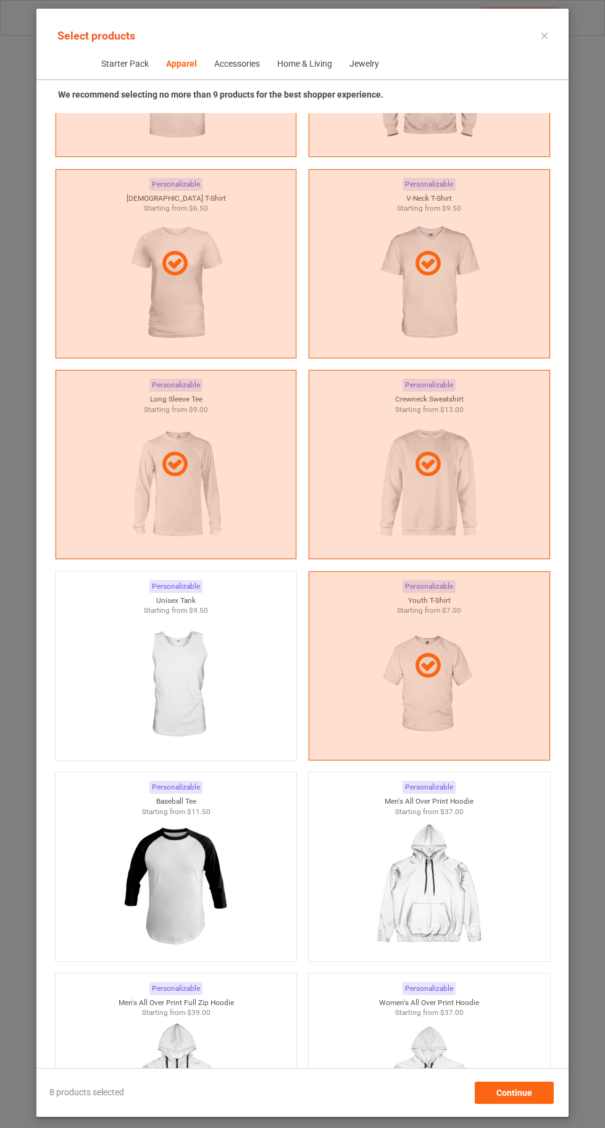
click at [227, 695] on img at bounding box center [175, 685] width 111 height 138
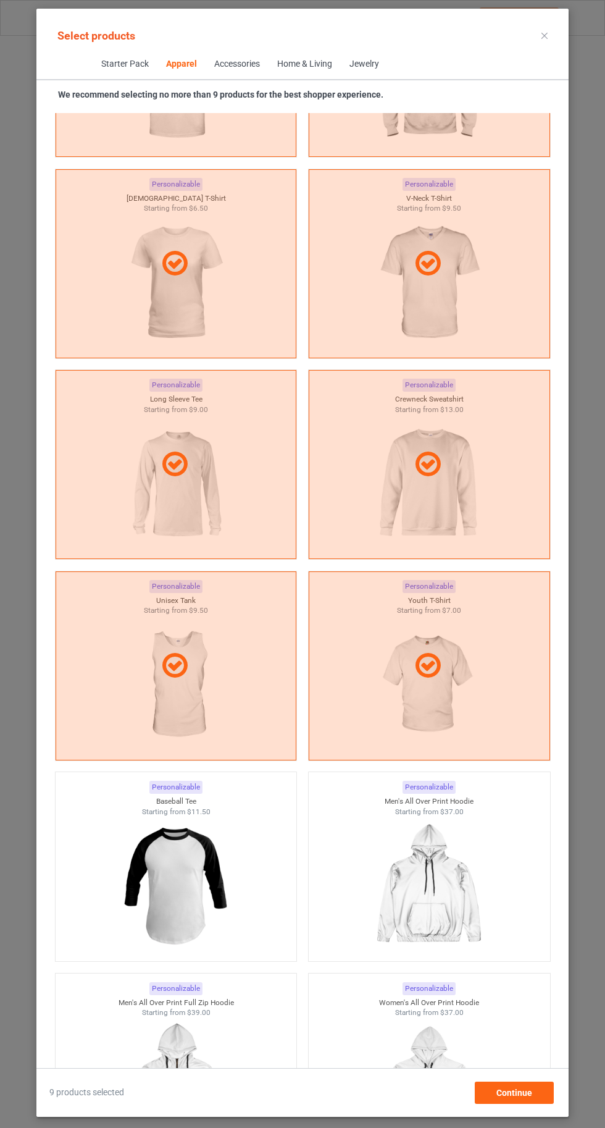
click at [545, 33] on icon at bounding box center [545, 36] width 6 height 6
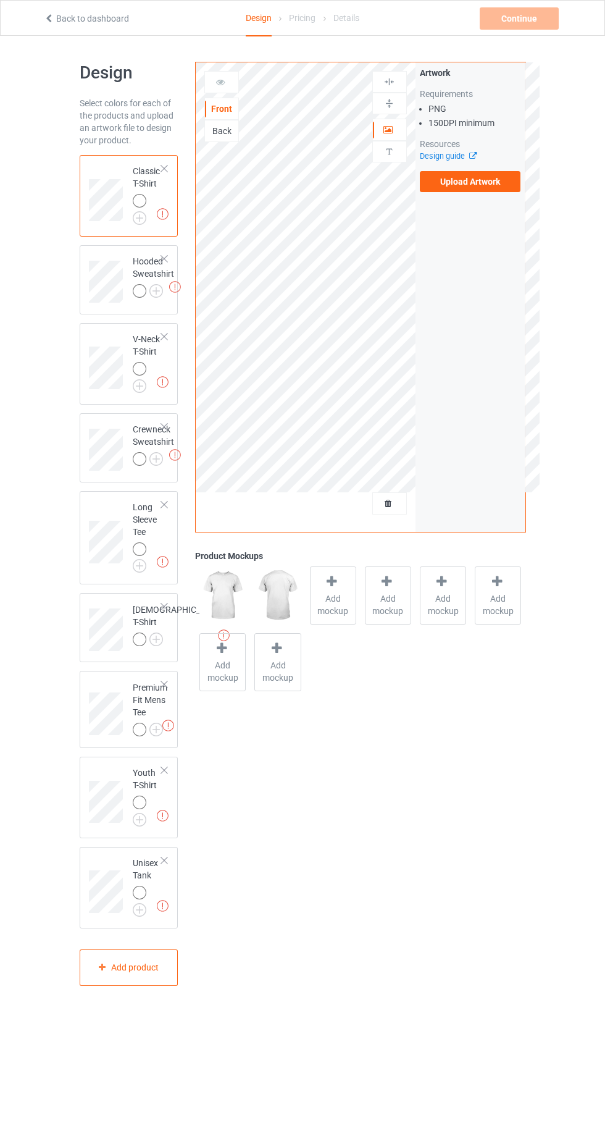
click at [0, 0] on img at bounding box center [0, 0] width 0 height 0
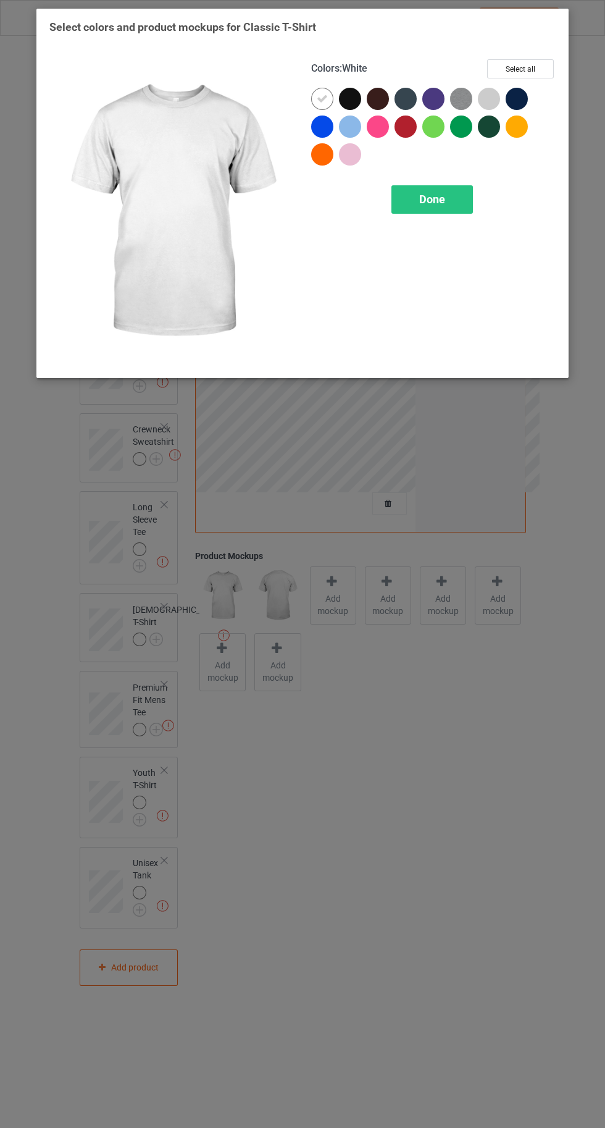
click at [401, 141] on div at bounding box center [409, 129] width 28 height 28
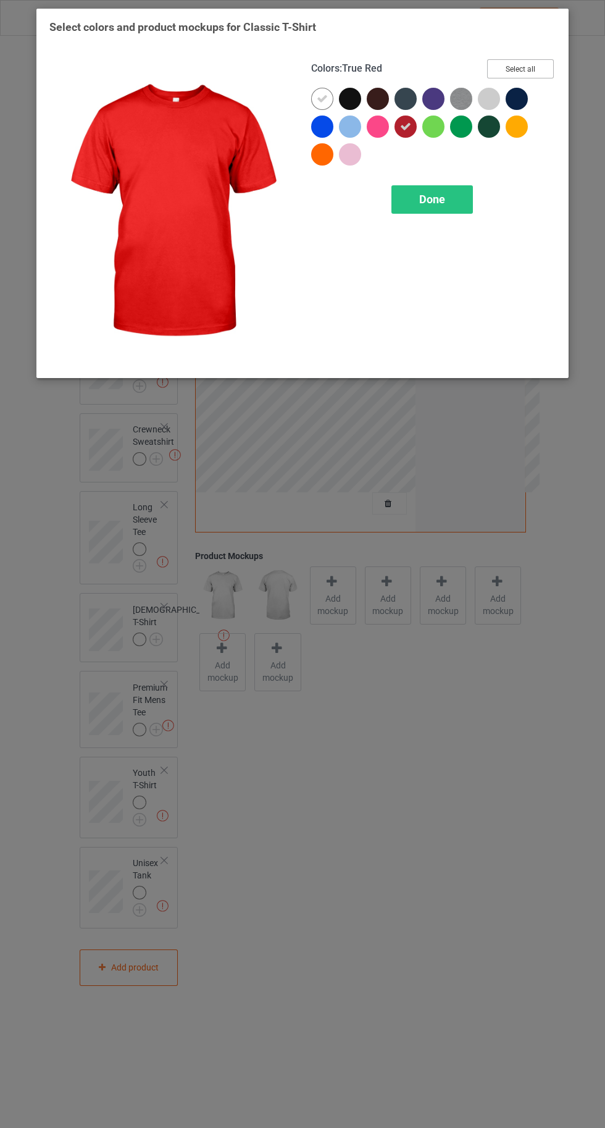
click at [543, 69] on button "Select all" at bounding box center [520, 68] width 67 height 19
click at [315, 98] on div at bounding box center [322, 99] width 22 height 22
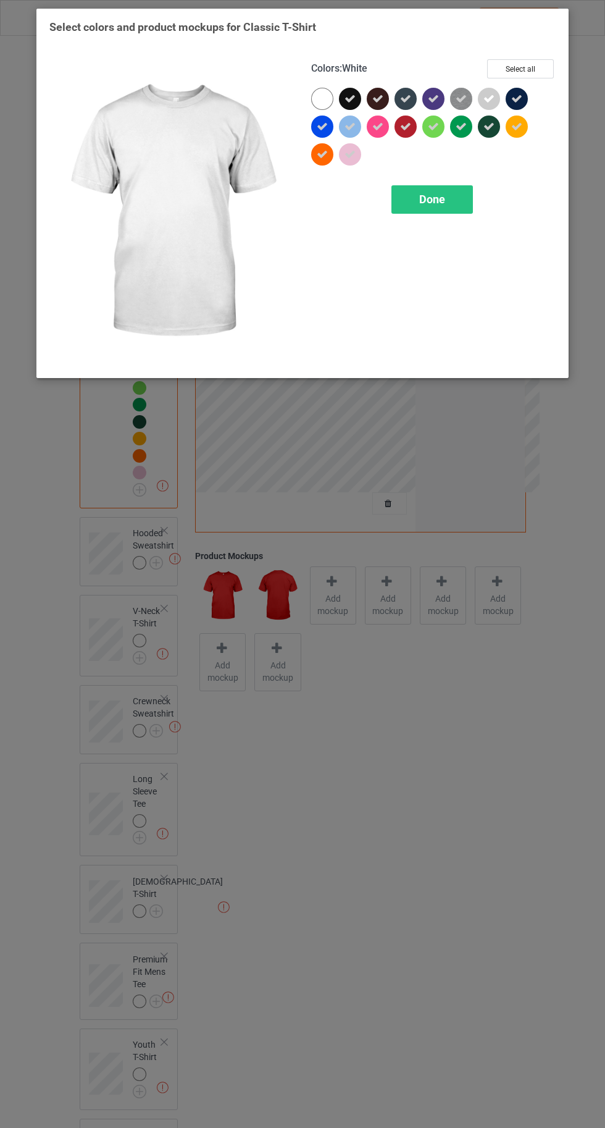
click at [322, 126] on icon at bounding box center [322, 126] width 11 height 11
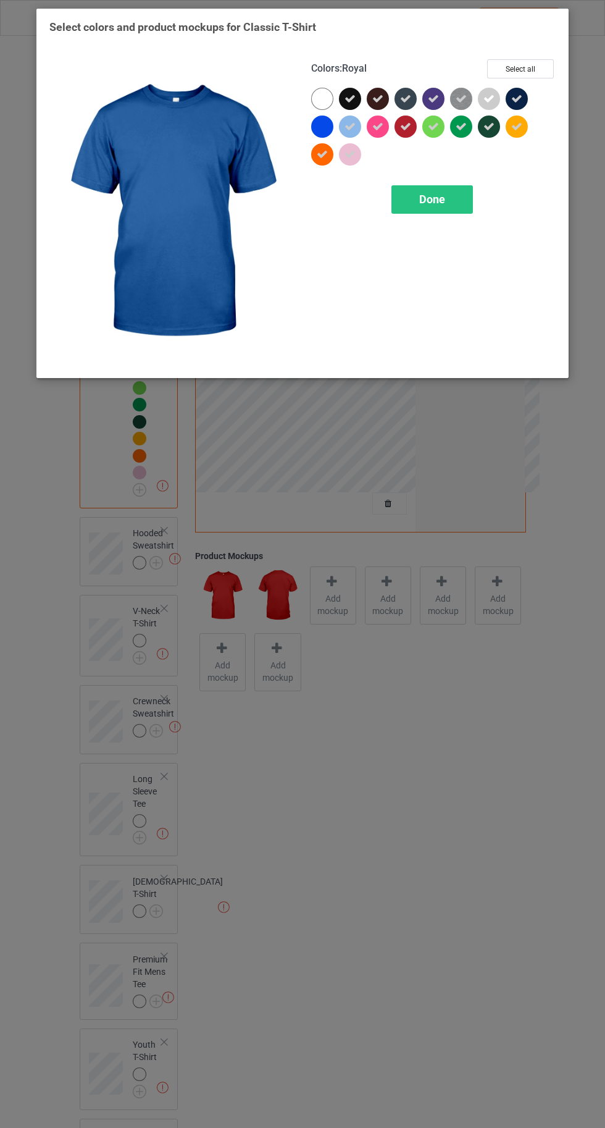
click at [318, 100] on div at bounding box center [322, 99] width 22 height 22
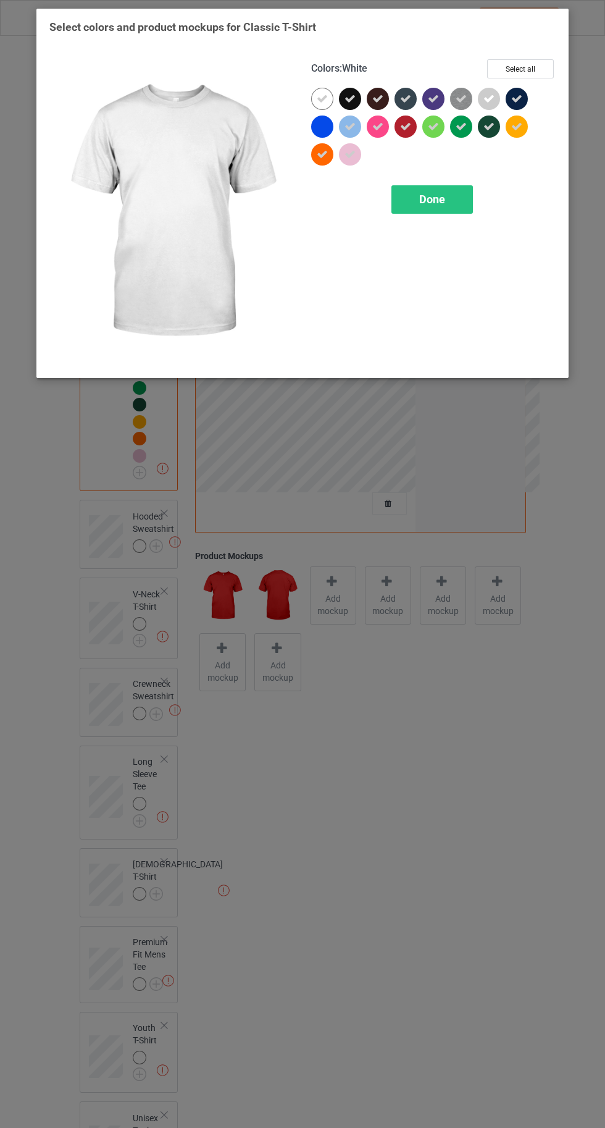
click at [321, 126] on div at bounding box center [322, 126] width 22 height 22
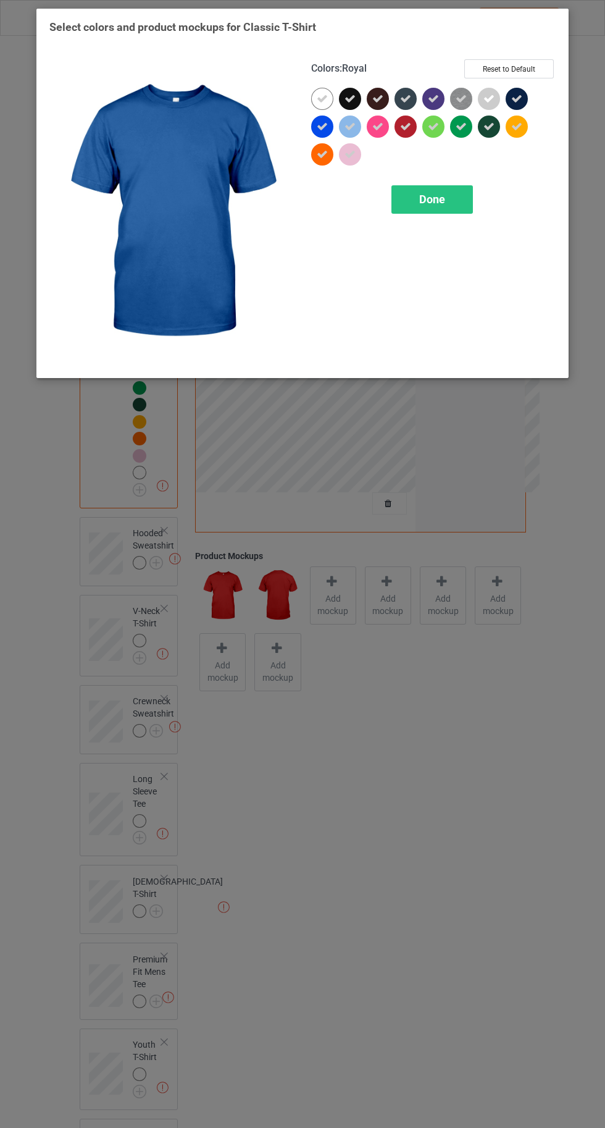
click at [432, 200] on span "Done" at bounding box center [432, 199] width 26 height 13
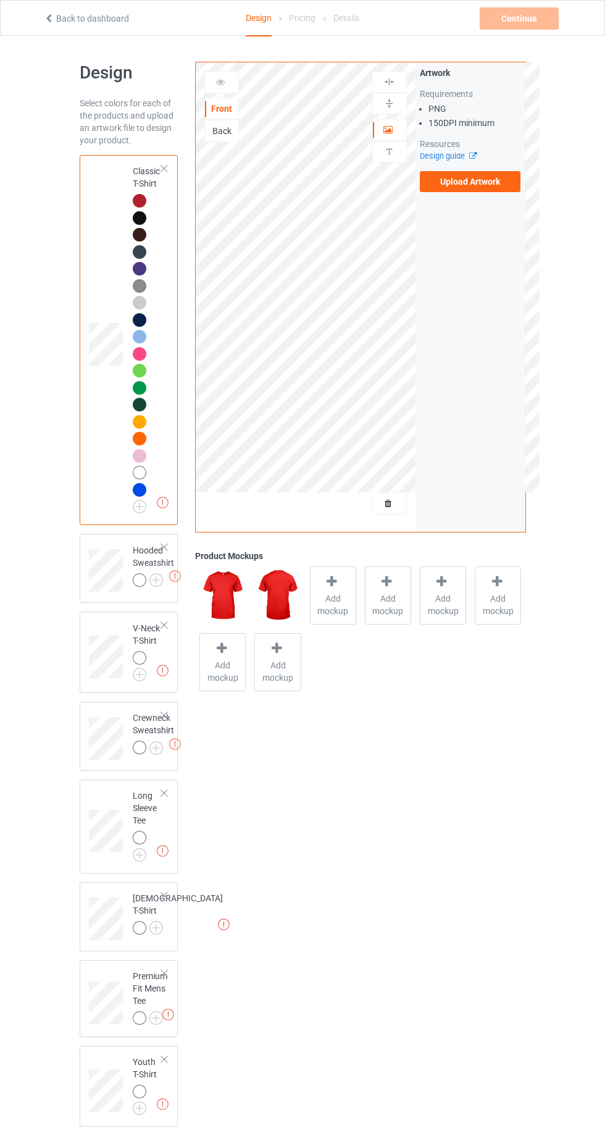
click at [0, 0] on img at bounding box center [0, 0] width 0 height 0
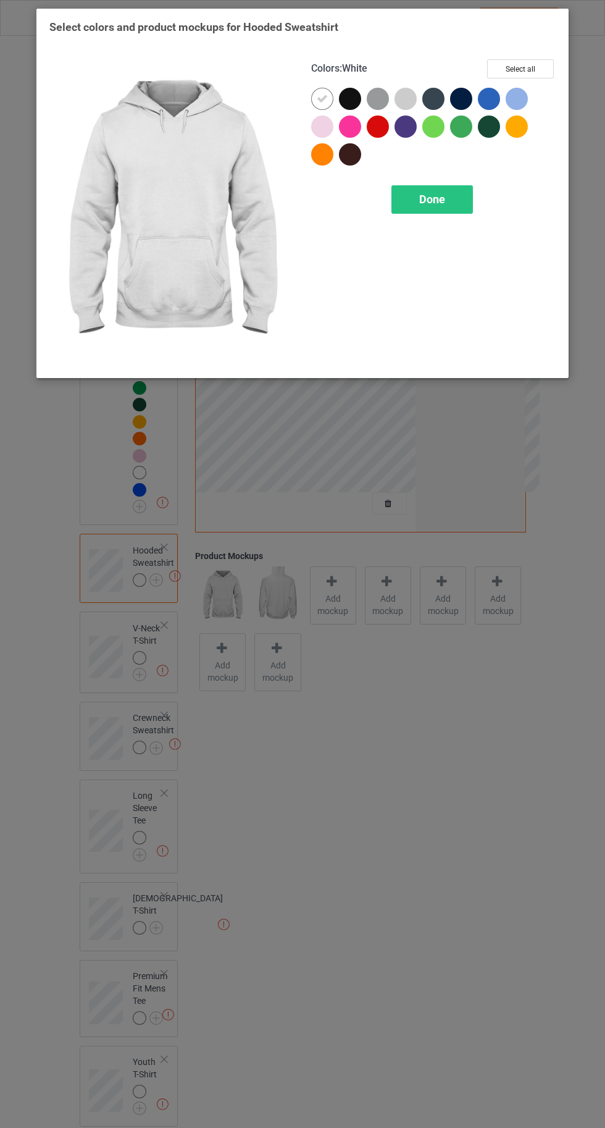
click at [379, 134] on div at bounding box center [378, 126] width 22 height 22
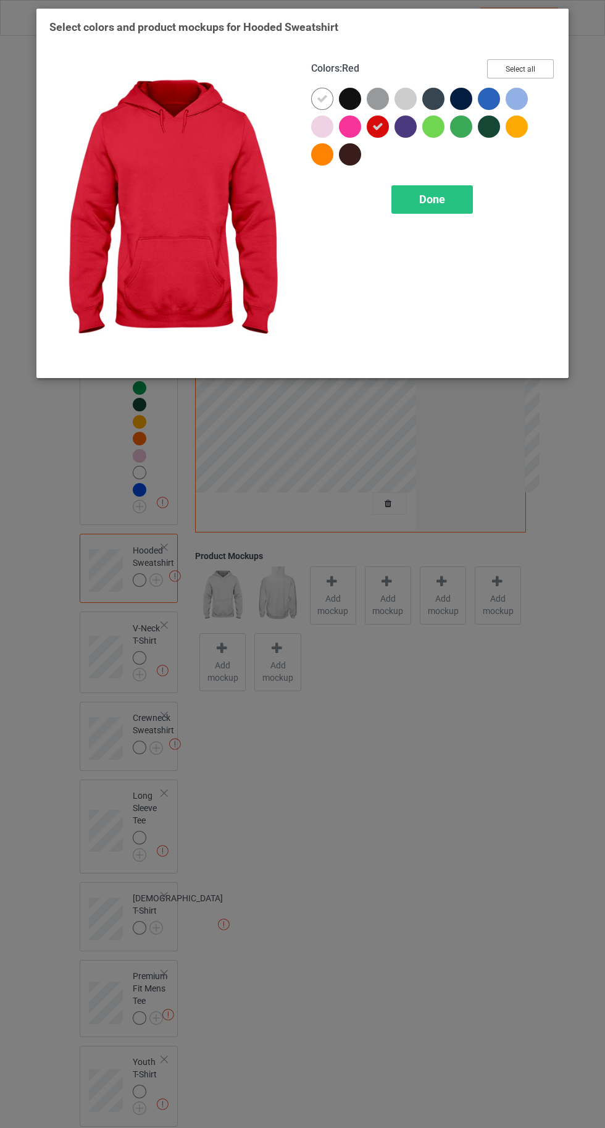
click at [538, 73] on button "Select all" at bounding box center [520, 68] width 67 height 19
click at [322, 98] on icon at bounding box center [322, 98] width 11 height 11
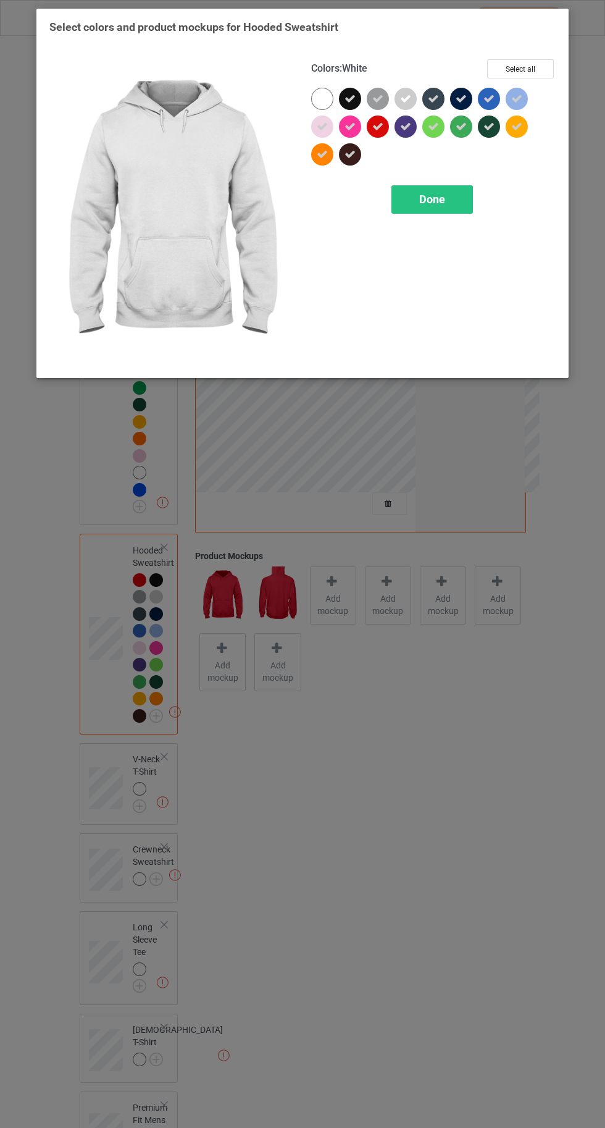
click at [414, 205] on div "Done" at bounding box center [432, 199] width 82 height 28
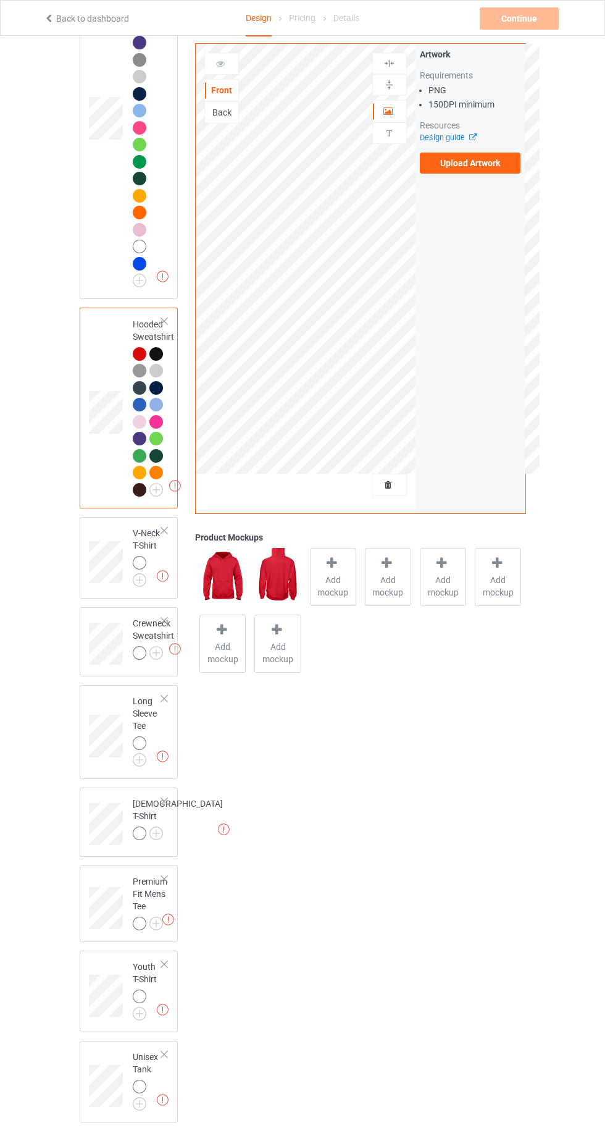
scroll to position [228, 0]
click at [0, 0] on img at bounding box center [0, 0] width 0 height 0
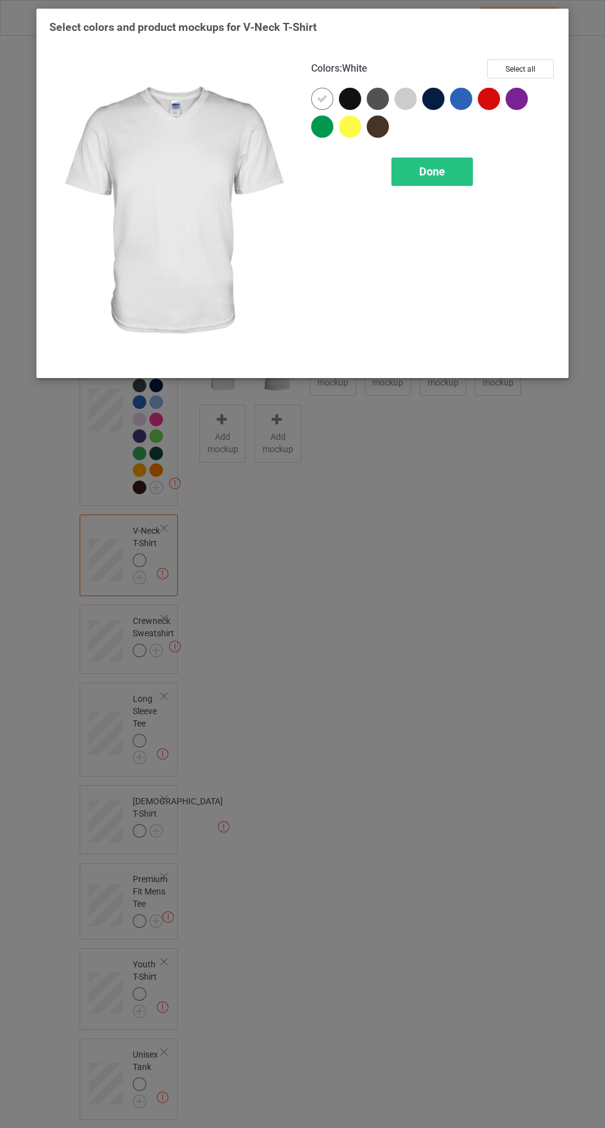
click at [490, 115] on div at bounding box center [492, 102] width 28 height 28
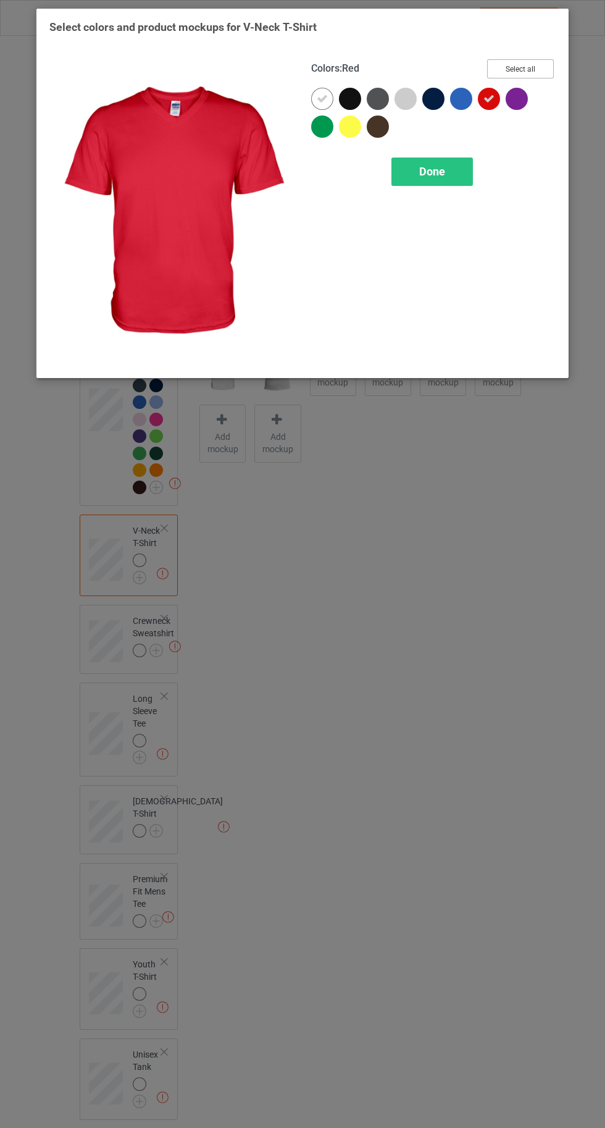
click at [529, 71] on button "Select all" at bounding box center [520, 68] width 67 height 19
click at [319, 99] on icon at bounding box center [322, 98] width 11 height 11
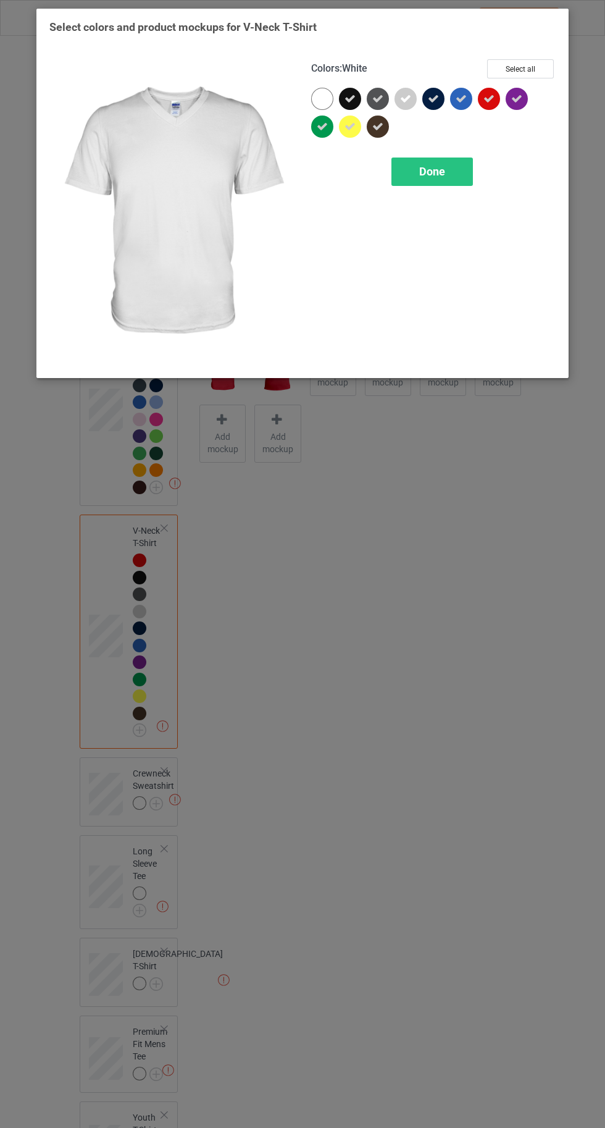
click at [438, 183] on div "Done" at bounding box center [432, 171] width 82 height 28
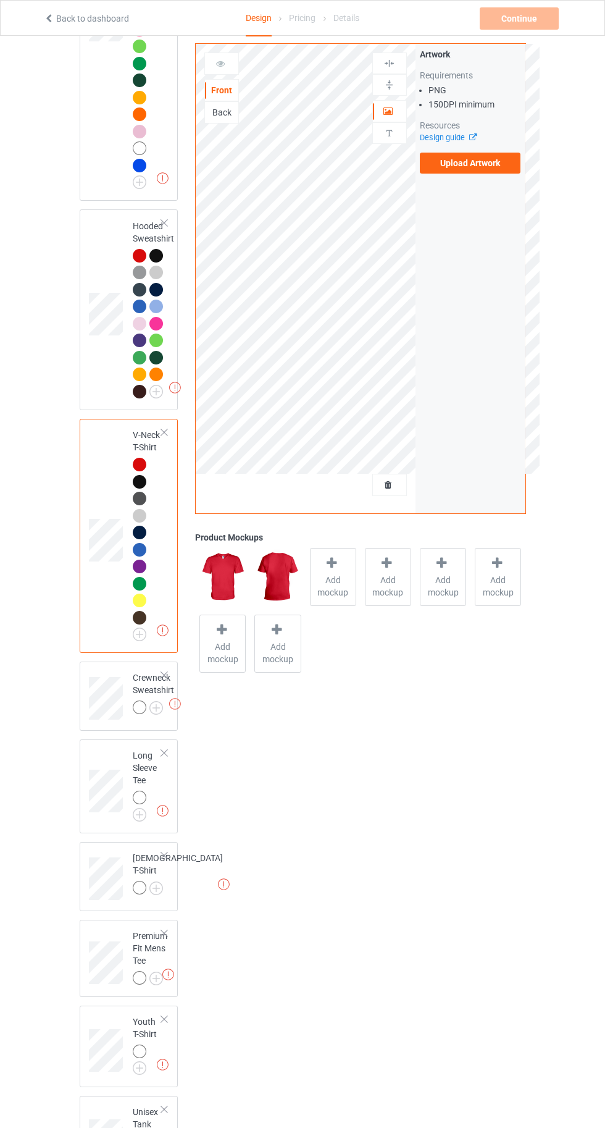
scroll to position [382, 0]
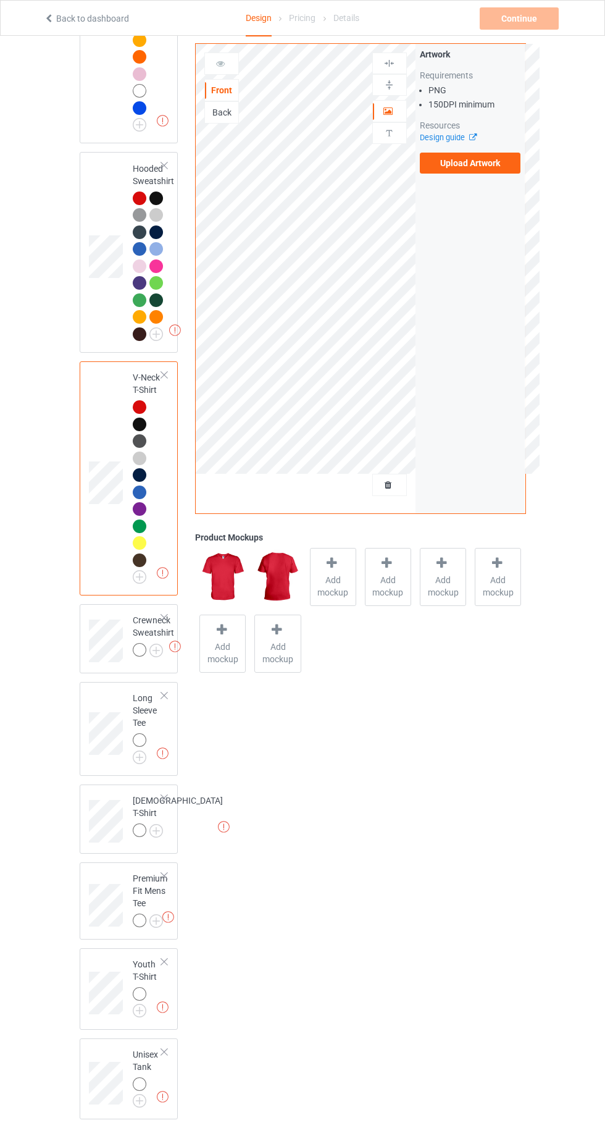
click at [0, 0] on img at bounding box center [0, 0] width 0 height 0
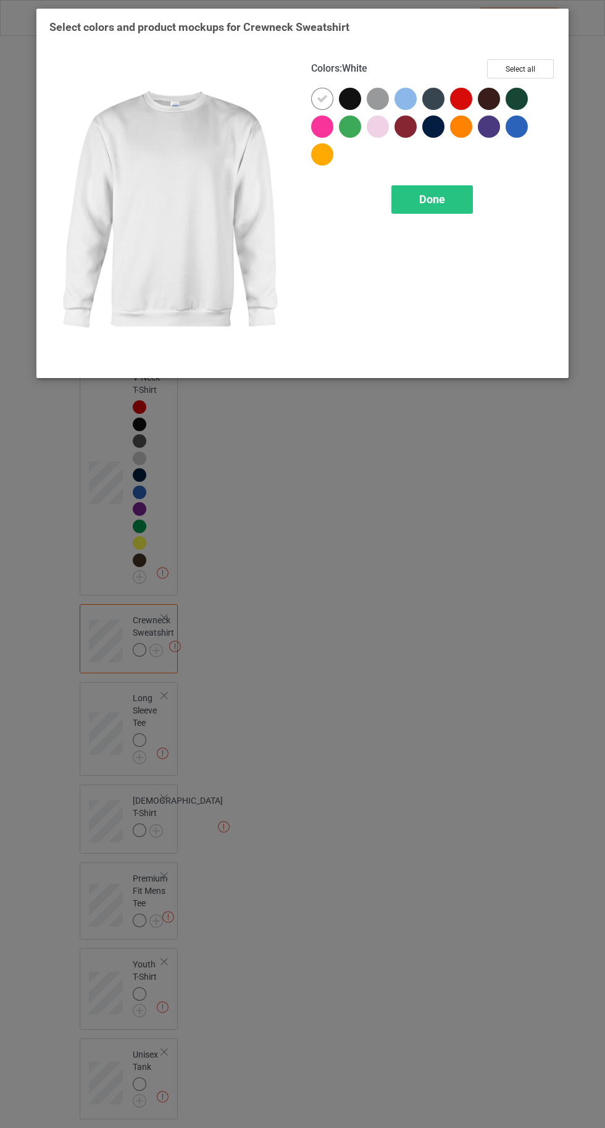
click at [459, 93] on div at bounding box center [461, 99] width 22 height 22
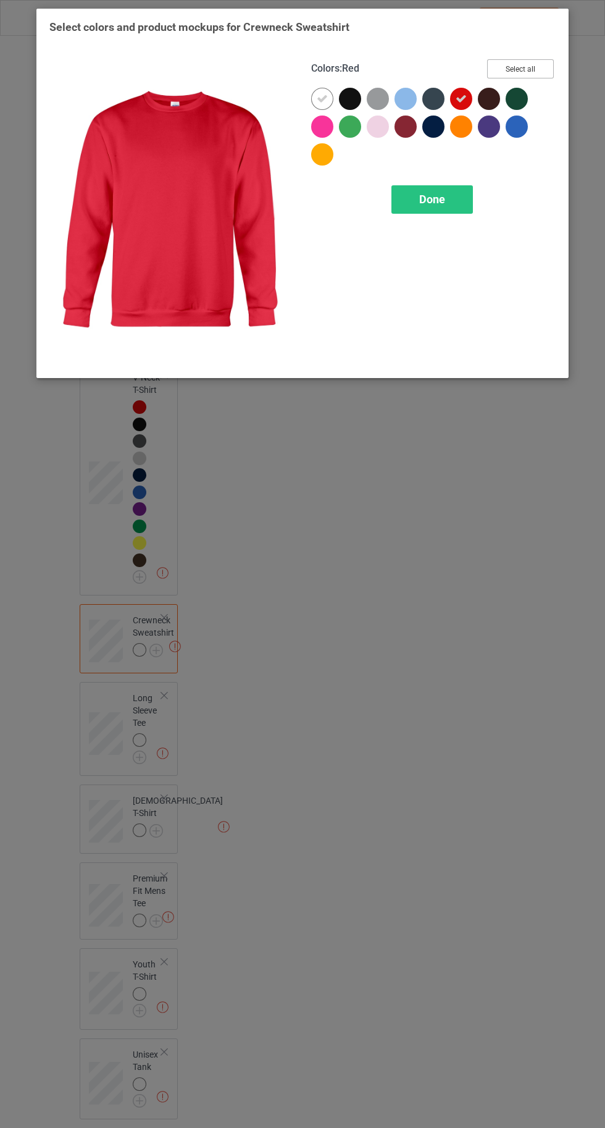
click at [537, 67] on button "Select all" at bounding box center [520, 68] width 67 height 19
click at [322, 98] on icon at bounding box center [322, 98] width 11 height 11
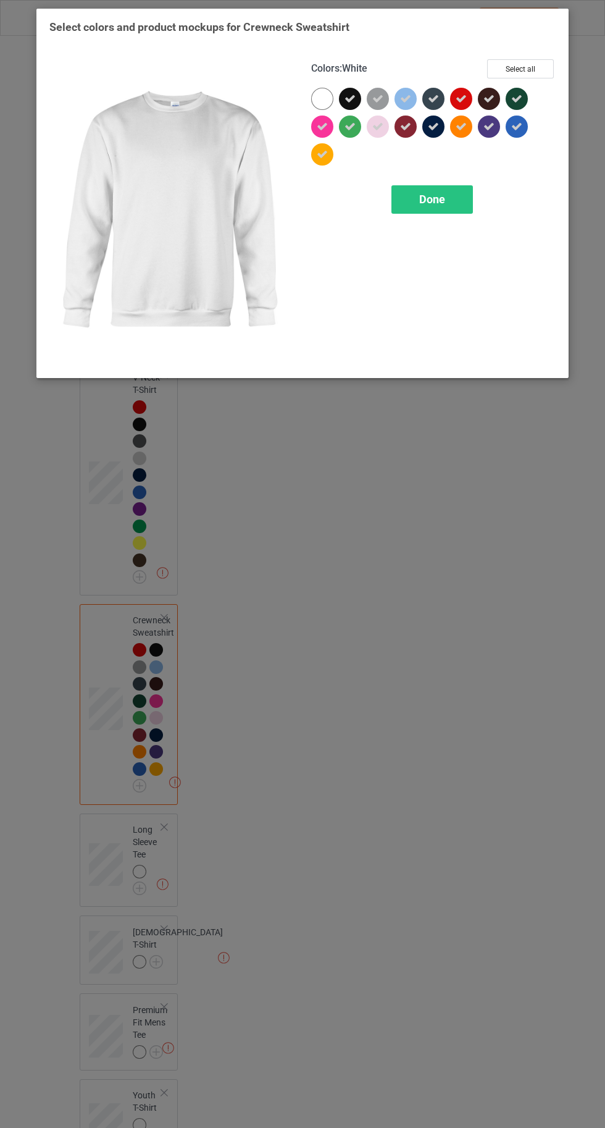
click at [464, 200] on div "Done" at bounding box center [432, 199] width 82 height 28
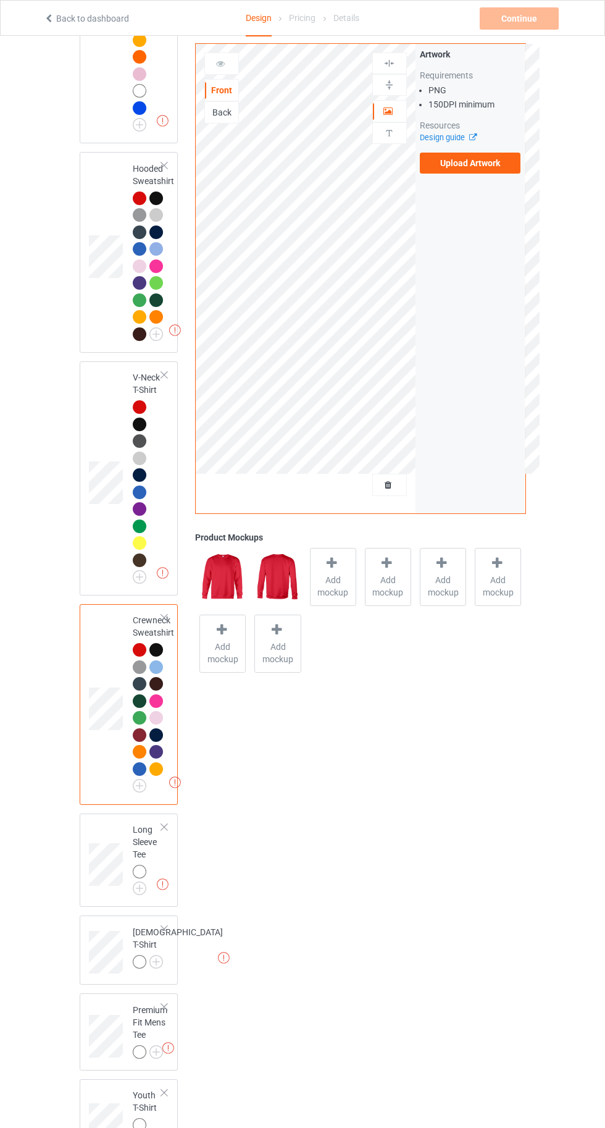
scroll to position [513, 0]
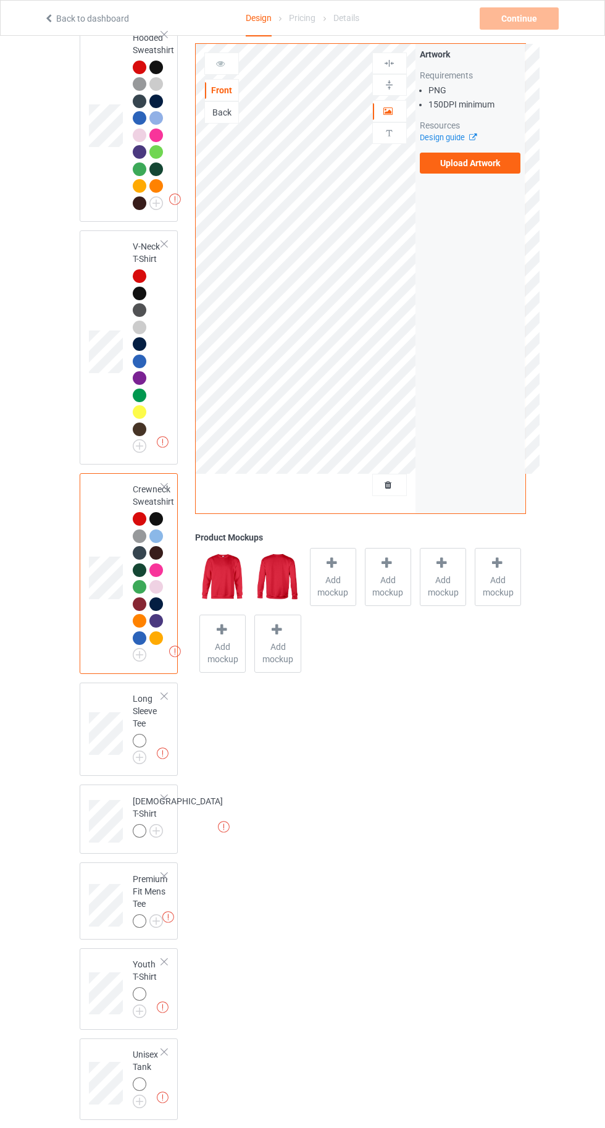
click at [0, 0] on img at bounding box center [0, 0] width 0 height 0
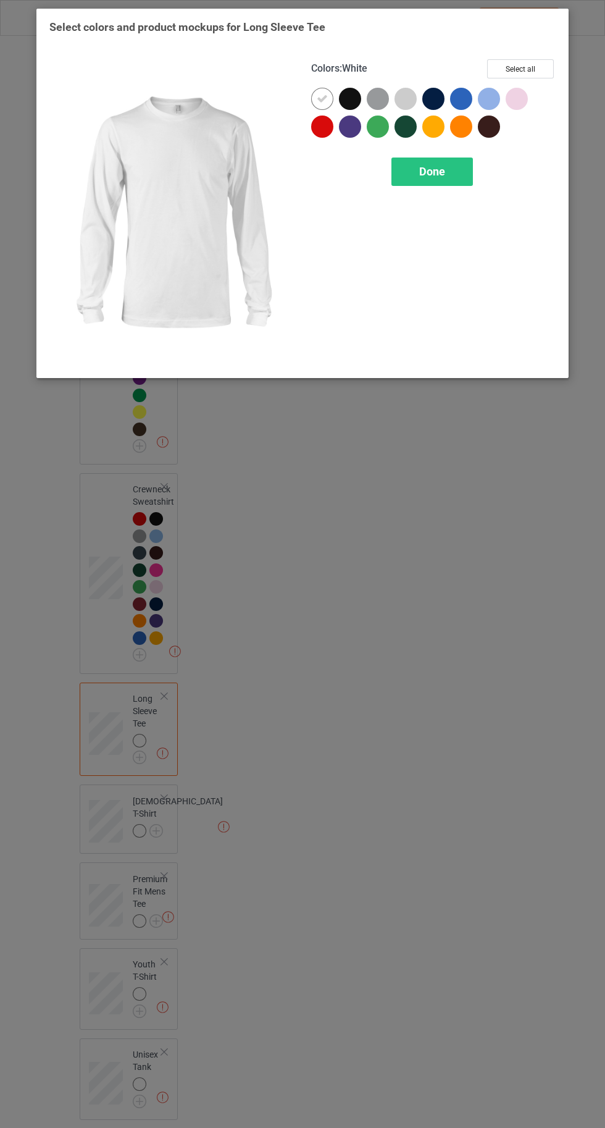
click at [327, 123] on div at bounding box center [322, 126] width 22 height 22
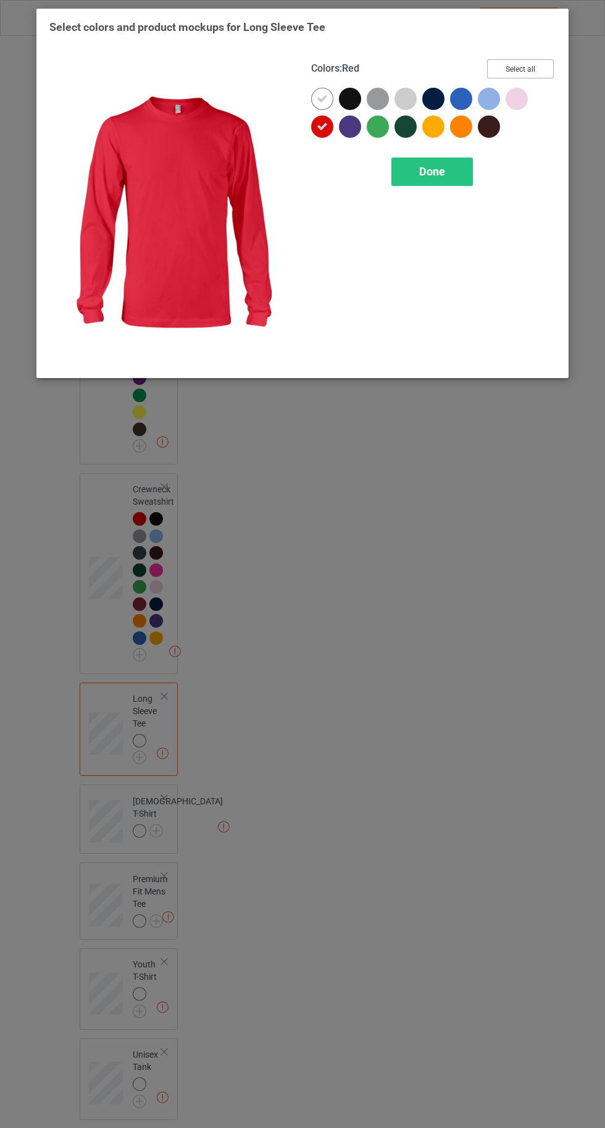
click at [526, 64] on button "Select all" at bounding box center [520, 68] width 67 height 19
click at [322, 98] on icon at bounding box center [322, 98] width 11 height 11
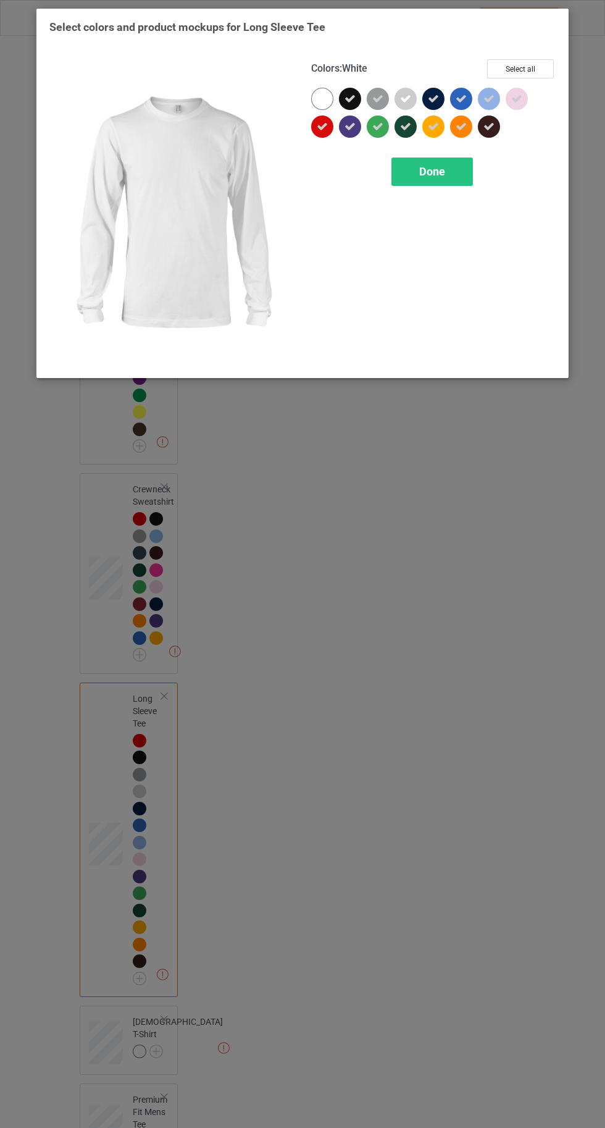
click at [428, 173] on span "Done" at bounding box center [432, 171] width 26 height 13
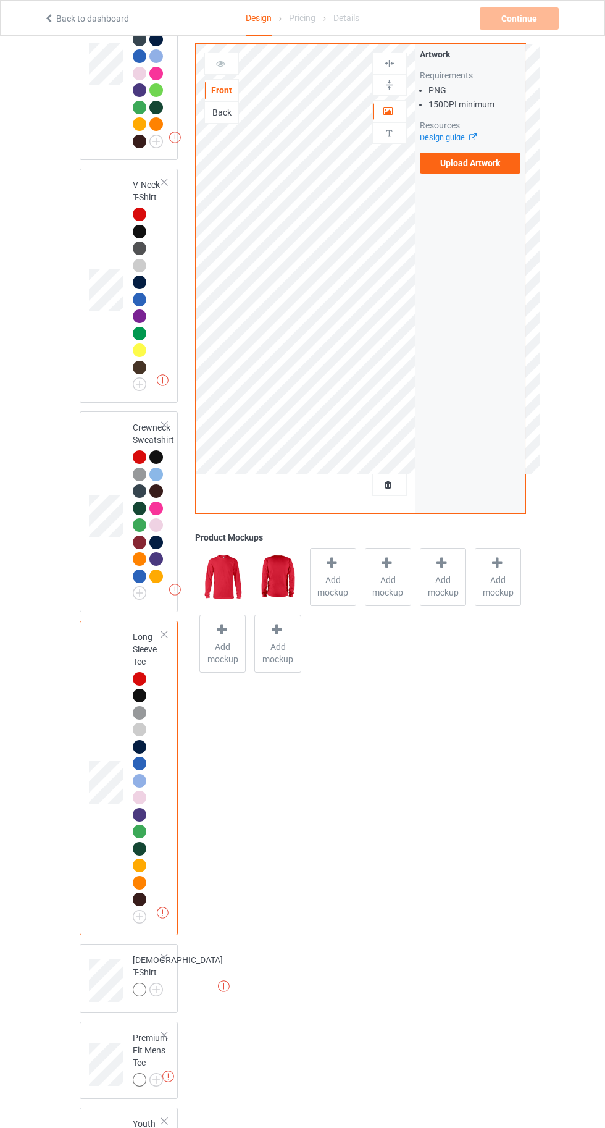
scroll to position [733, 0]
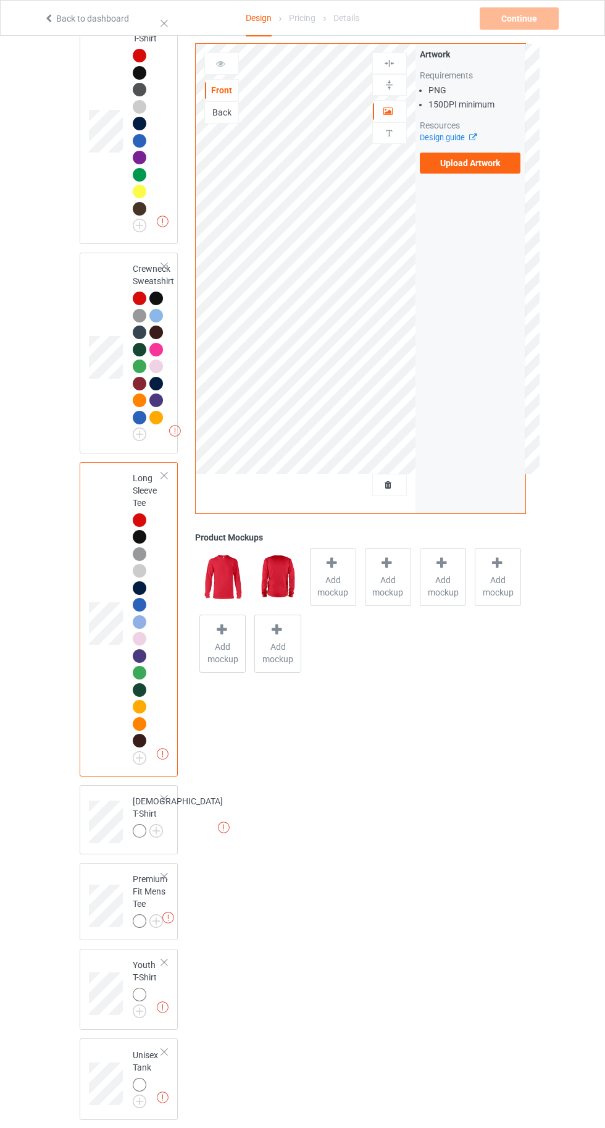
click at [0, 0] on img at bounding box center [0, 0] width 0 height 0
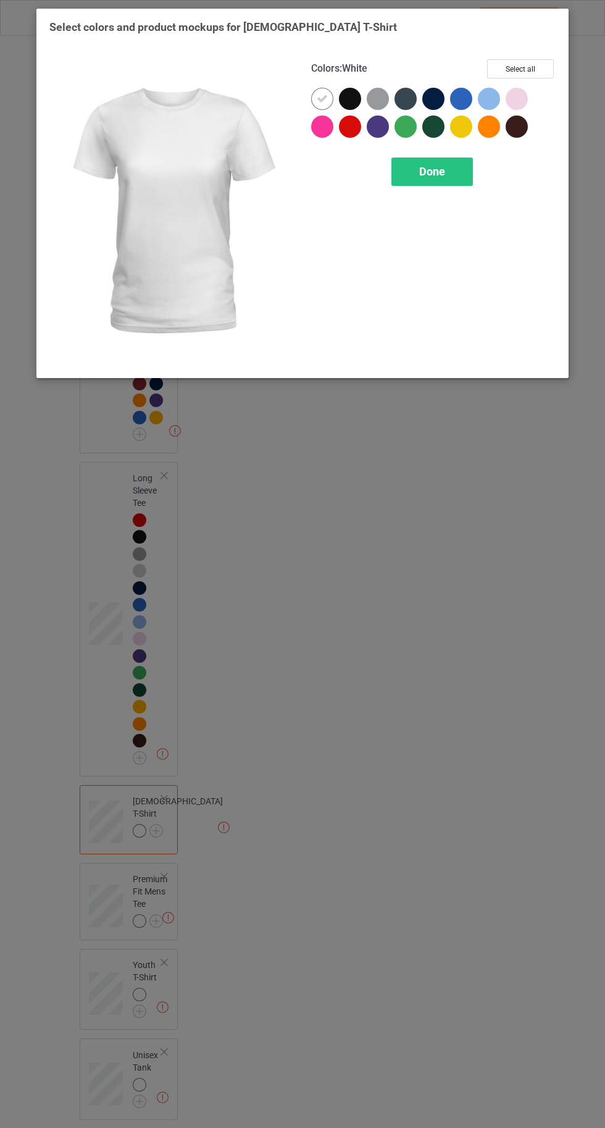
click at [351, 125] on div at bounding box center [350, 126] width 22 height 22
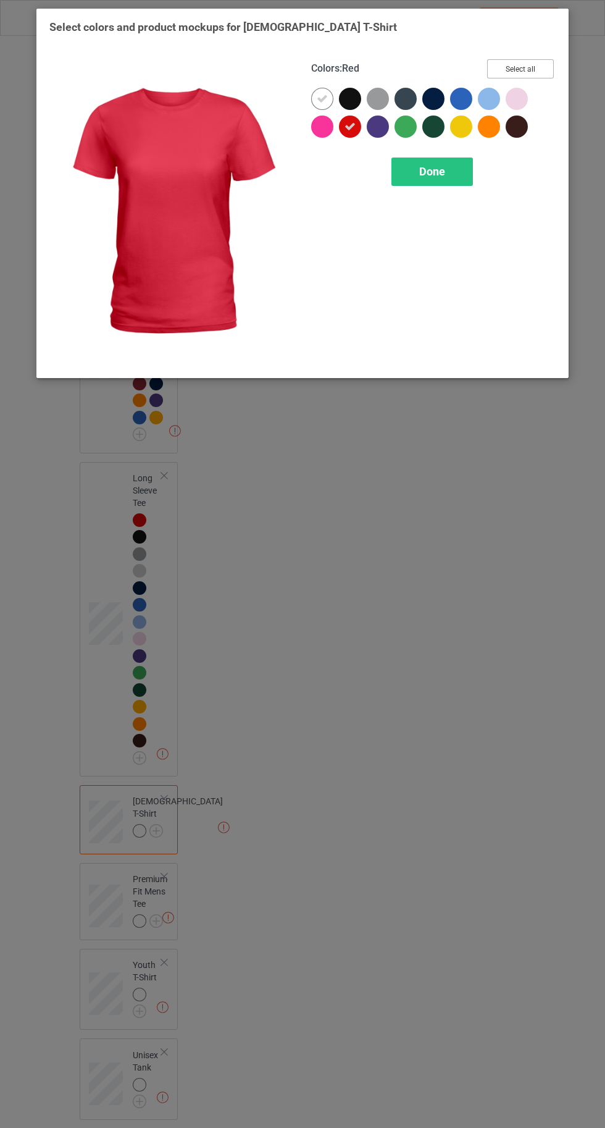
click at [532, 67] on button "Select all" at bounding box center [520, 68] width 67 height 19
click at [322, 97] on icon at bounding box center [322, 98] width 11 height 11
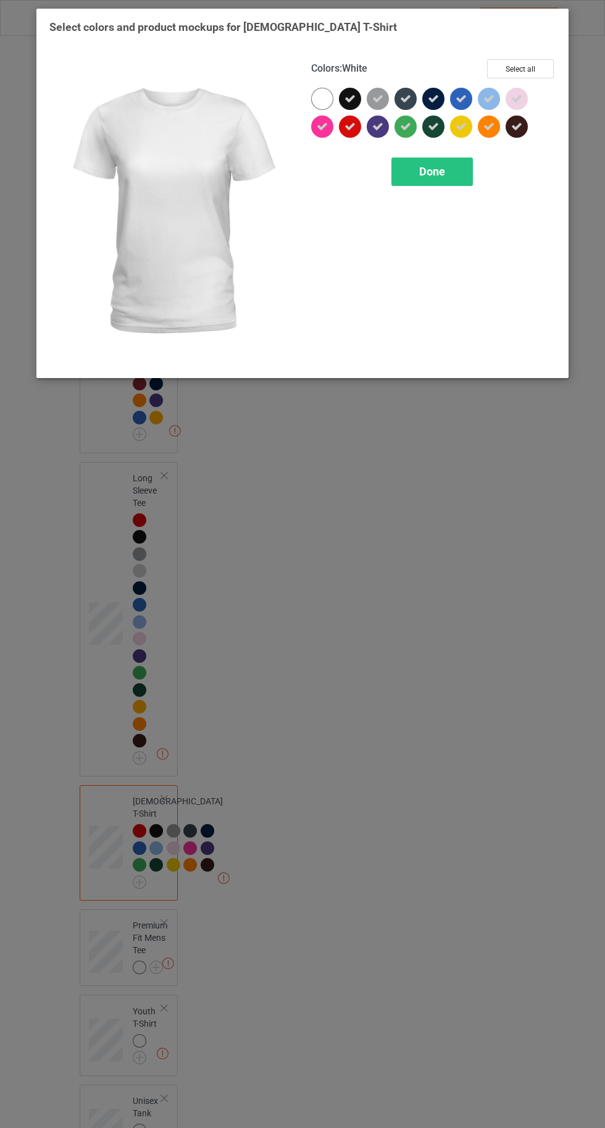
click at [440, 170] on span "Done" at bounding box center [432, 171] width 26 height 13
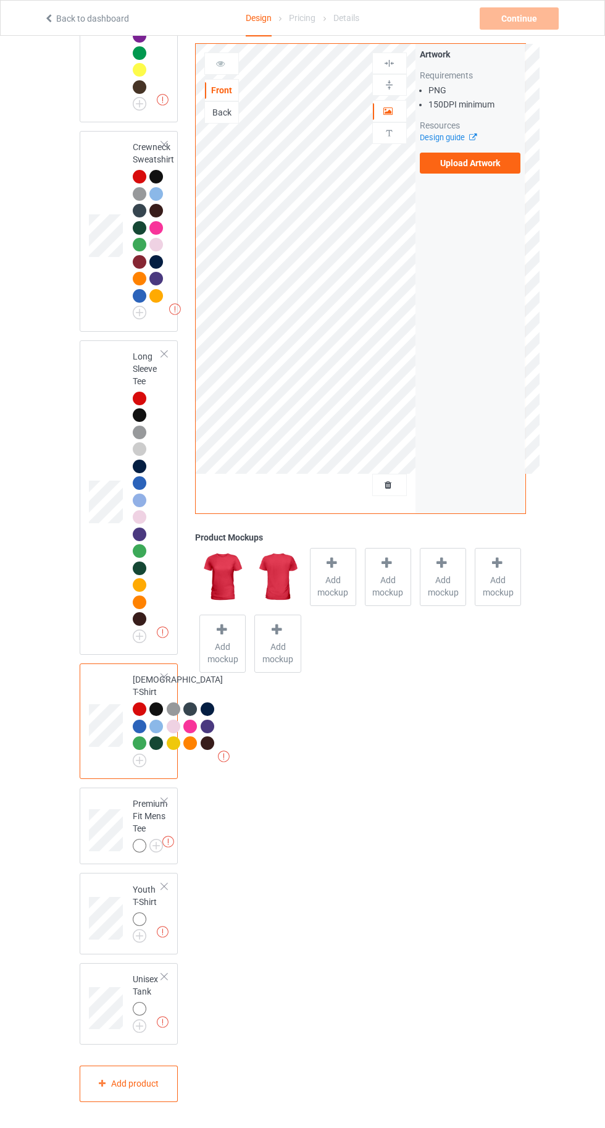
scroll to position [971, 0]
click at [0, 0] on img at bounding box center [0, 0] width 0 height 0
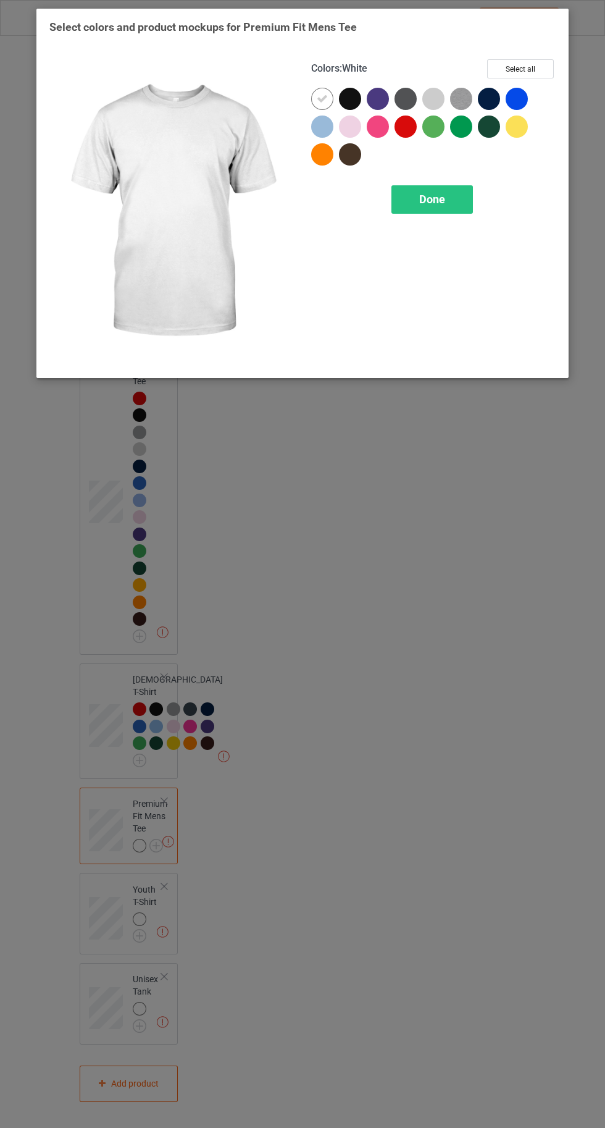
click at [406, 135] on div at bounding box center [406, 126] width 22 height 22
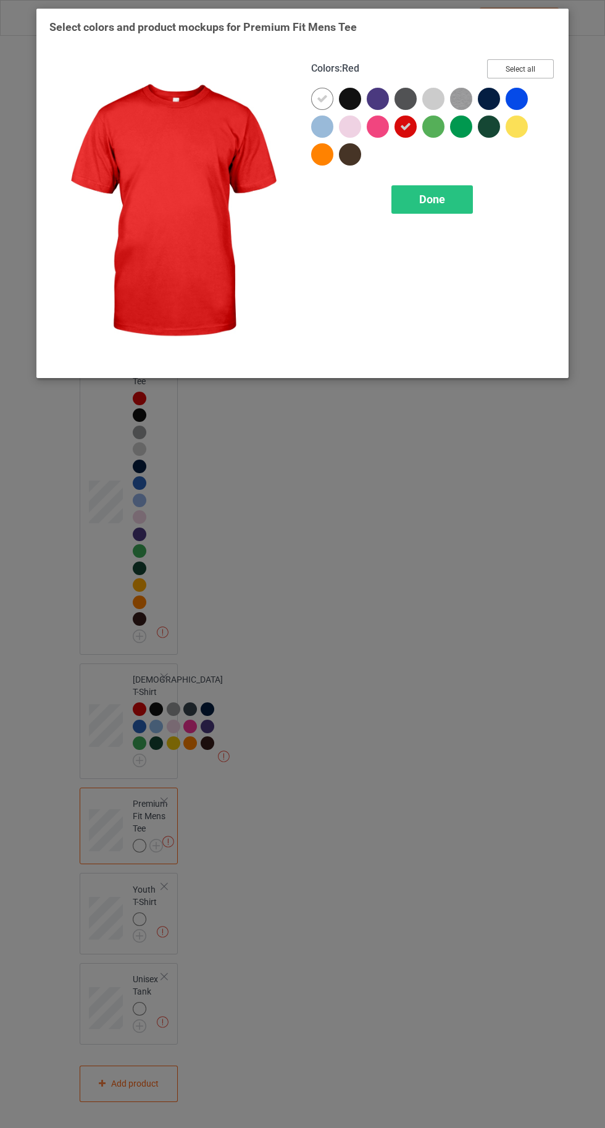
click at [528, 65] on button "Select all" at bounding box center [520, 68] width 67 height 19
click at [322, 98] on icon at bounding box center [322, 98] width 11 height 11
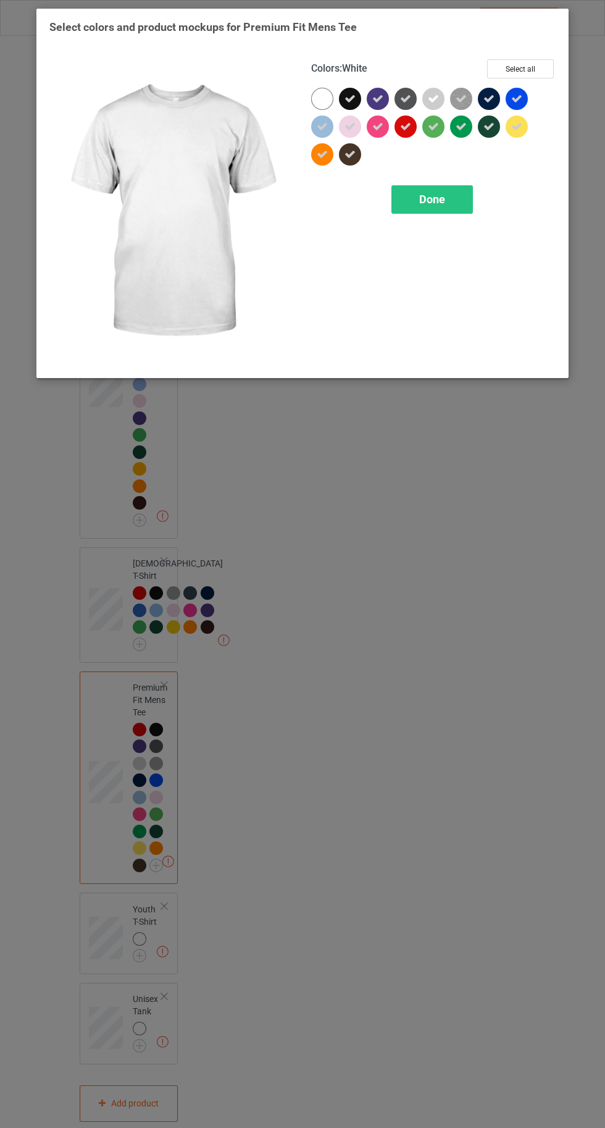
click at [456, 198] on div "Done" at bounding box center [432, 199] width 82 height 28
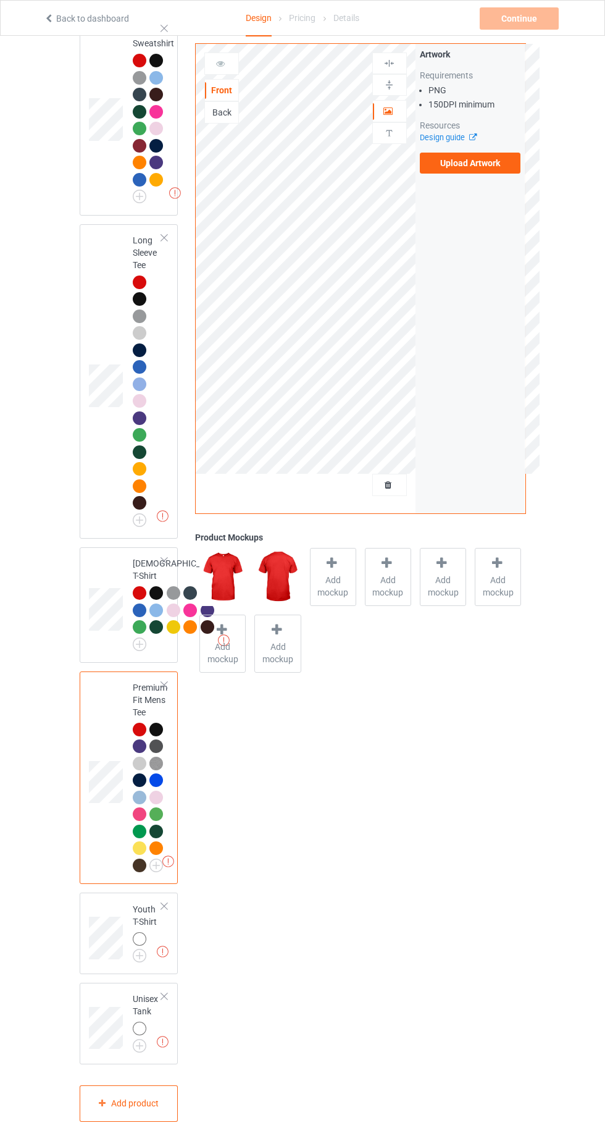
scroll to position [1107, 0]
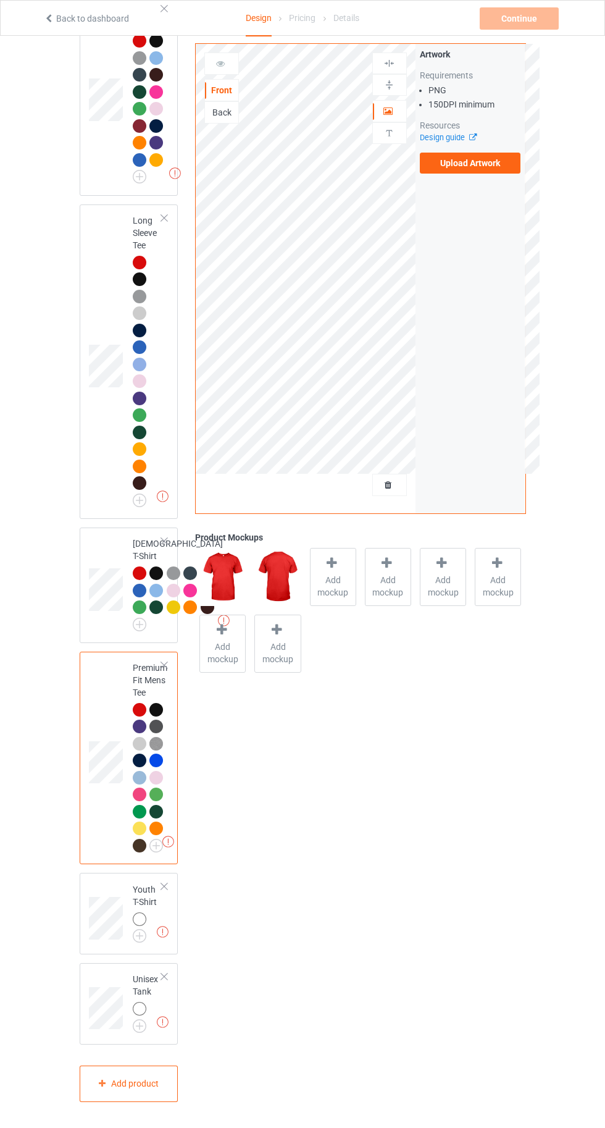
click at [0, 0] on img at bounding box center [0, 0] width 0 height 0
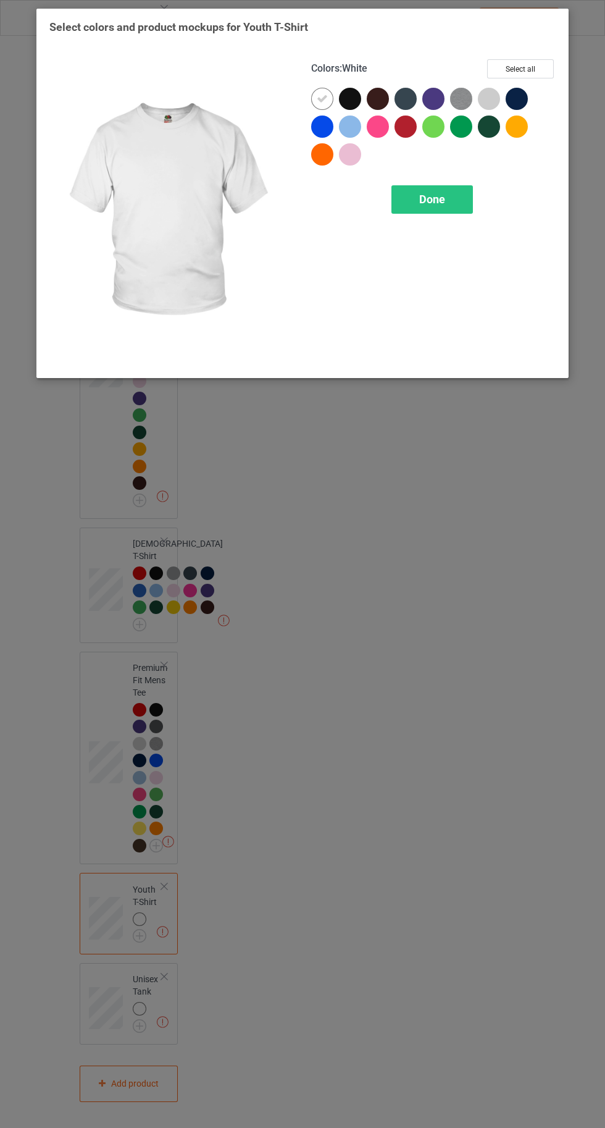
click at [417, 129] on div at bounding box center [409, 129] width 28 height 28
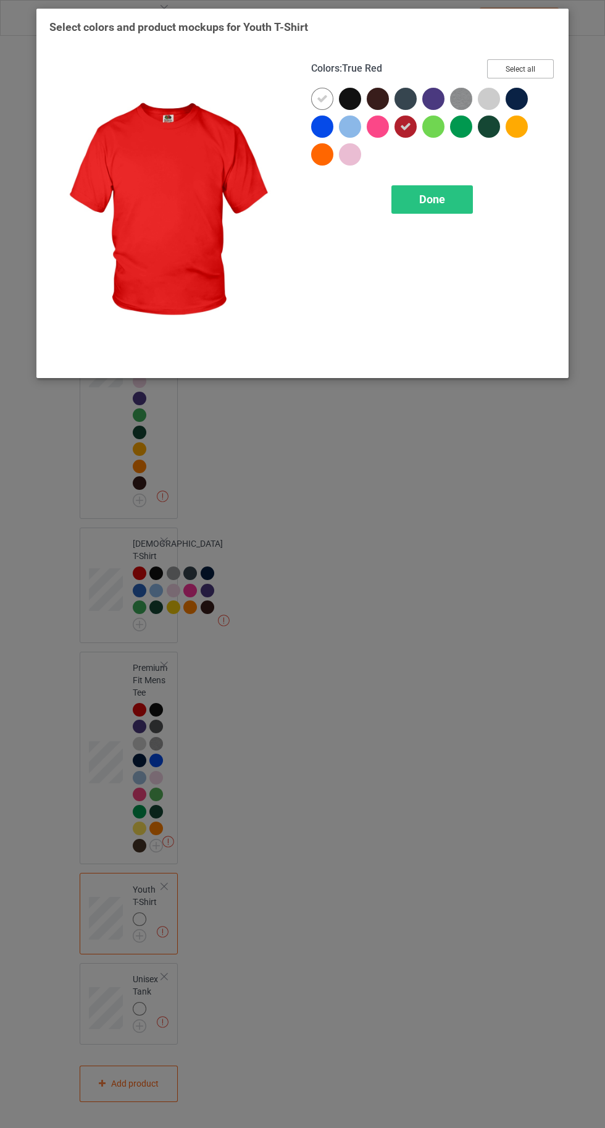
click at [536, 60] on button "Select all" at bounding box center [520, 68] width 67 height 19
click at [322, 98] on icon at bounding box center [322, 98] width 11 height 11
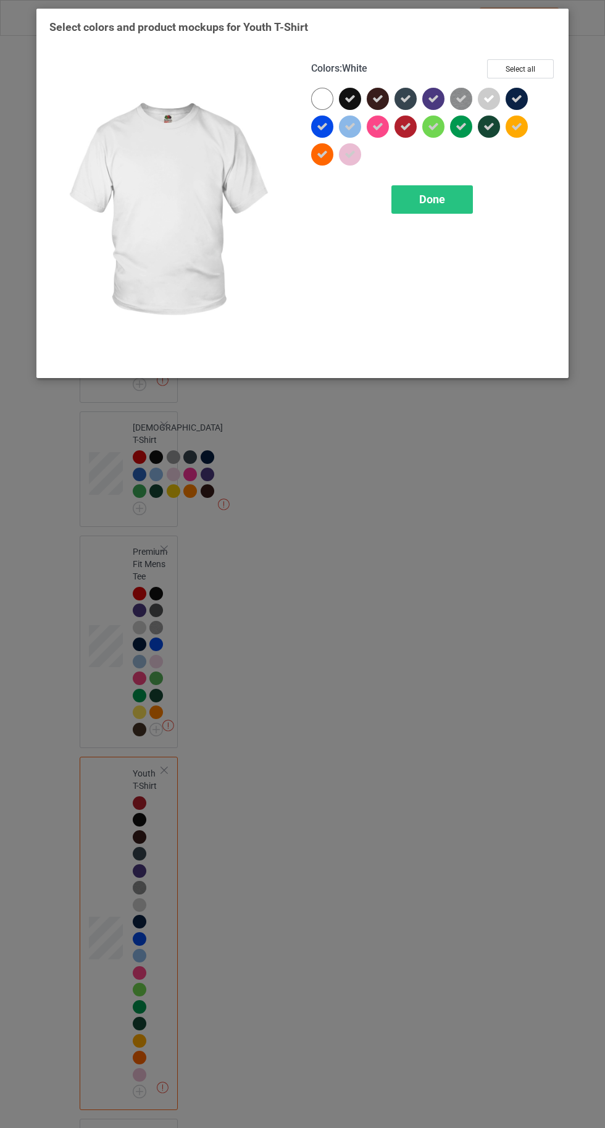
click at [438, 211] on div "Done" at bounding box center [432, 199] width 82 height 28
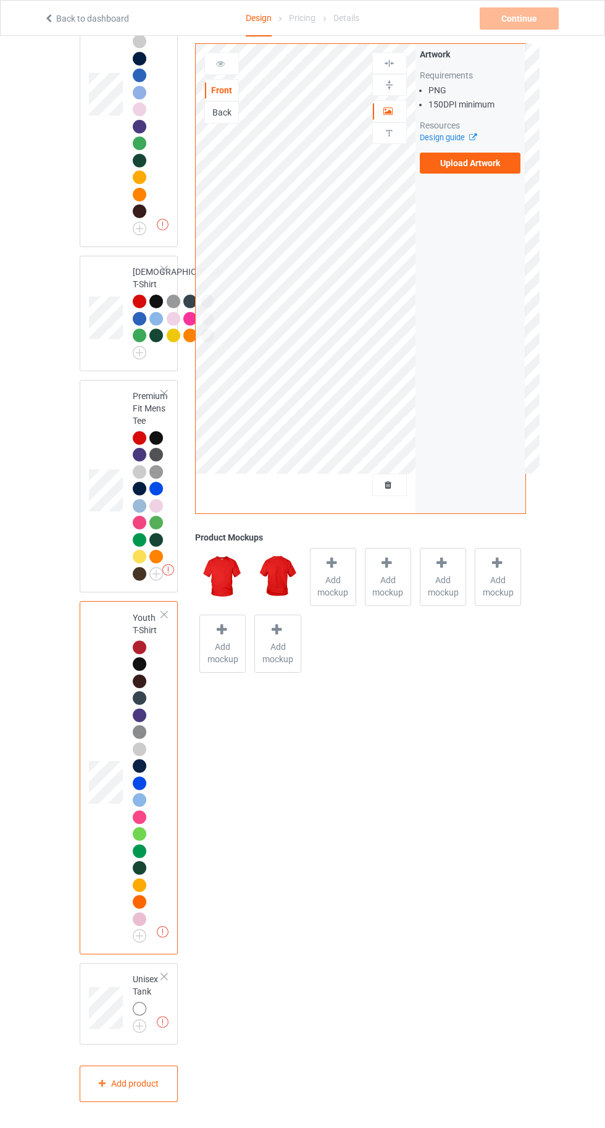
scroll to position [1378, 0]
click at [0, 0] on img at bounding box center [0, 0] width 0 height 0
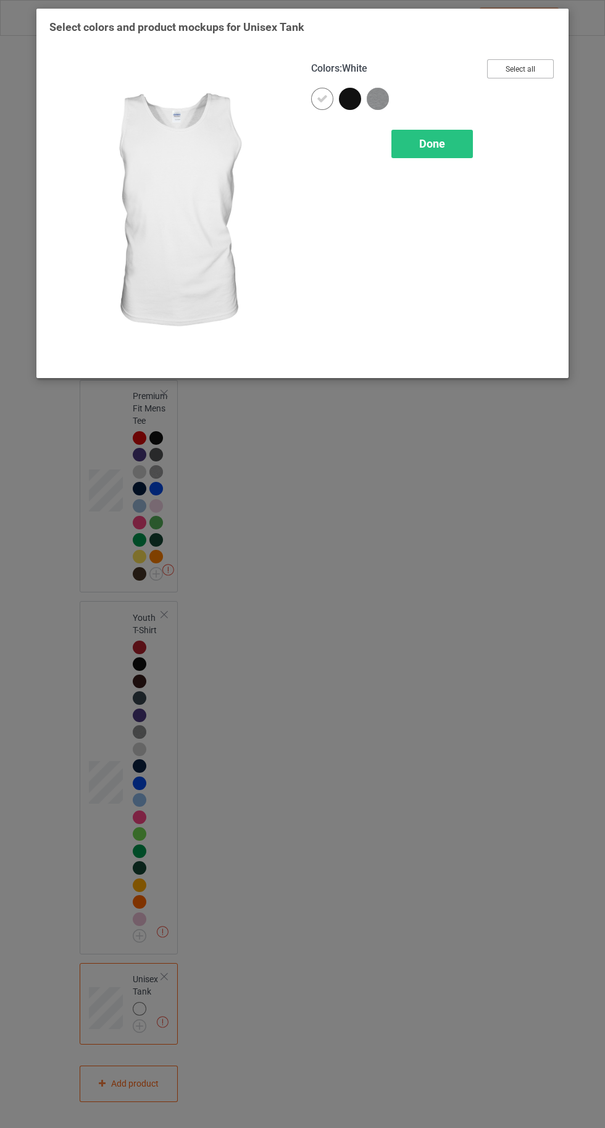
click at [537, 65] on button "Select all" at bounding box center [520, 68] width 67 height 19
click at [320, 104] on icon at bounding box center [322, 98] width 11 height 11
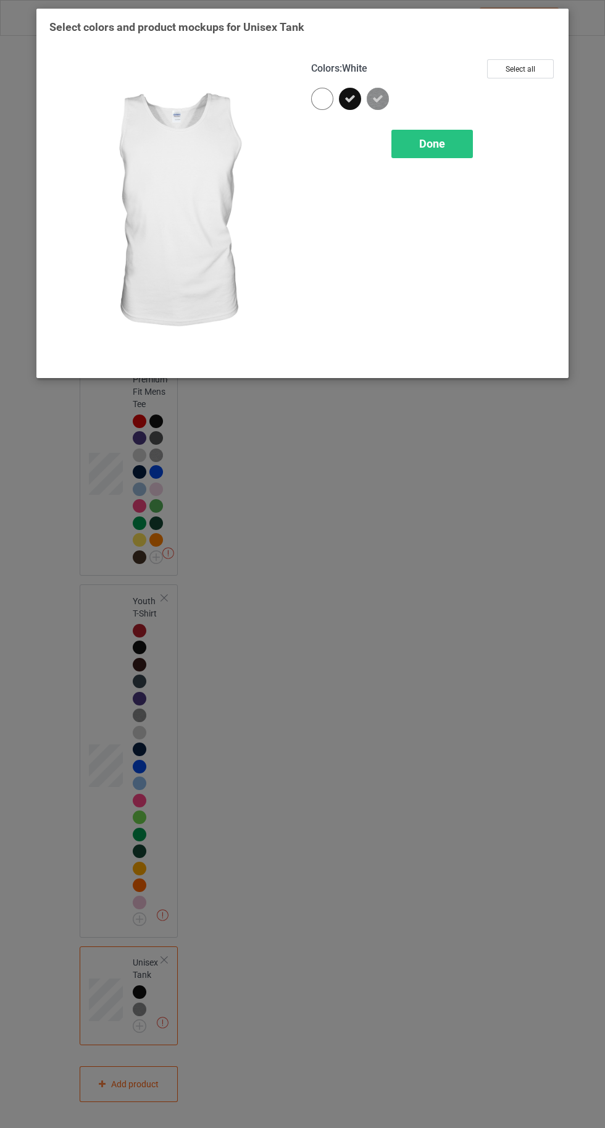
click at [421, 132] on div "Done" at bounding box center [432, 144] width 82 height 28
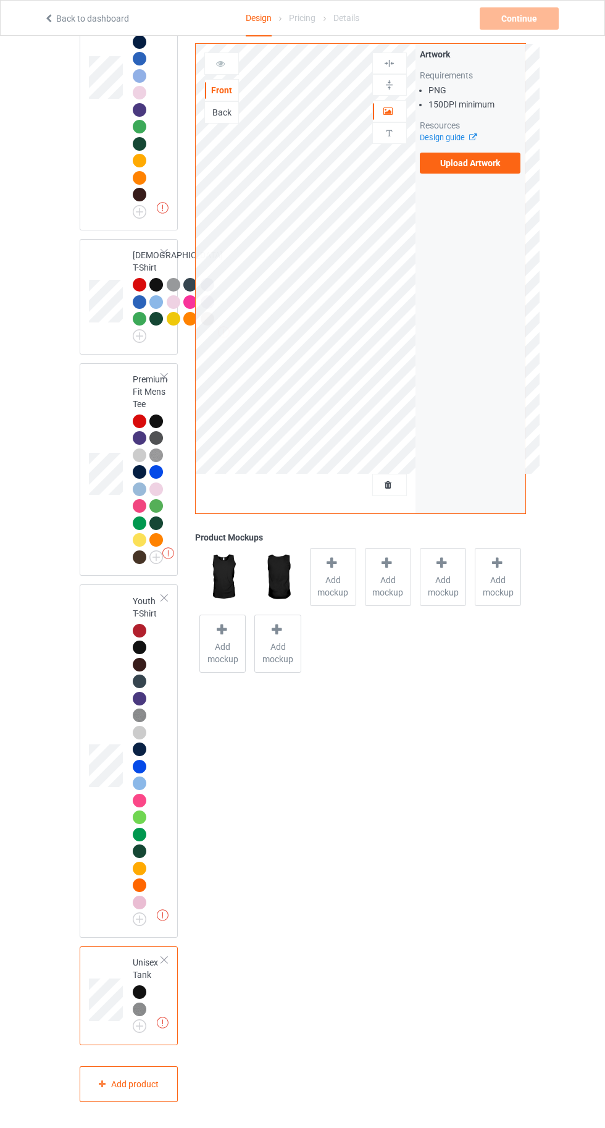
click at [487, 163] on label "Upload Artwork" at bounding box center [470, 163] width 101 height 21
click at [0, 0] on input "Upload Artwork" at bounding box center [0, 0] width 0 height 0
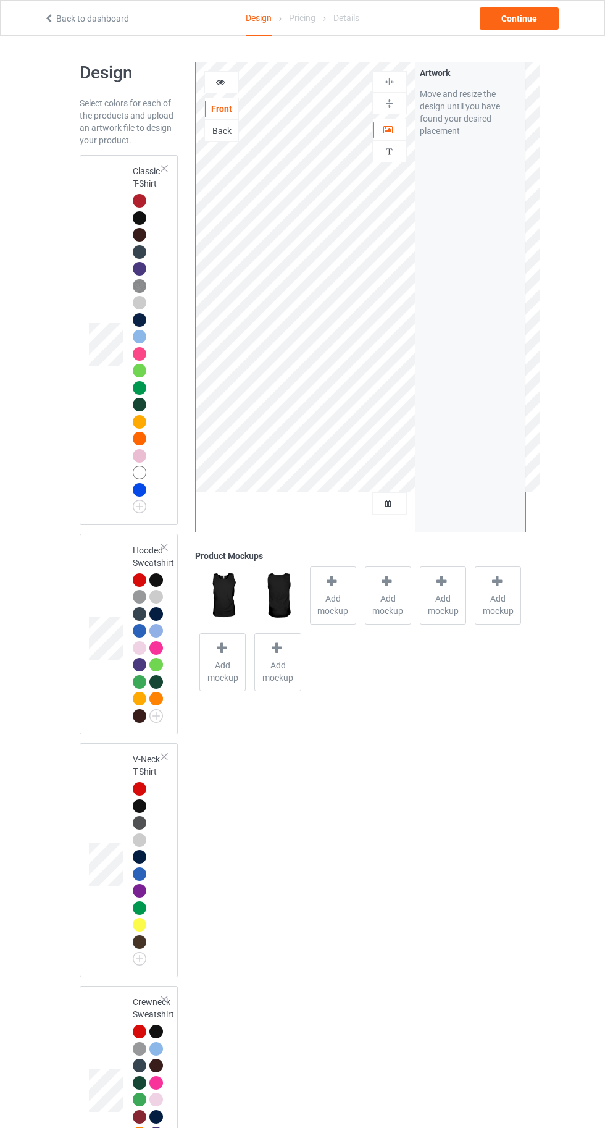
click at [388, 501] on icon at bounding box center [388, 501] width 10 height 9
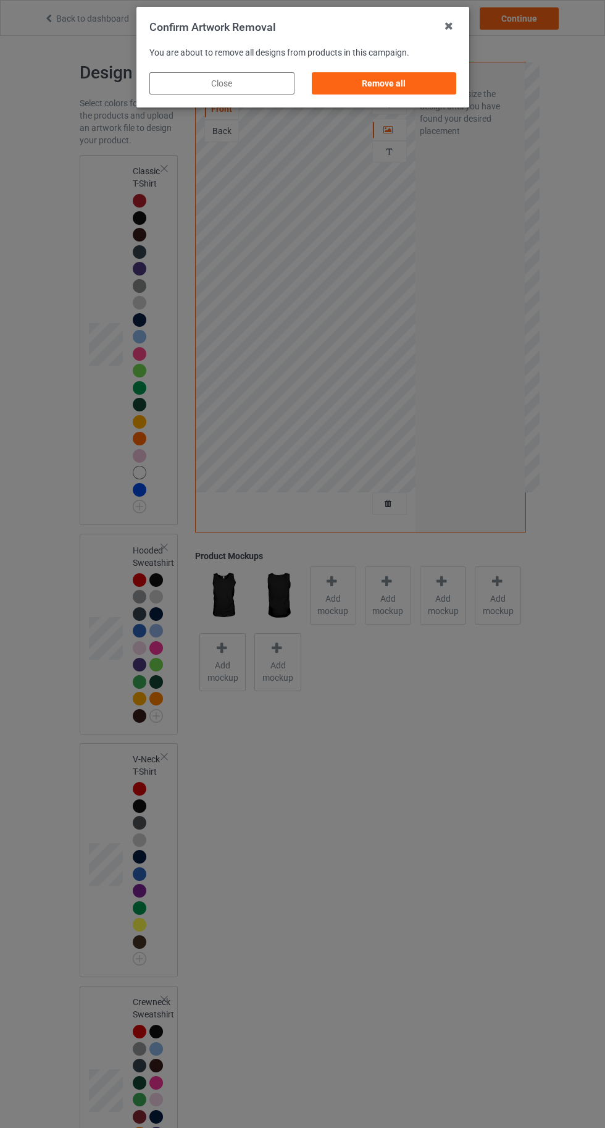
click at [418, 83] on div "Remove all" at bounding box center [383, 83] width 145 height 22
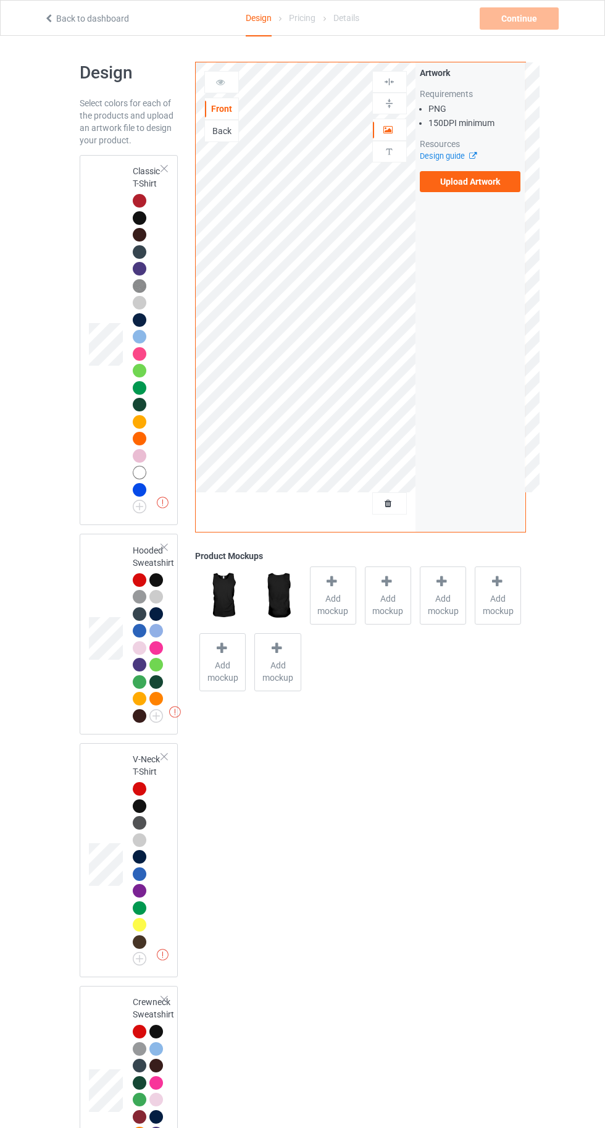
click at [491, 180] on label "Upload Artwork" at bounding box center [470, 181] width 101 height 21
click at [0, 0] on input "Upload Artwork" at bounding box center [0, 0] width 0 height 0
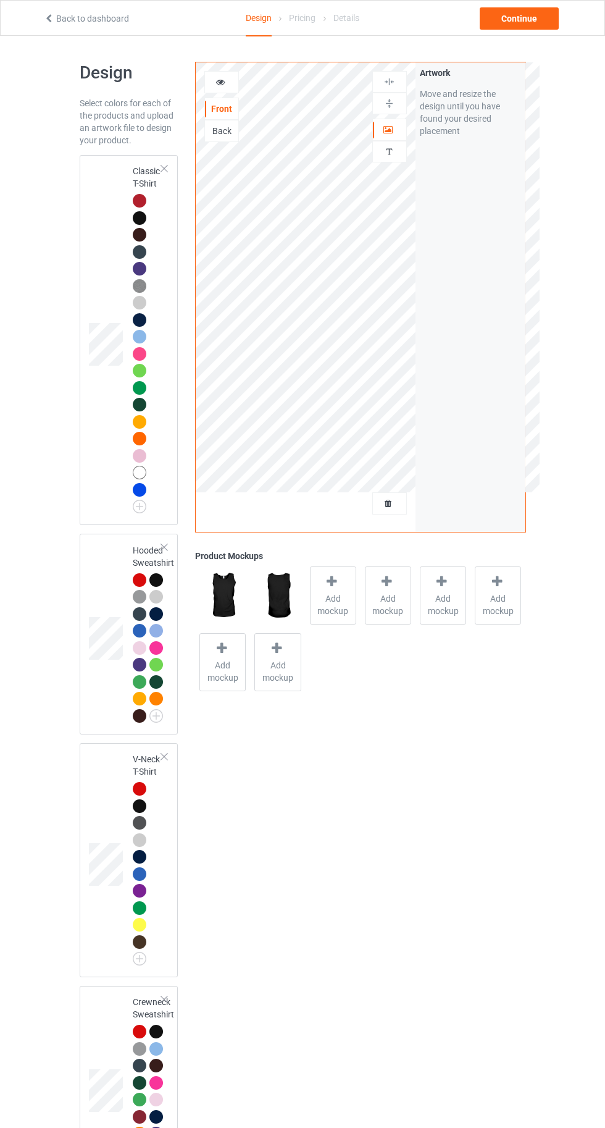
click at [133, 202] on div at bounding box center [140, 201] width 14 height 14
click at [333, 592] on span "Add mockup" at bounding box center [333, 604] width 45 height 25
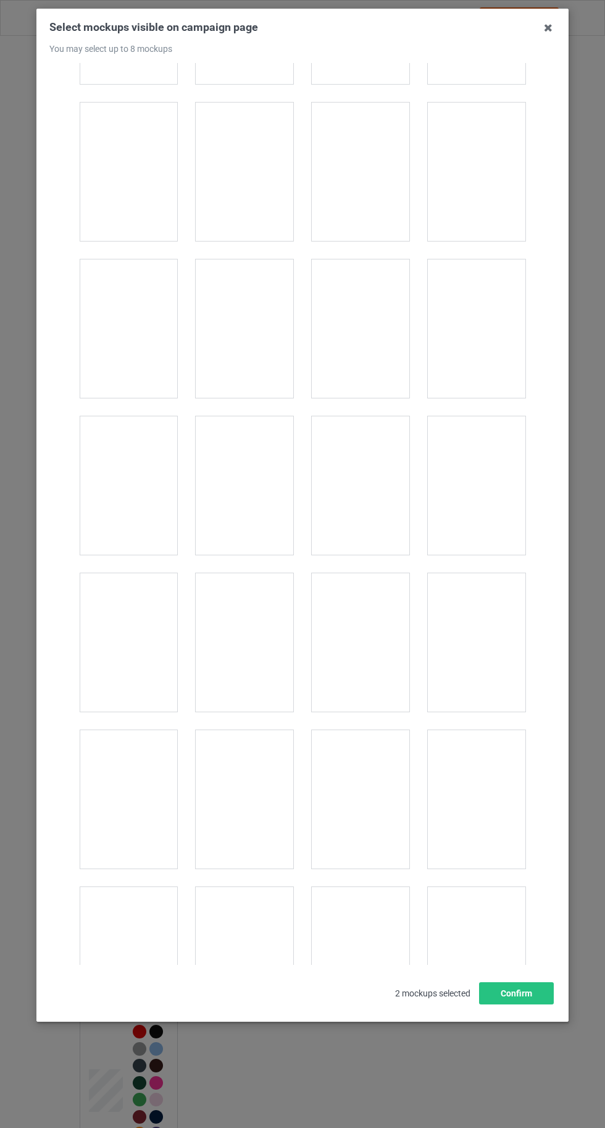
scroll to position [17026, 0]
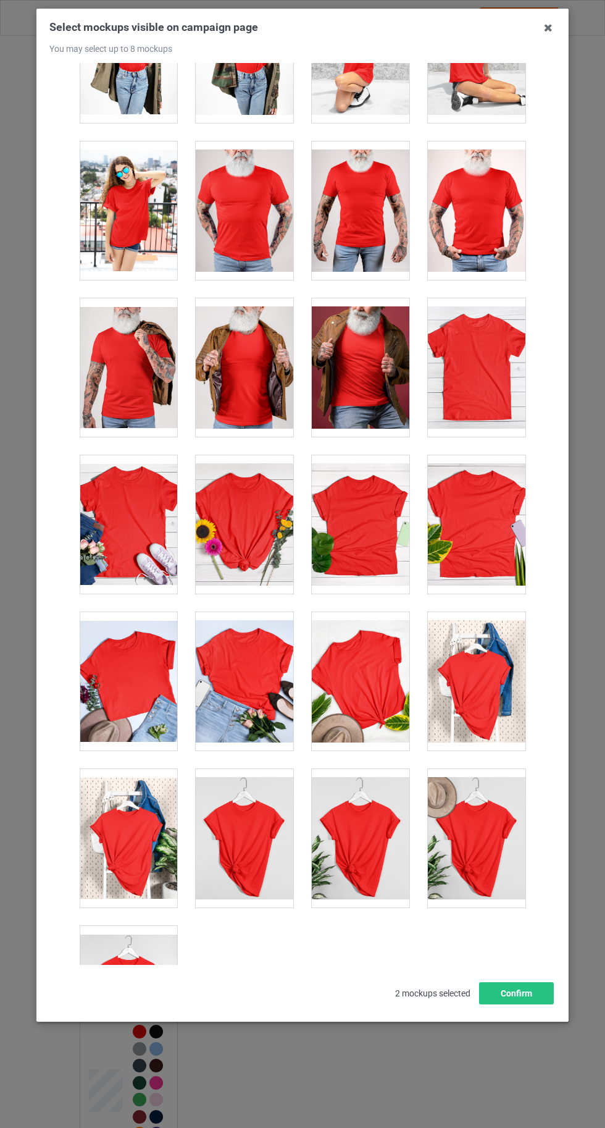
click at [127, 954] on div at bounding box center [129, 995] width 98 height 138
click at [525, 1004] on button "Confirm" at bounding box center [516, 993] width 75 height 22
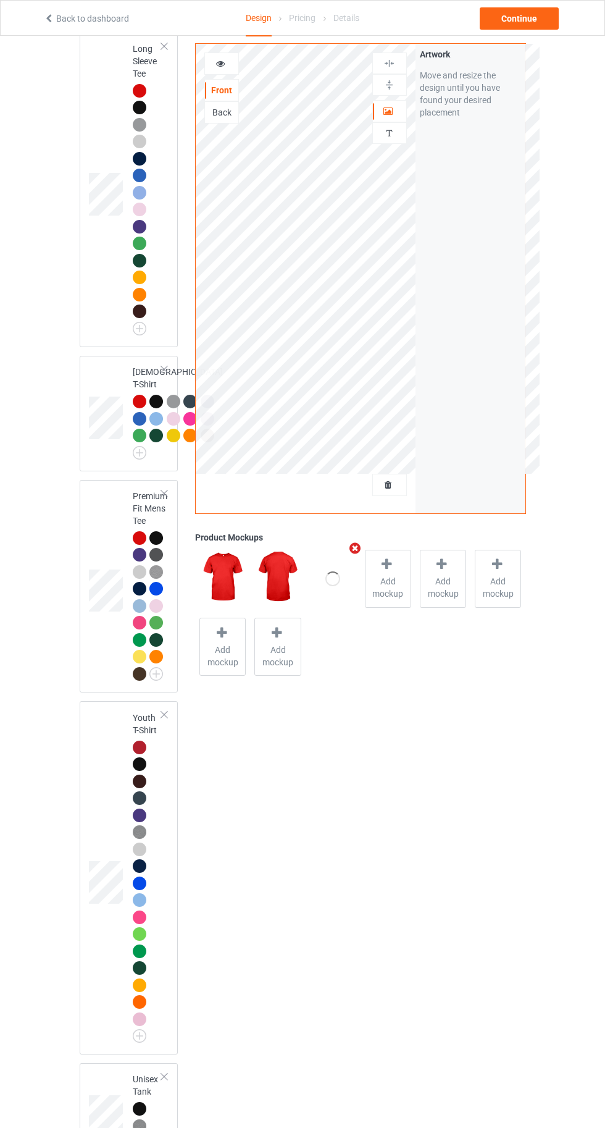
scroll to position [1163, 0]
click at [137, 544] on div at bounding box center [140, 537] width 14 height 14
click at [335, 591] on span "Add mockup" at bounding box center [333, 586] width 45 height 25
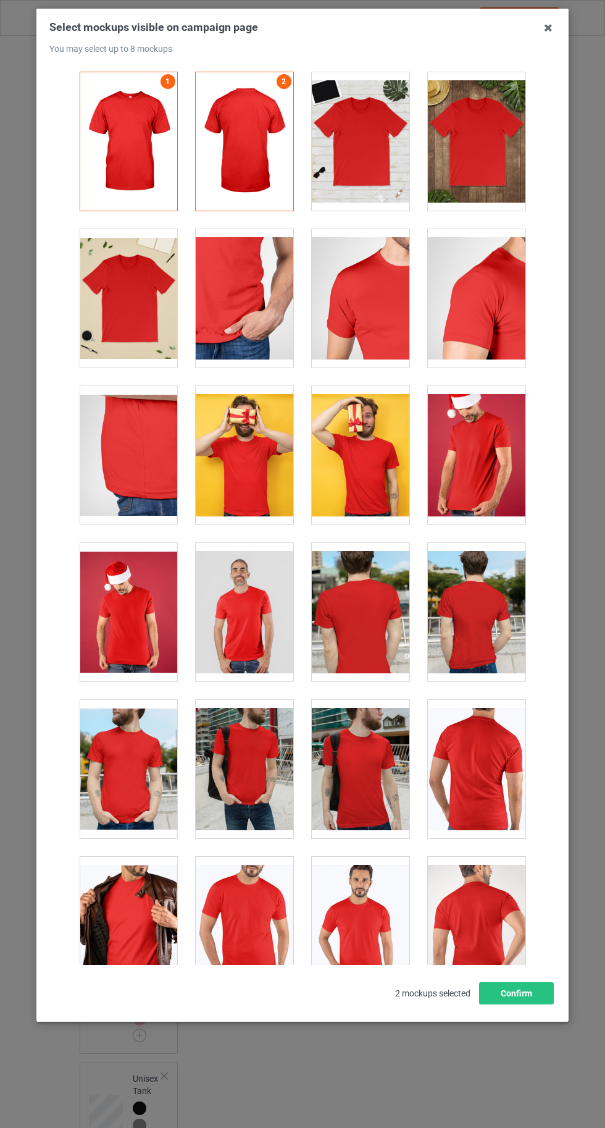
click at [119, 320] on div at bounding box center [129, 298] width 98 height 138
click at [548, 28] on icon at bounding box center [548, 28] width 20 height 20
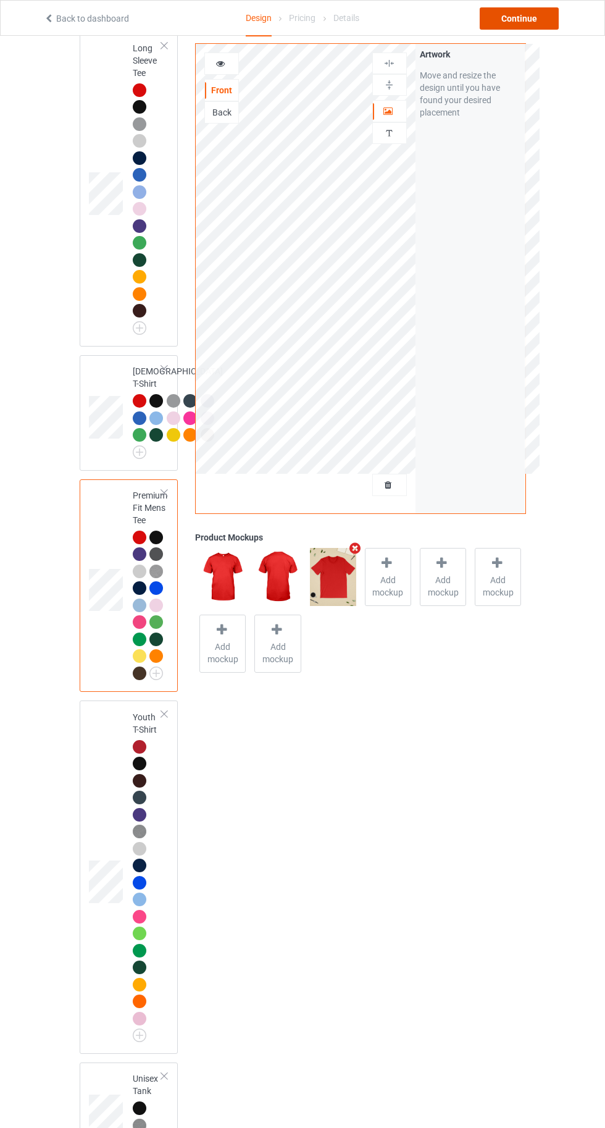
click at [547, 25] on div "Continue" at bounding box center [519, 18] width 79 height 22
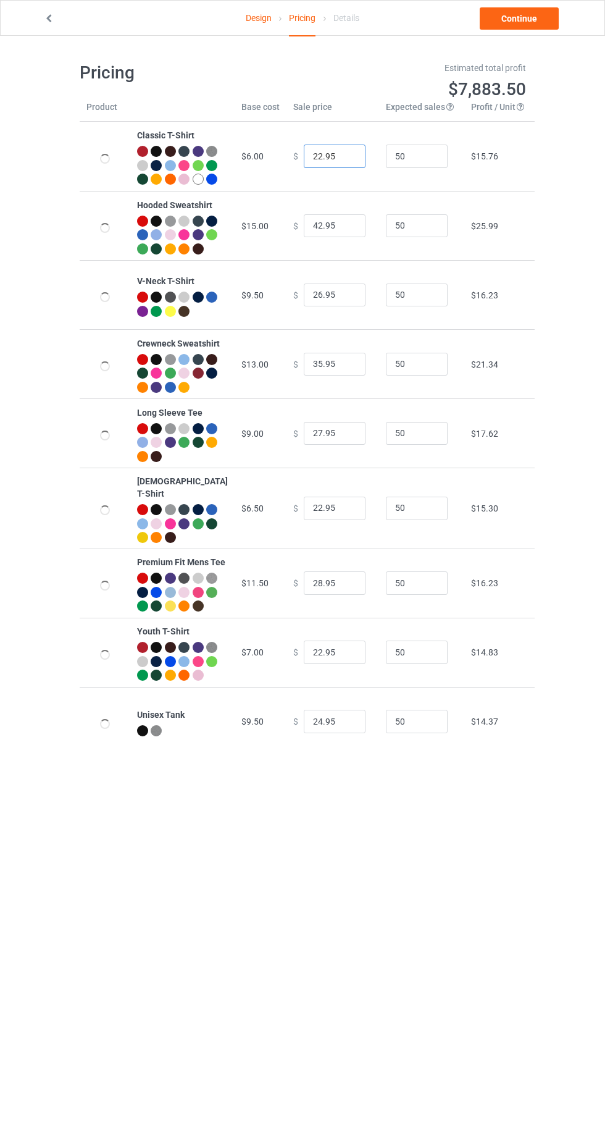
click at [317, 164] on input "22.95" at bounding box center [335, 155] width 62 height 23
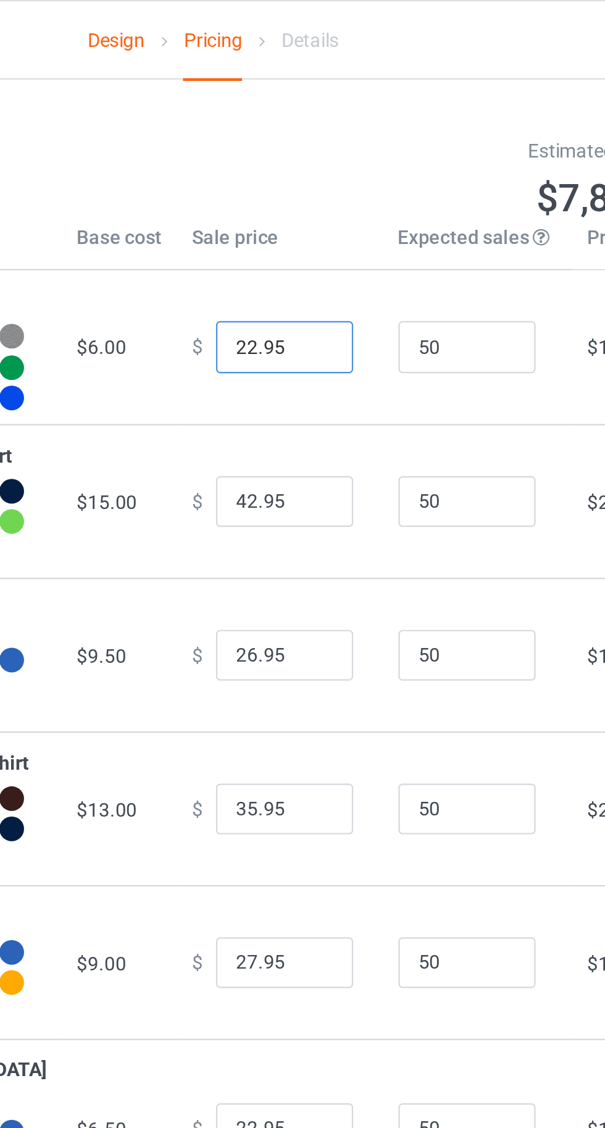
click at [305, 164] on input "22.95" at bounding box center [335, 155] width 62 height 23
type input "19.95"
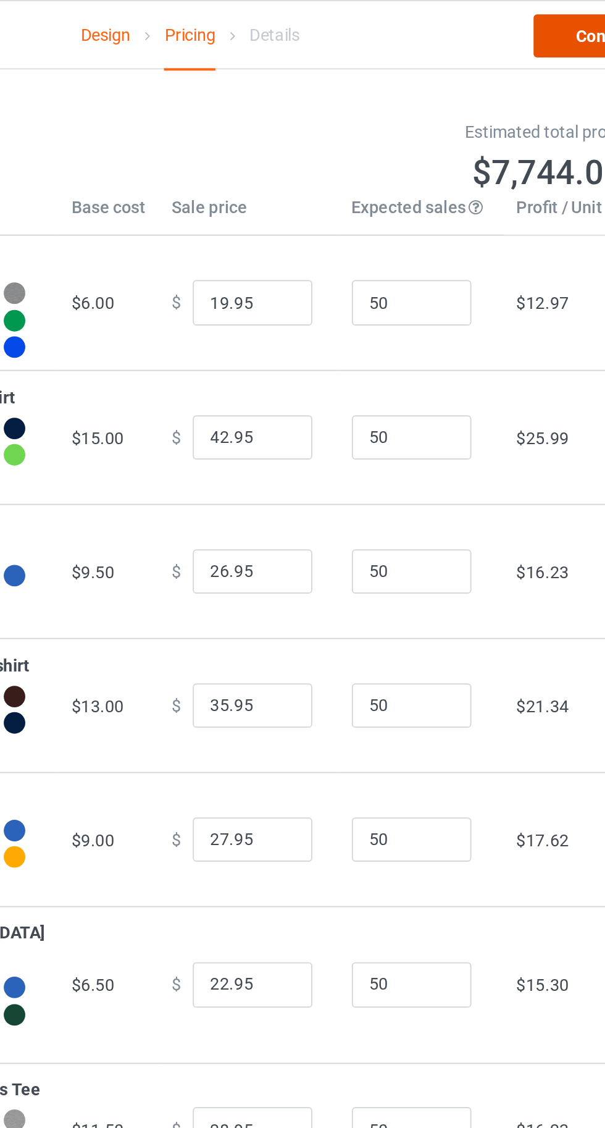
click at [503, 20] on link "Continue" at bounding box center [519, 18] width 79 height 22
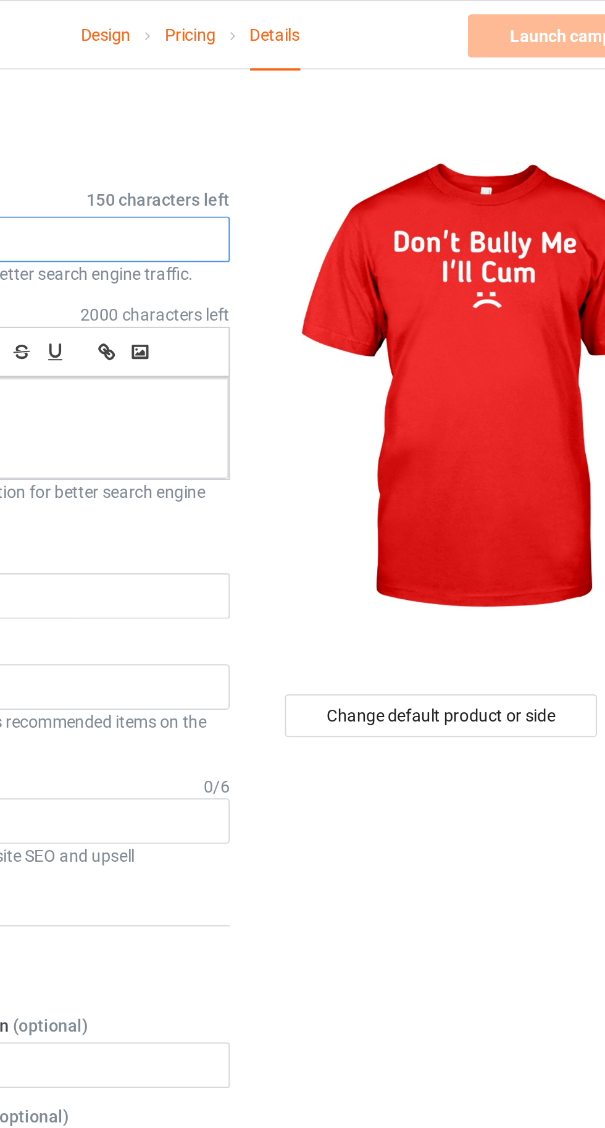
click at [246, 120] on input "text" at bounding box center [201, 123] width 243 height 23
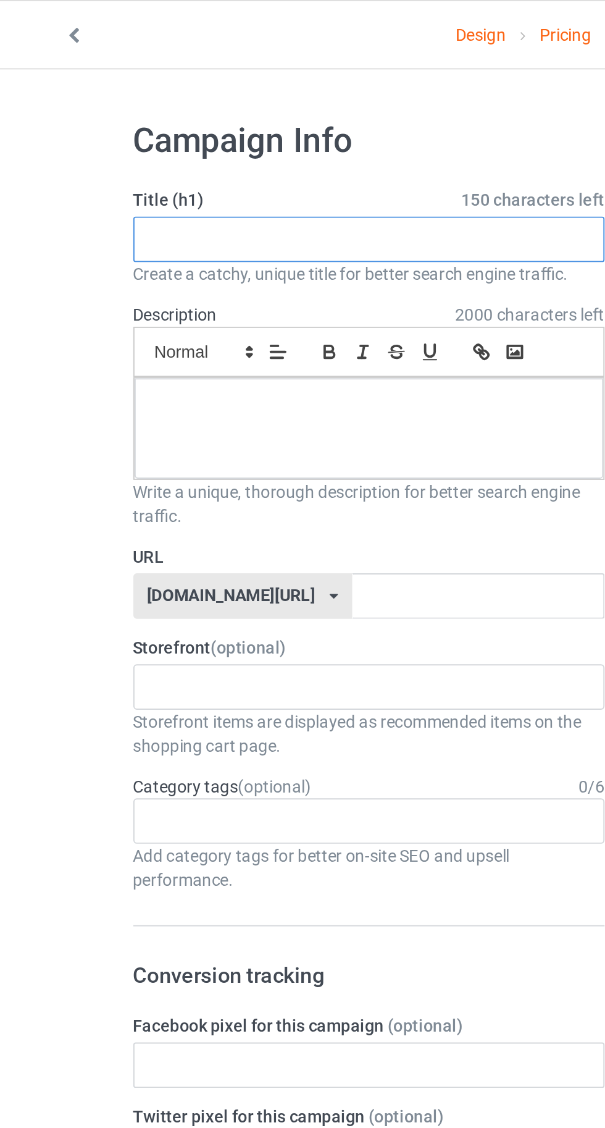
paste input "Don't Bully Me I'll Cum"
type input "Don't Bully Me I'll Cum"
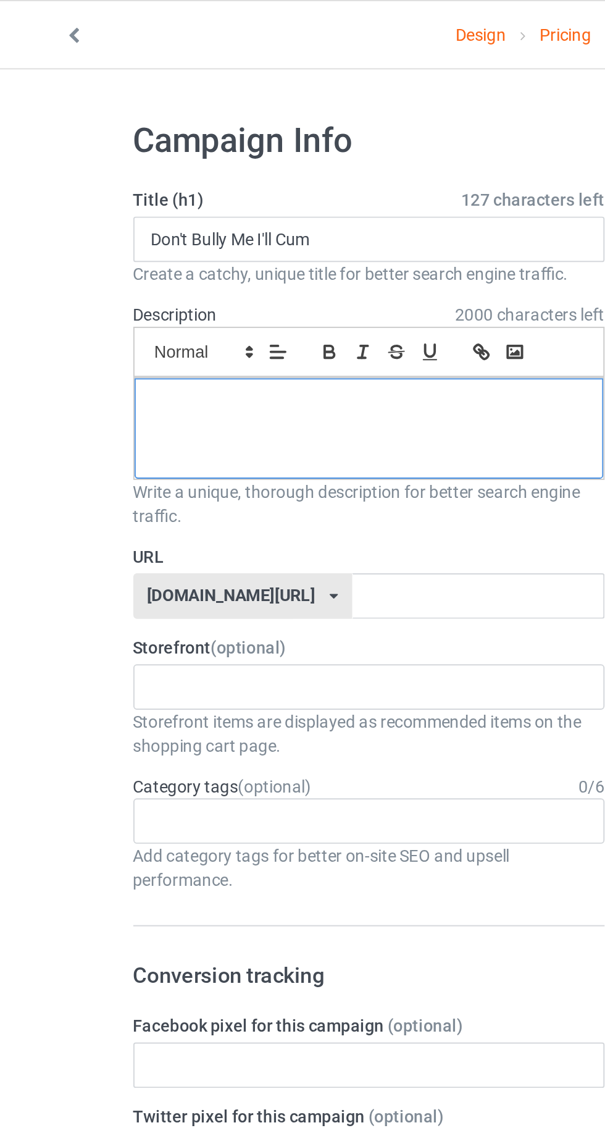
click at [157, 227] on div at bounding box center [201, 221] width 242 height 52
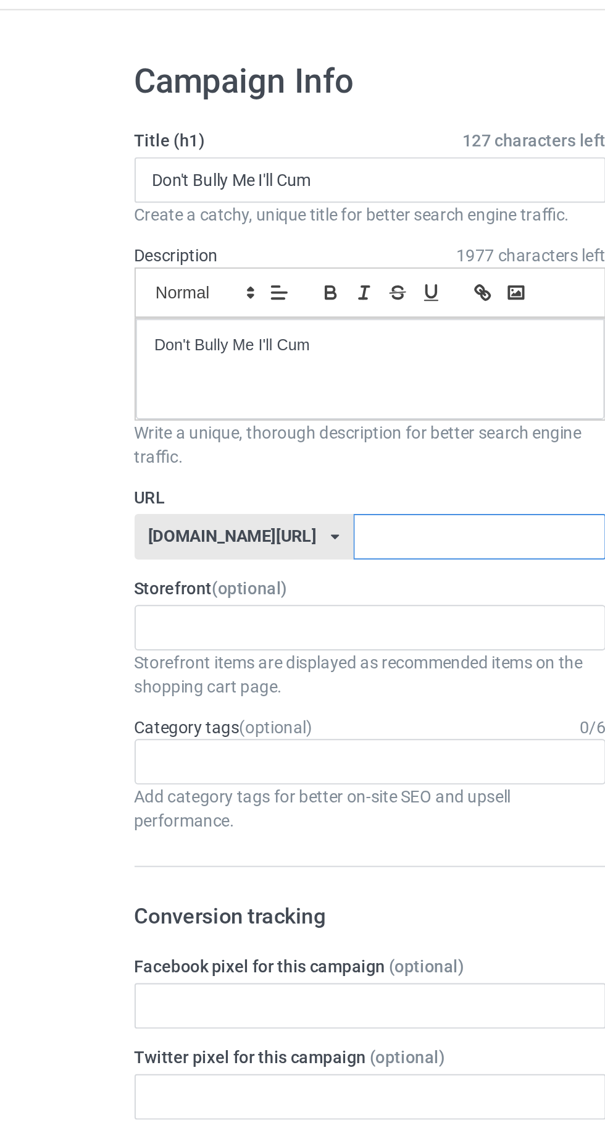
click at [274, 304] on input "text" at bounding box center [258, 307] width 130 height 23
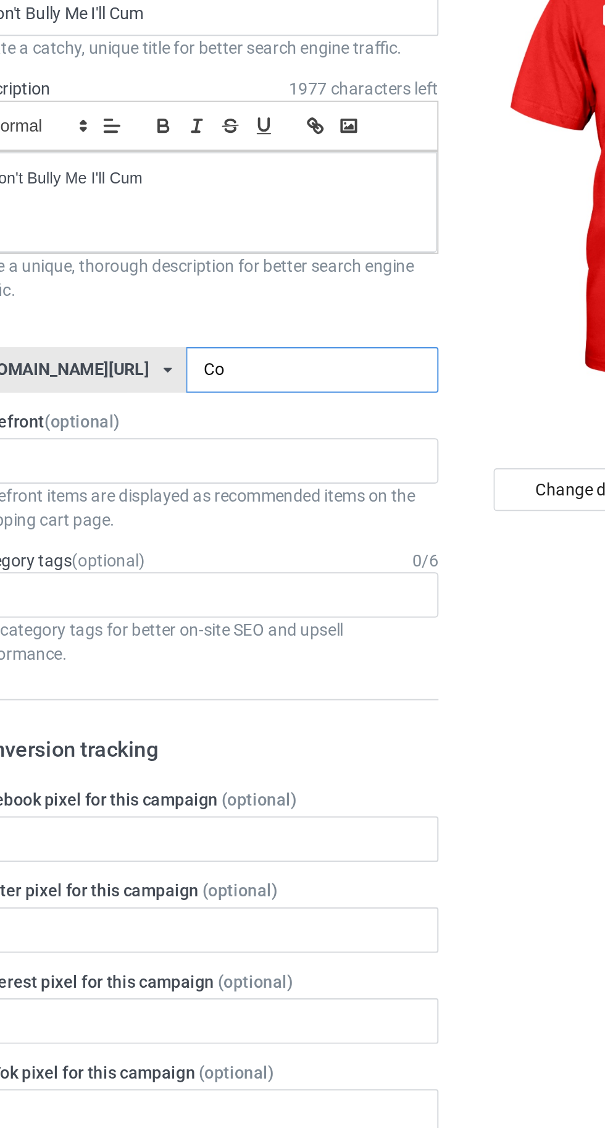
type input "Coi"
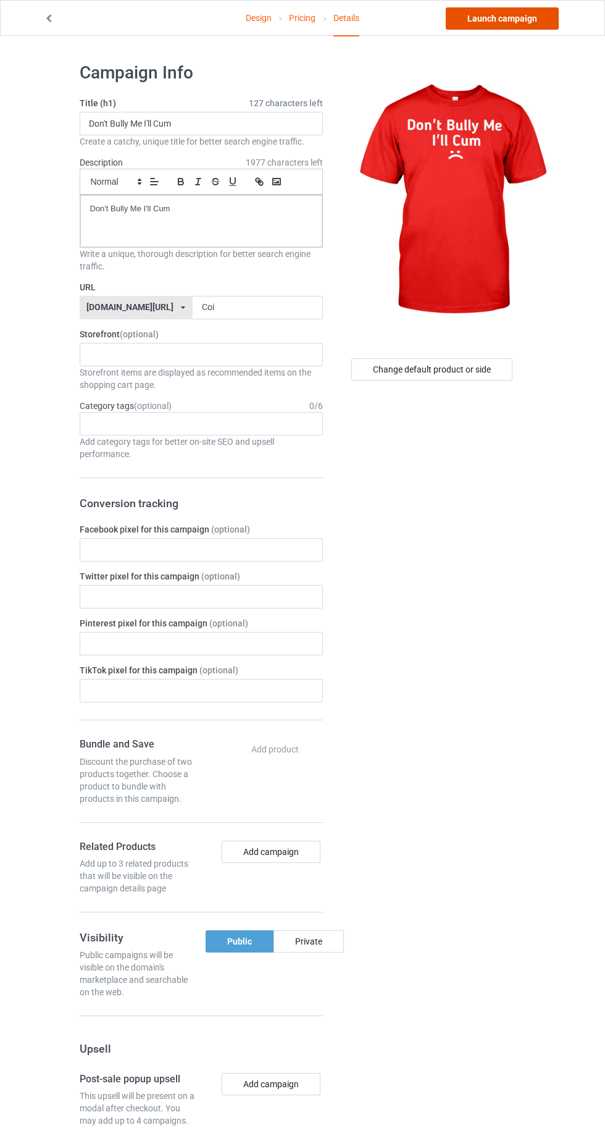
click at [488, 18] on link "Launch campaign" at bounding box center [502, 18] width 113 height 22
